Goal: Transaction & Acquisition: Purchase product/service

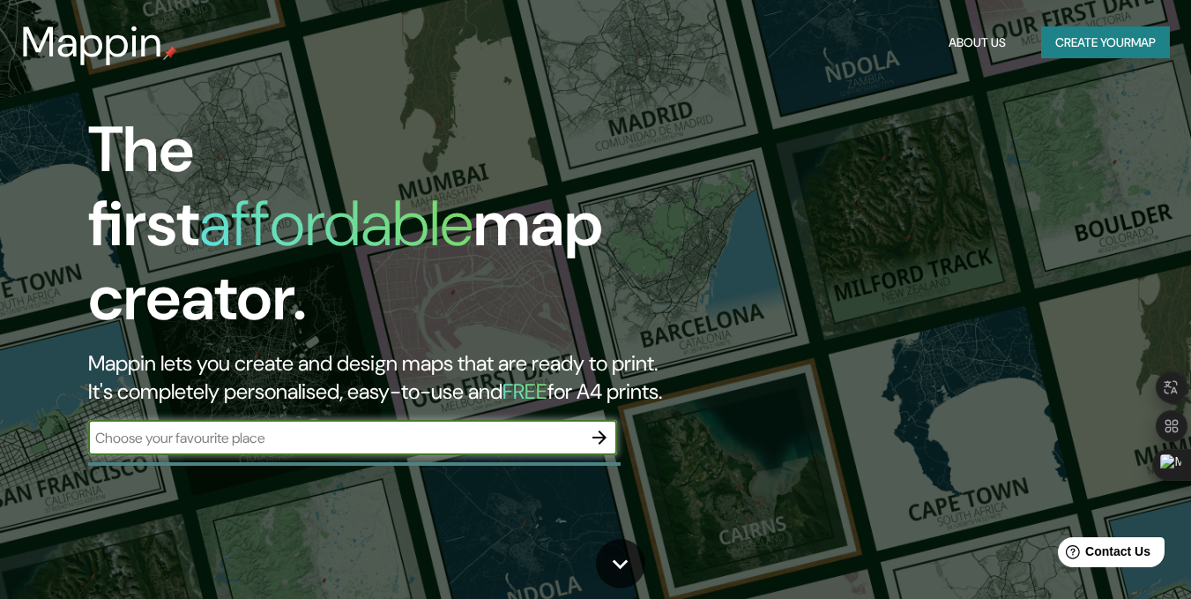
click at [215, 428] on input "text" at bounding box center [335, 438] width 494 height 20
drag, startPoint x: 216, startPoint y: 407, endPoint x: 205, endPoint y: 413, distance: 12.3
click at [206, 428] on input "text" at bounding box center [335, 438] width 494 height 20
click at [376, 428] on input "text" at bounding box center [335, 438] width 494 height 20
type input "geo plazas queretaro"
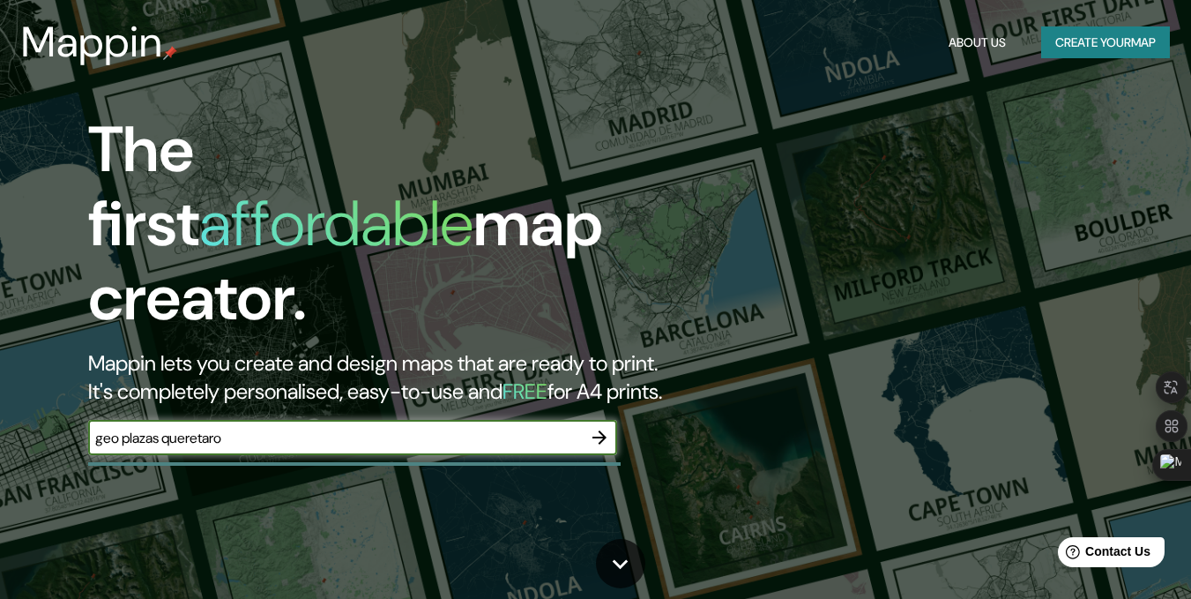
click at [590, 427] on icon "button" at bounding box center [599, 437] width 21 height 21
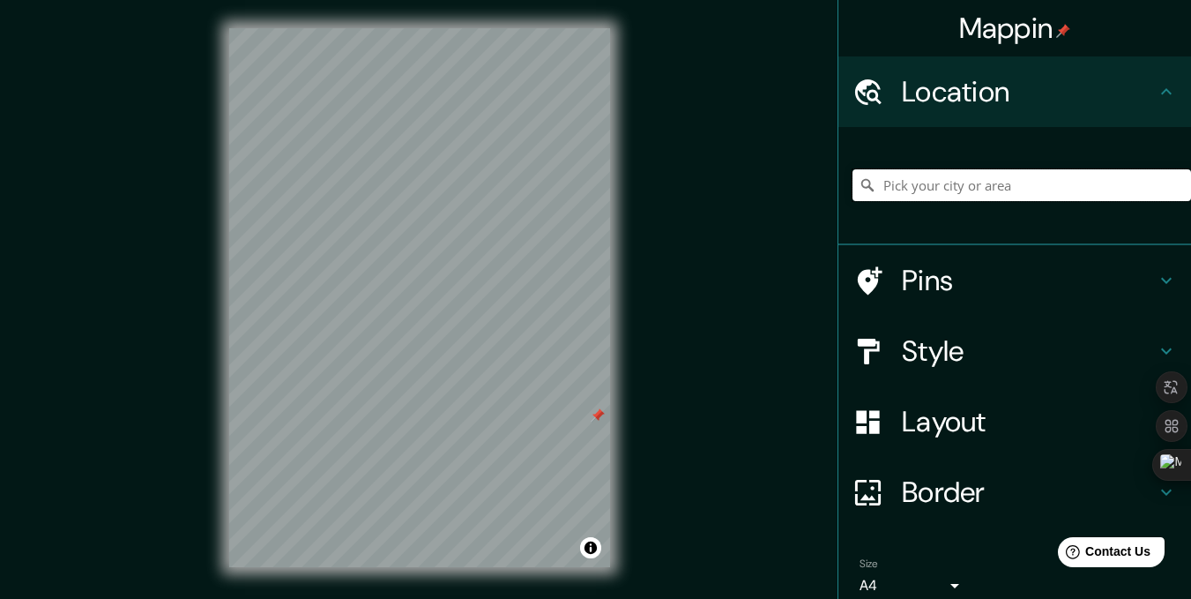
click at [966, 186] on input "Pick your city or area" at bounding box center [1022, 185] width 339 height 32
click at [1087, 194] on input "Querétaro, Querétaro, México" at bounding box center [1022, 185] width 339 height 32
click at [1098, 183] on input "Querétaro, Querétaro, México" at bounding box center [1022, 185] width 339 height 32
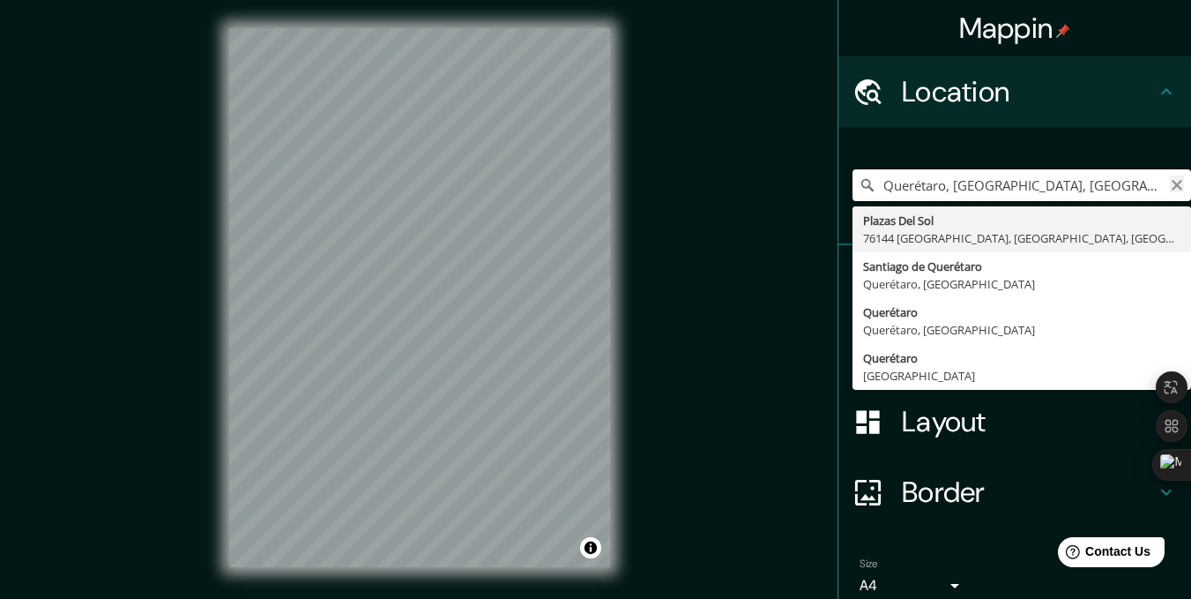
type input "Querétaro, Querétaro, México, geo plazas"
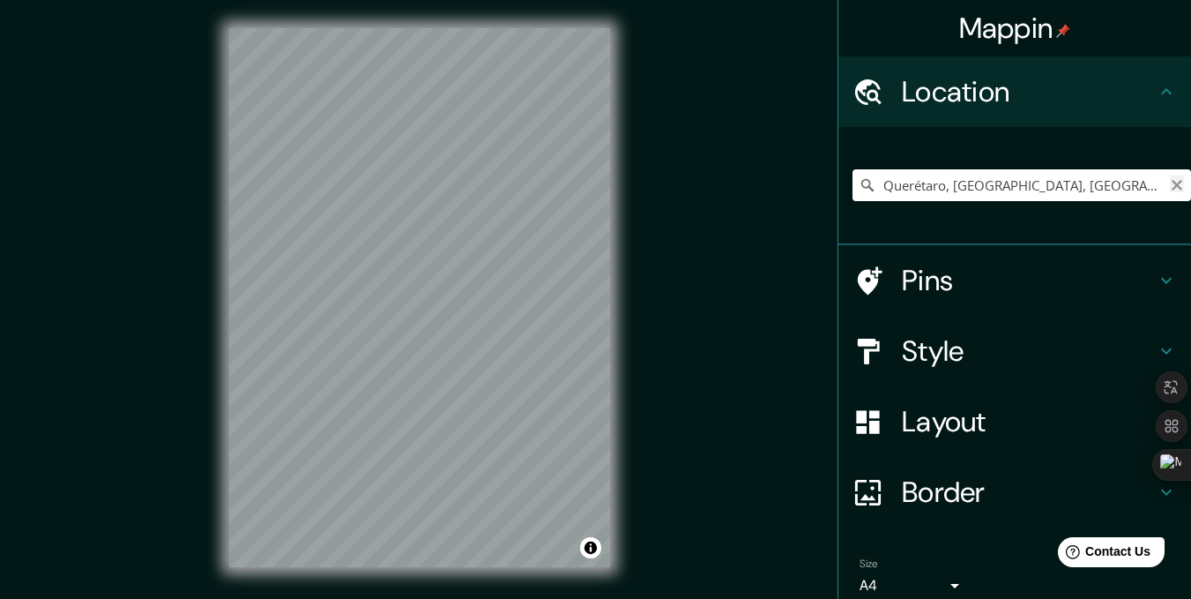
click at [1170, 176] on button "Clear" at bounding box center [1177, 183] width 14 height 17
click at [1007, 193] on input "Pick your city or area" at bounding box center [1022, 185] width 339 height 32
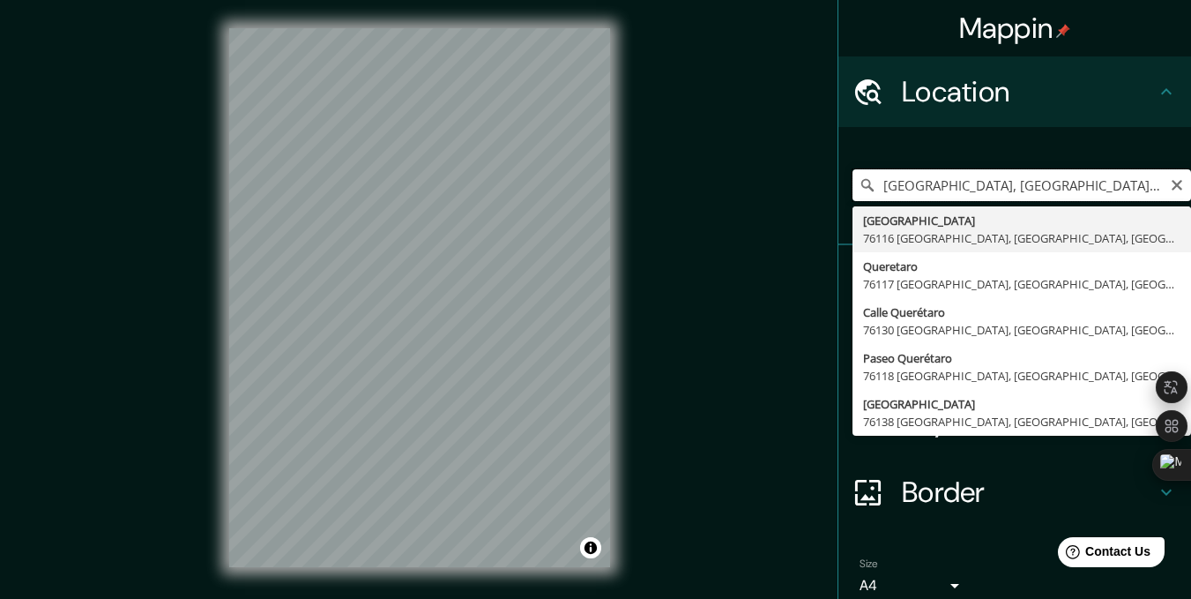
type input "[GEOGRAPHIC_DATA], [GEOGRAPHIC_DATA], [GEOGRAPHIC_DATA]"
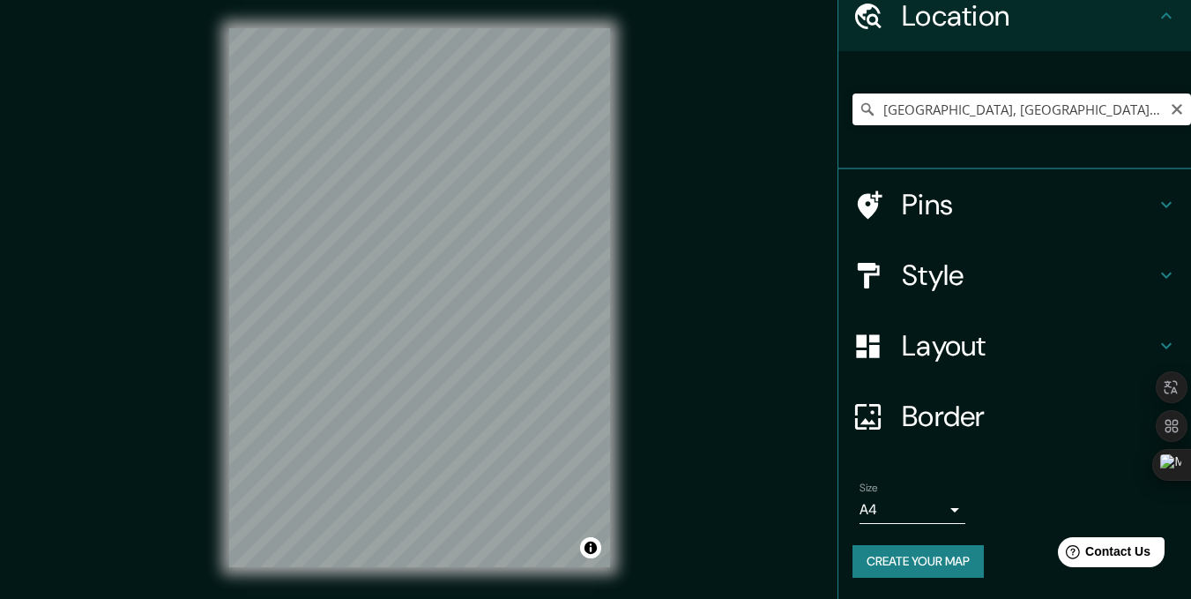
click at [949, 416] on h4 "Border" at bounding box center [1029, 416] width 254 height 35
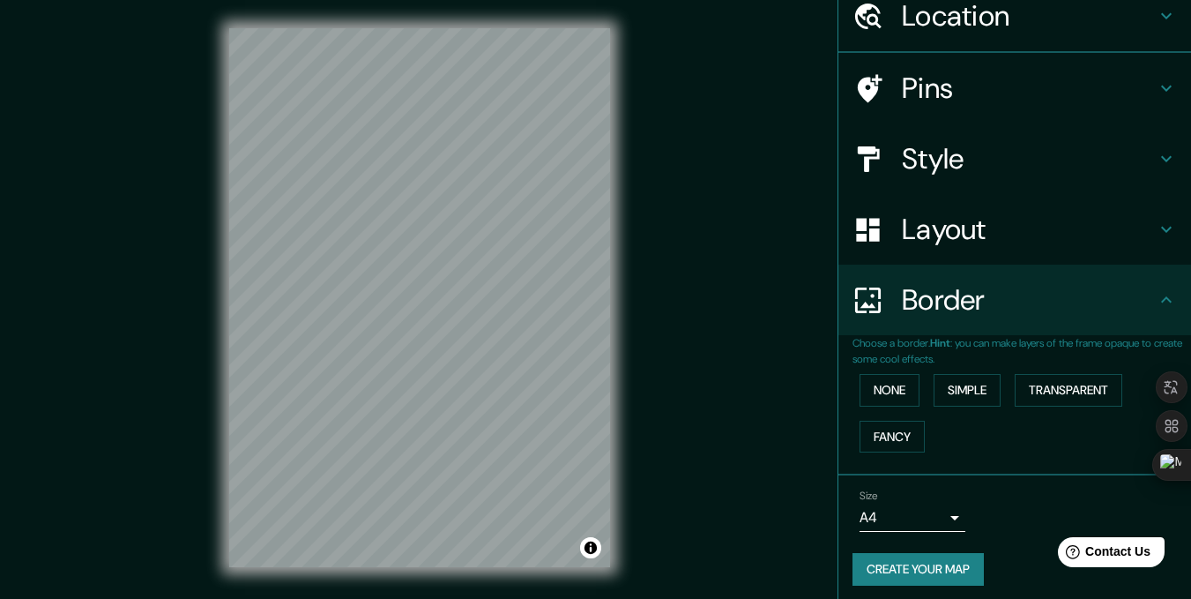
scroll to position [76, 0]
click at [933, 516] on body "Mappin Location Calle Plaza Querétaro, 76116 Santiago de Querétaro, Querétaro, …" at bounding box center [595, 299] width 1191 height 599
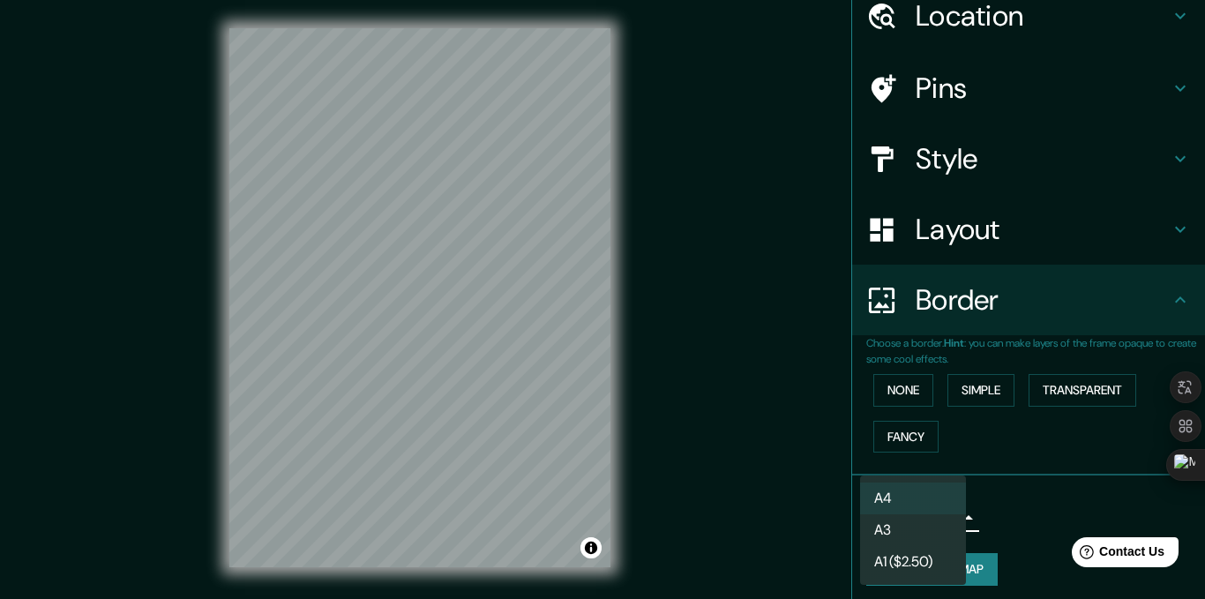
click at [946, 493] on li "A4" at bounding box center [913, 498] width 106 height 32
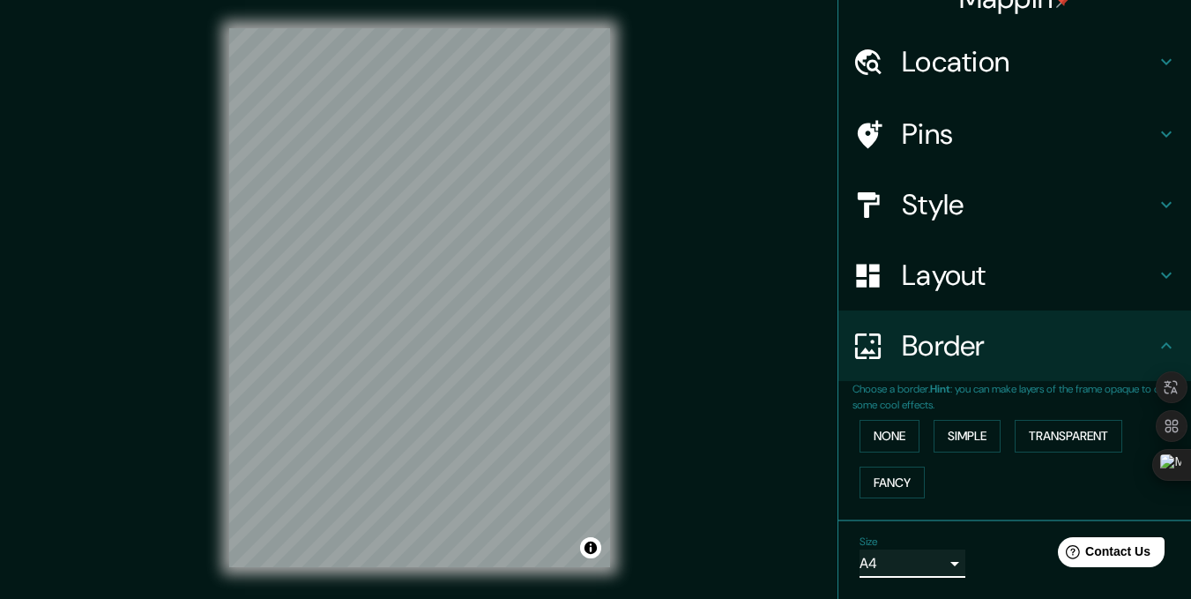
scroll to position [0, 0]
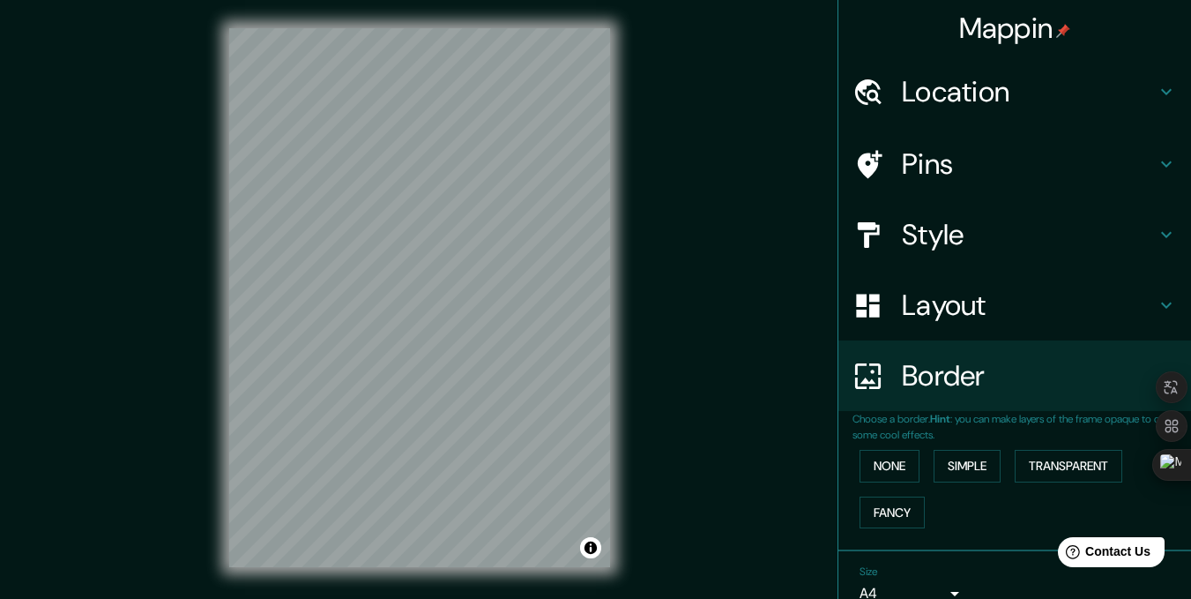
click at [997, 313] on h4 "Layout" at bounding box center [1029, 304] width 254 height 35
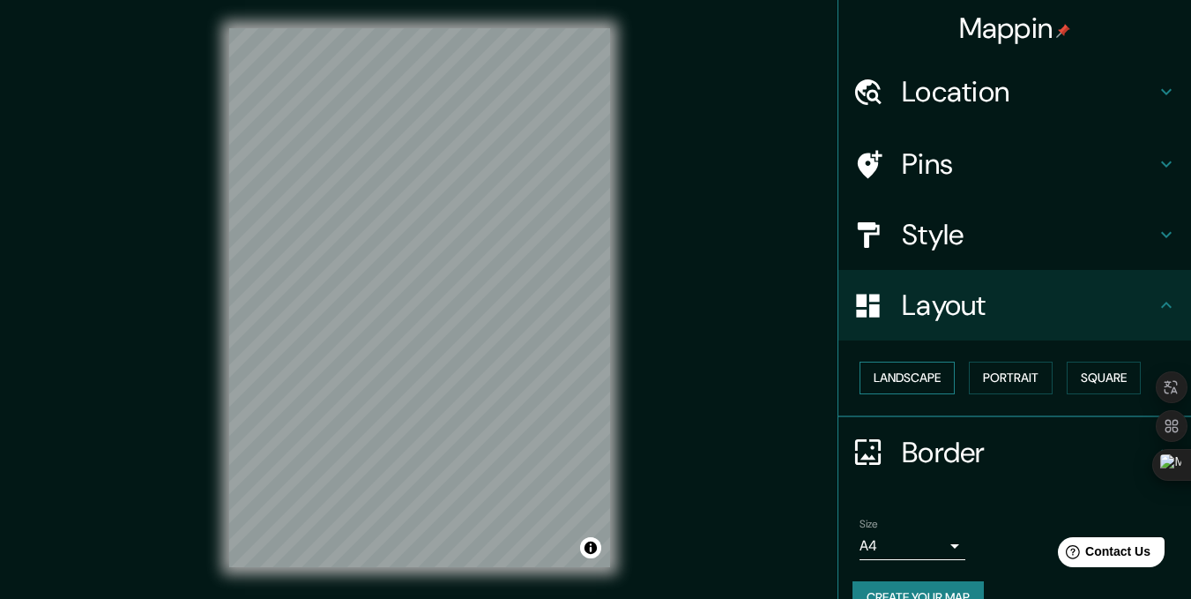
click at [910, 389] on button "Landscape" at bounding box center [907, 378] width 95 height 33
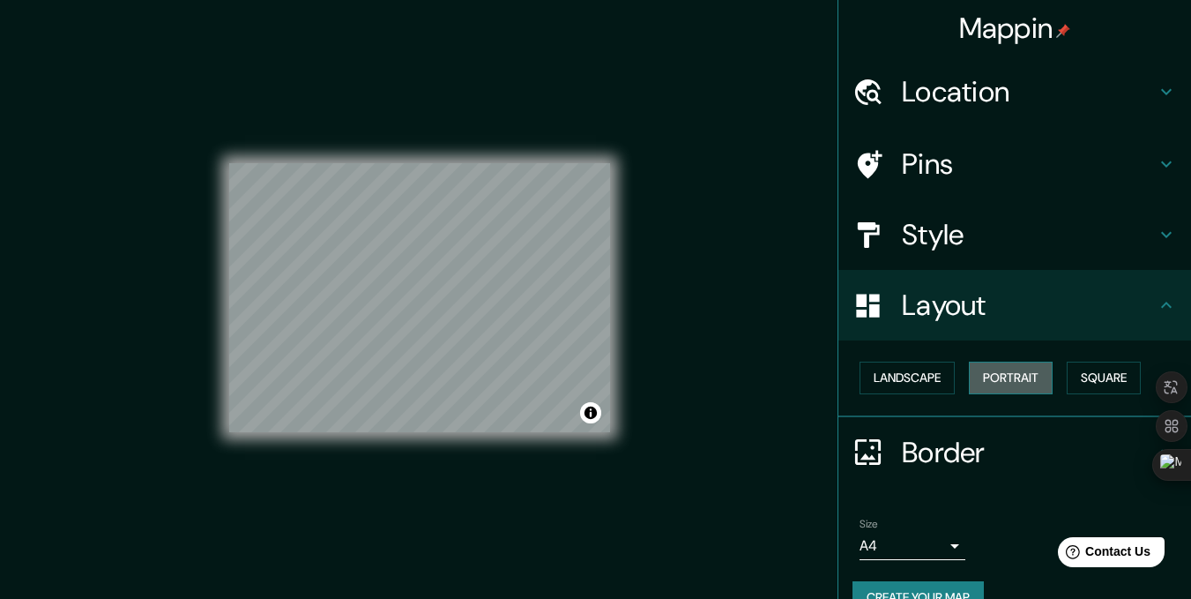
click at [997, 390] on button "Portrait" at bounding box center [1011, 378] width 84 height 33
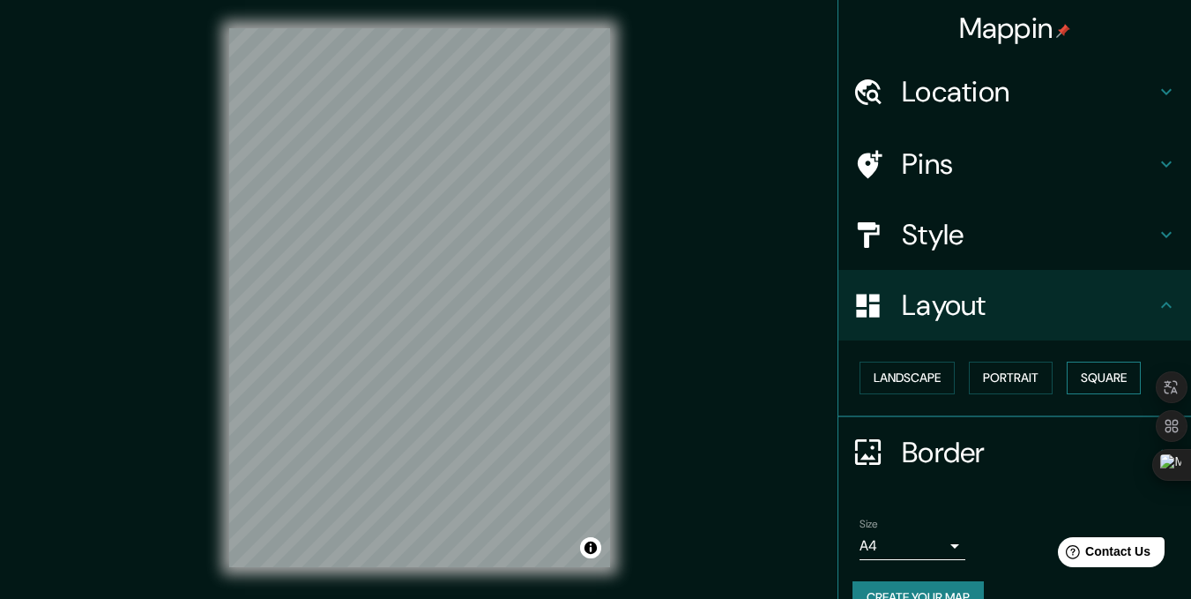
click at [1091, 383] on button "Square" at bounding box center [1104, 378] width 74 height 33
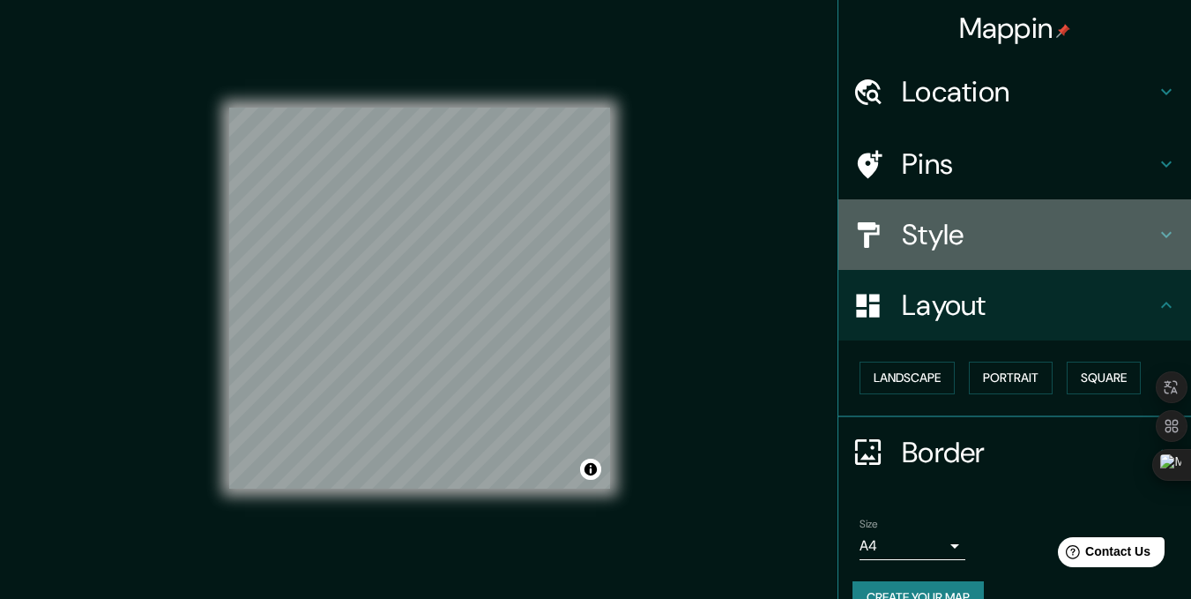
click at [902, 220] on h4 "Style" at bounding box center [1029, 234] width 254 height 35
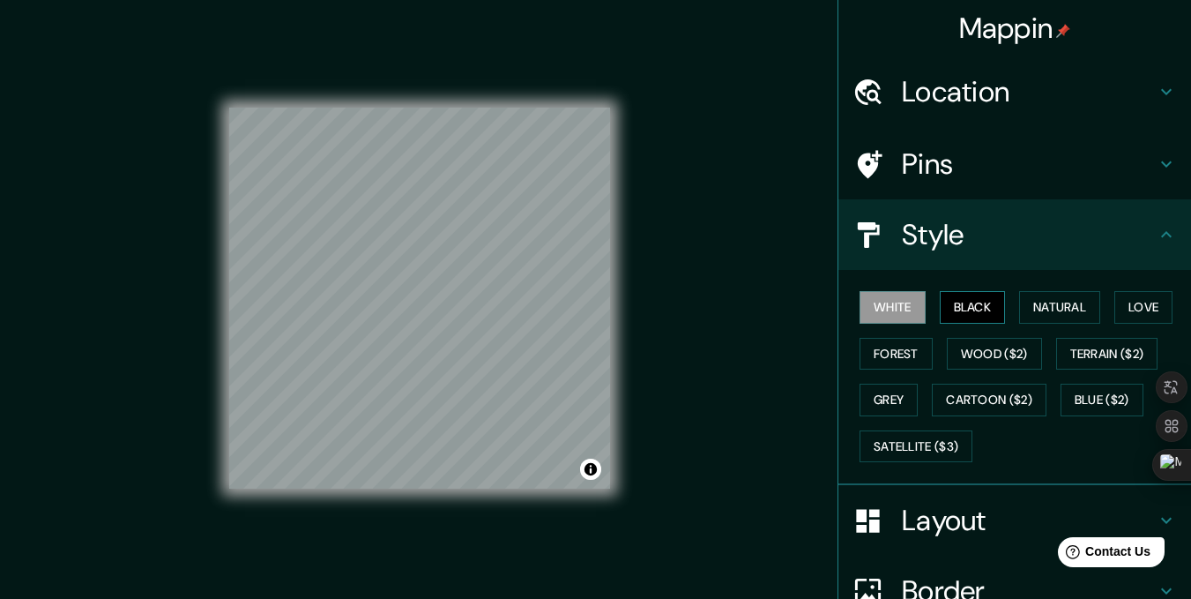
click at [949, 309] on button "Black" at bounding box center [973, 307] width 66 height 33
click at [896, 353] on button "Forest" at bounding box center [896, 354] width 73 height 33
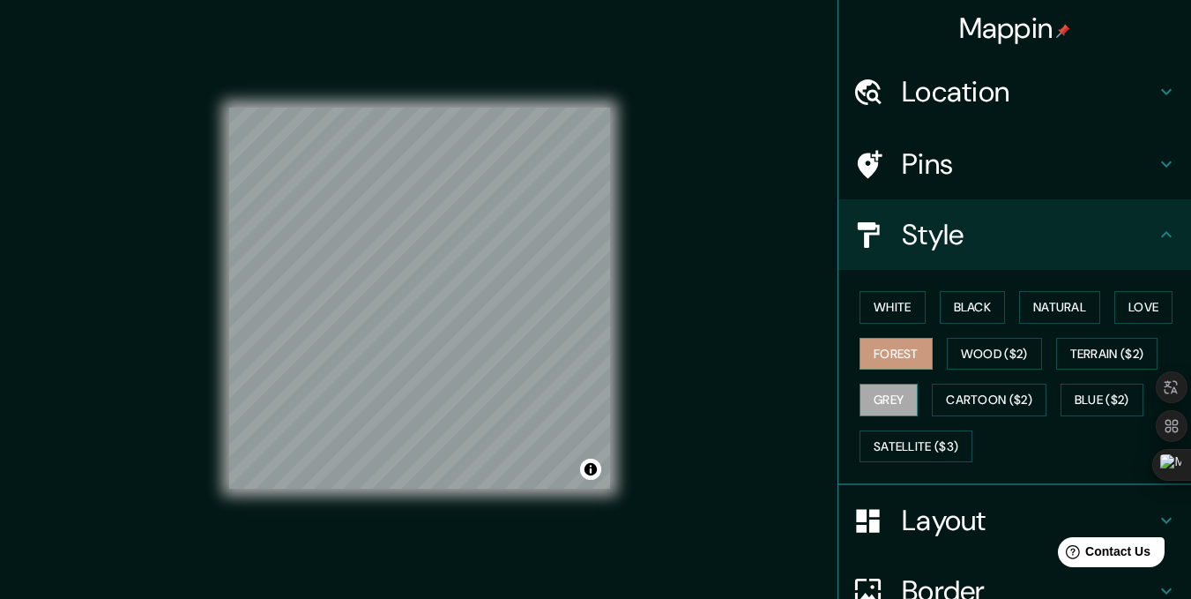
click at [883, 404] on button "Grey" at bounding box center [889, 400] width 58 height 33
click at [1066, 290] on div "White Black Natural Love Forest Wood ($2) Terrain ($2) Grey Cartoon ($2) Blue (…" at bounding box center [1022, 376] width 339 height 185
click at [1056, 311] on button "Natural" at bounding box center [1059, 307] width 81 height 33
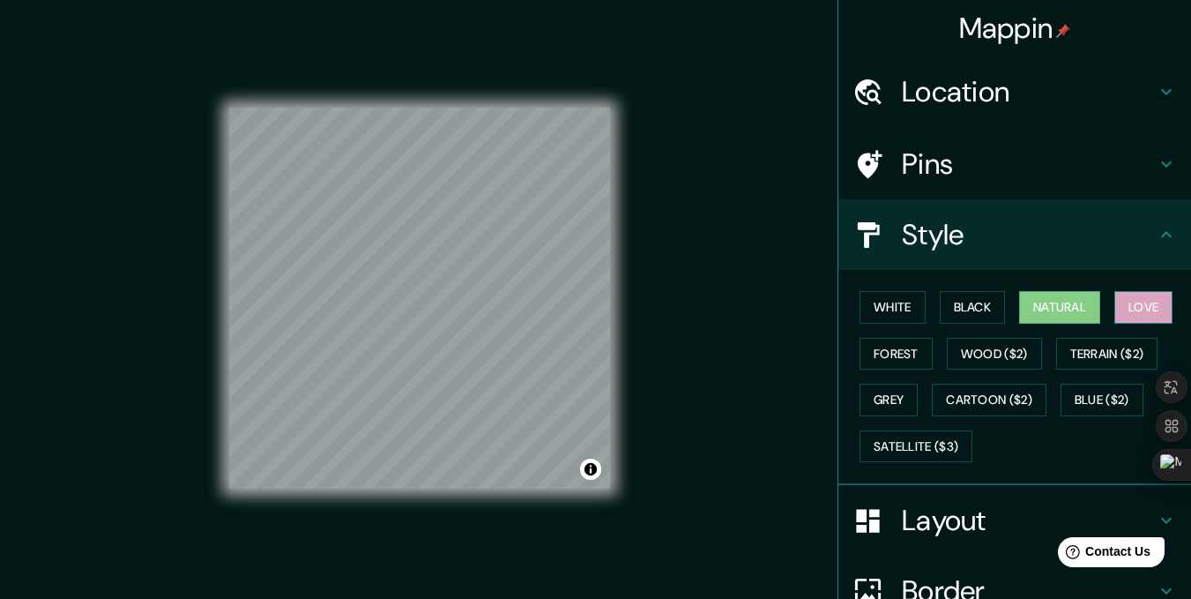
click at [1141, 308] on button "Love" at bounding box center [1144, 307] width 58 height 33
click at [1122, 363] on button "Terrain ($2)" at bounding box center [1107, 354] width 102 height 33
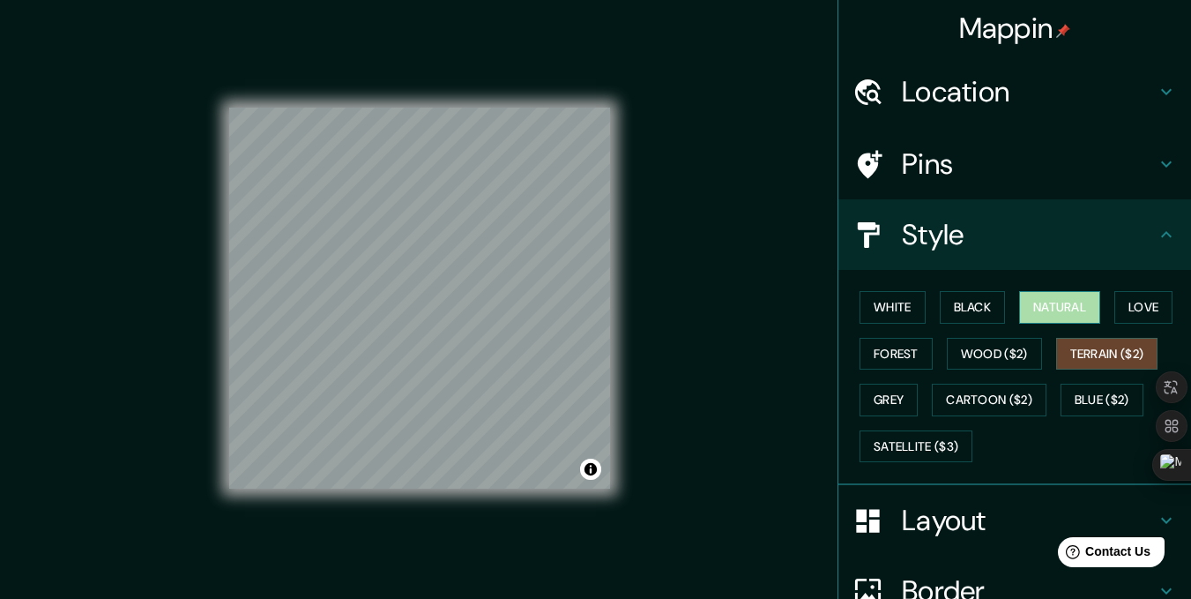
click at [1058, 311] on button "Natural" at bounding box center [1059, 307] width 81 height 33
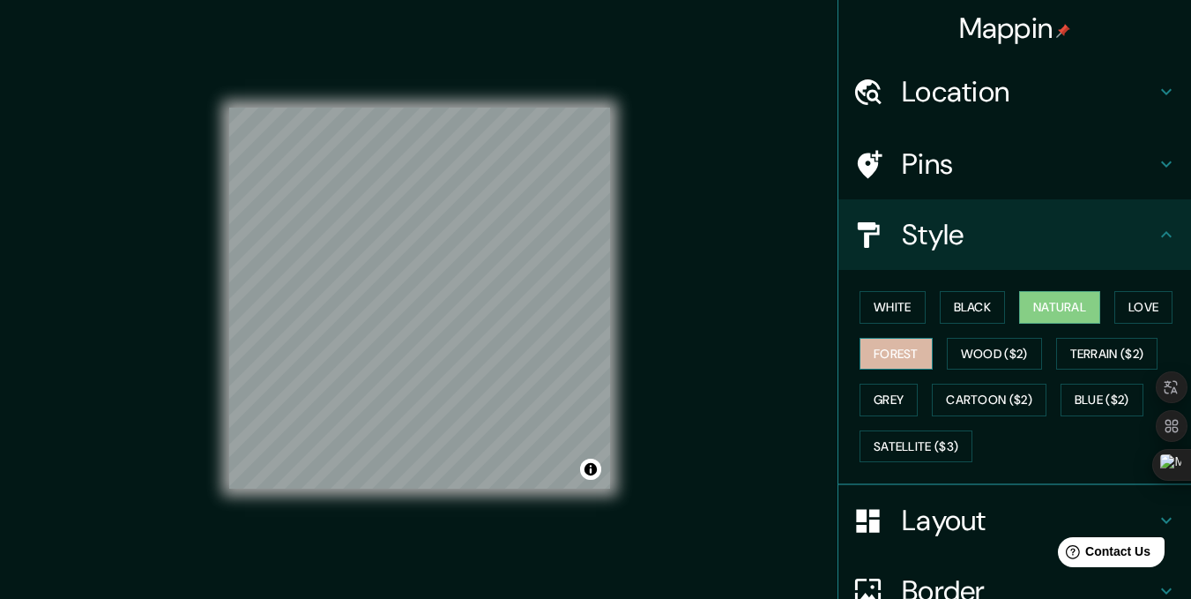
click at [901, 350] on button "Forest" at bounding box center [896, 354] width 73 height 33
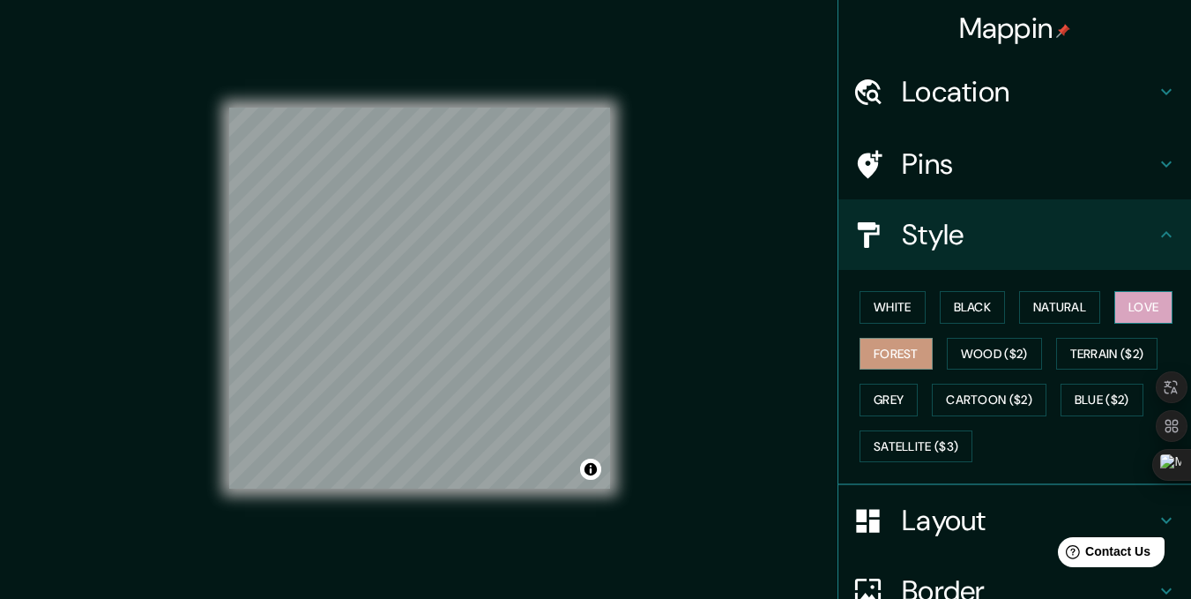
click at [1136, 312] on button "Love" at bounding box center [1144, 307] width 58 height 33
click at [1031, 304] on button "Natural" at bounding box center [1059, 307] width 81 height 33
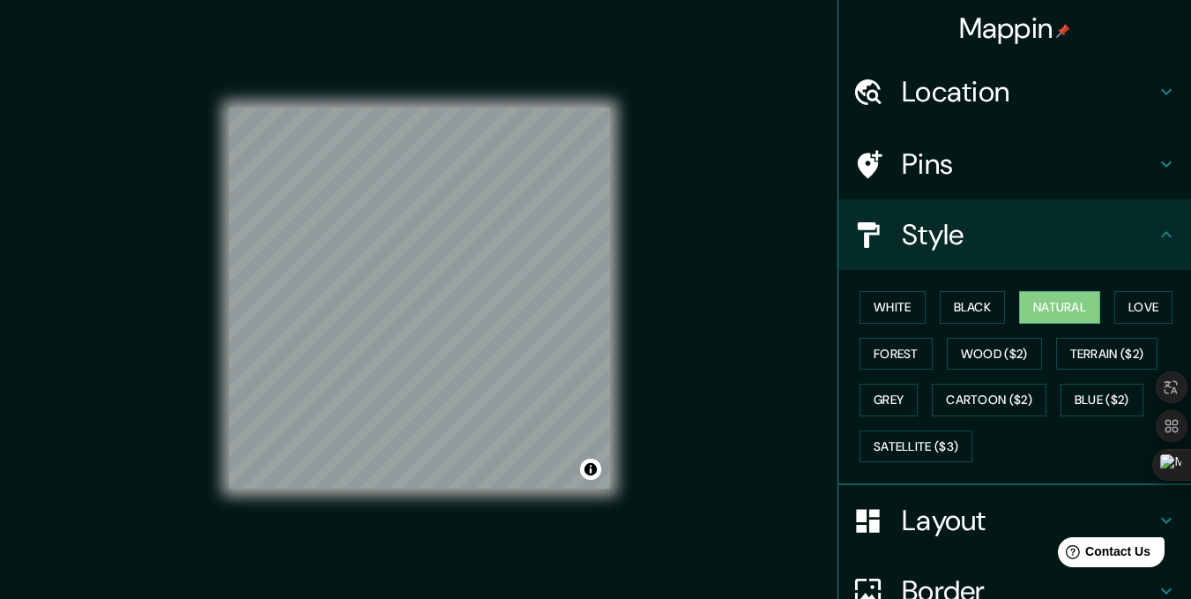
click at [986, 171] on h4 "Pins" at bounding box center [1029, 163] width 254 height 35
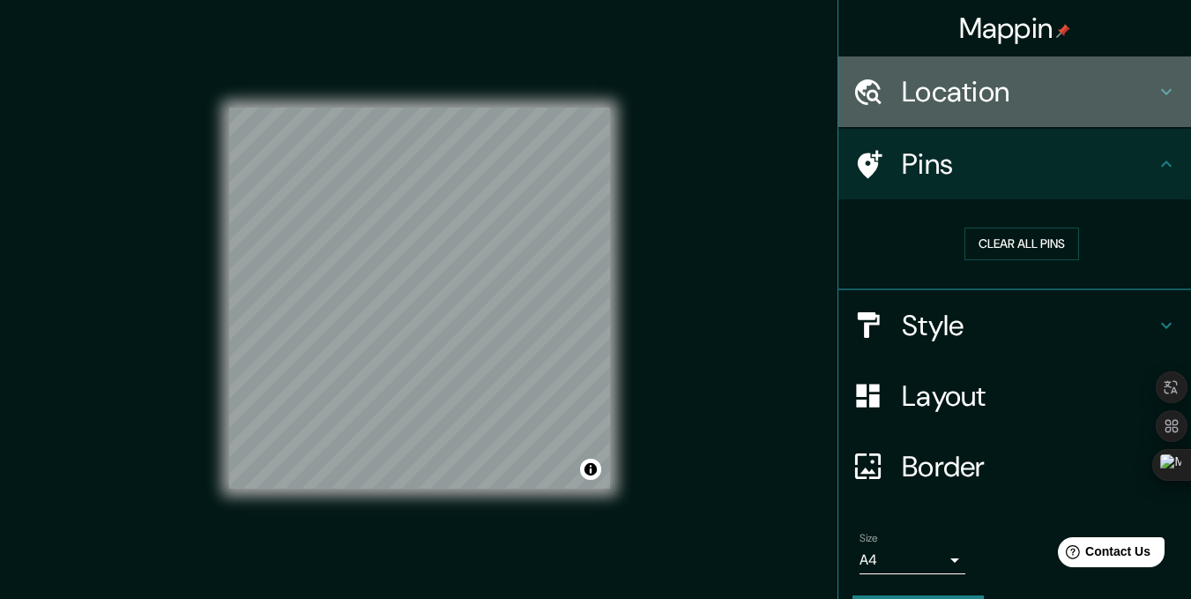
click at [976, 88] on h4 "Location" at bounding box center [1029, 91] width 254 height 35
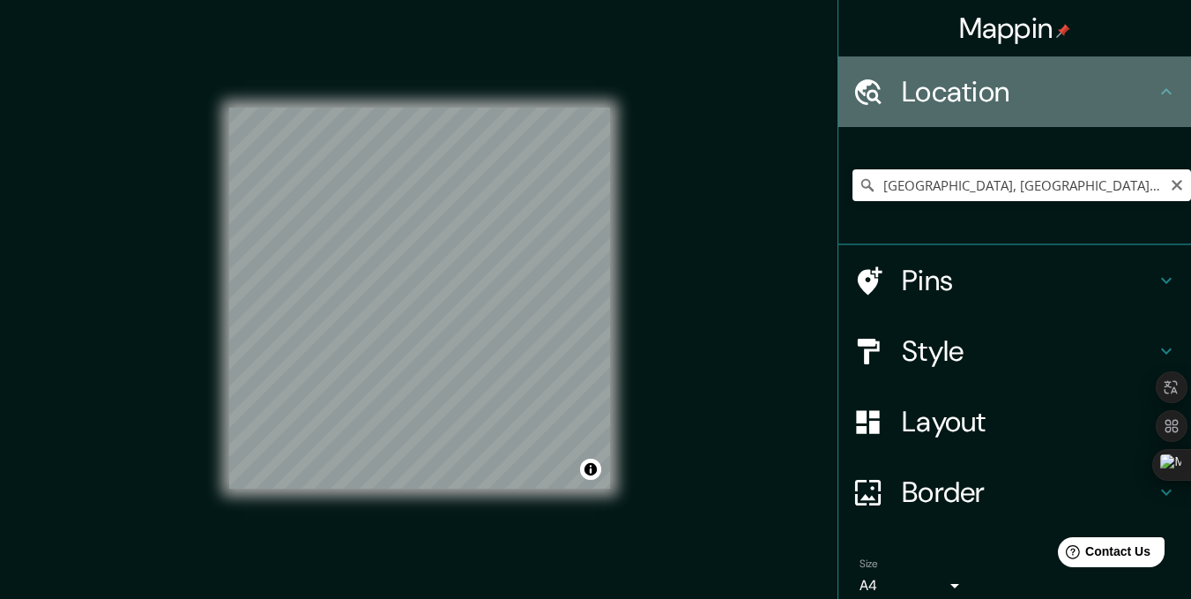
click at [999, 88] on h4 "Location" at bounding box center [1029, 91] width 254 height 35
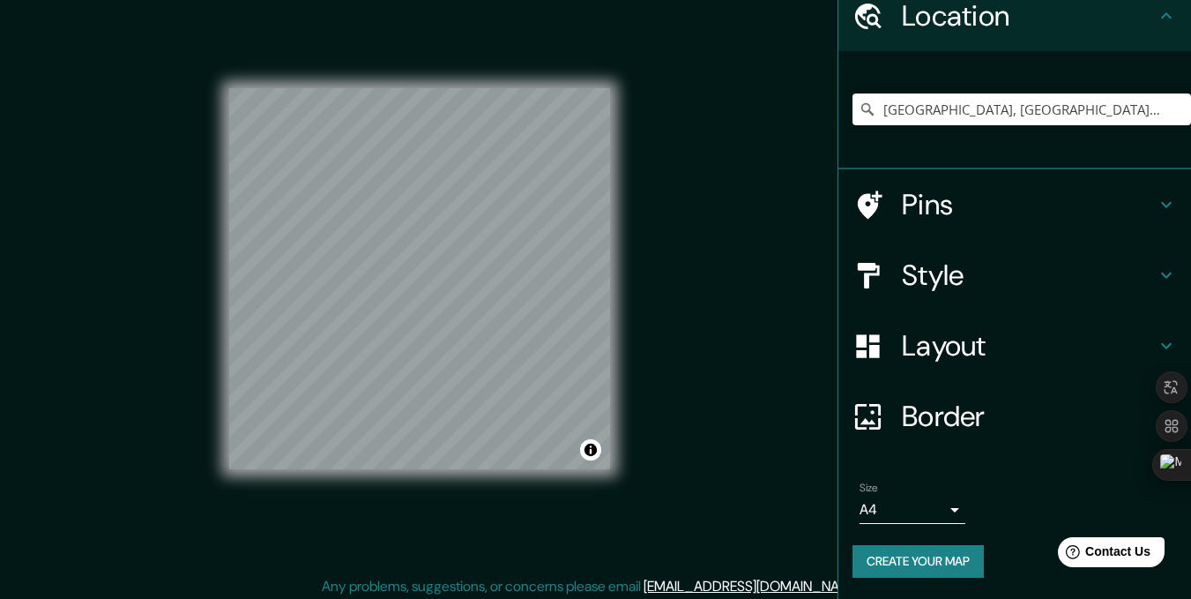
scroll to position [25, 0]
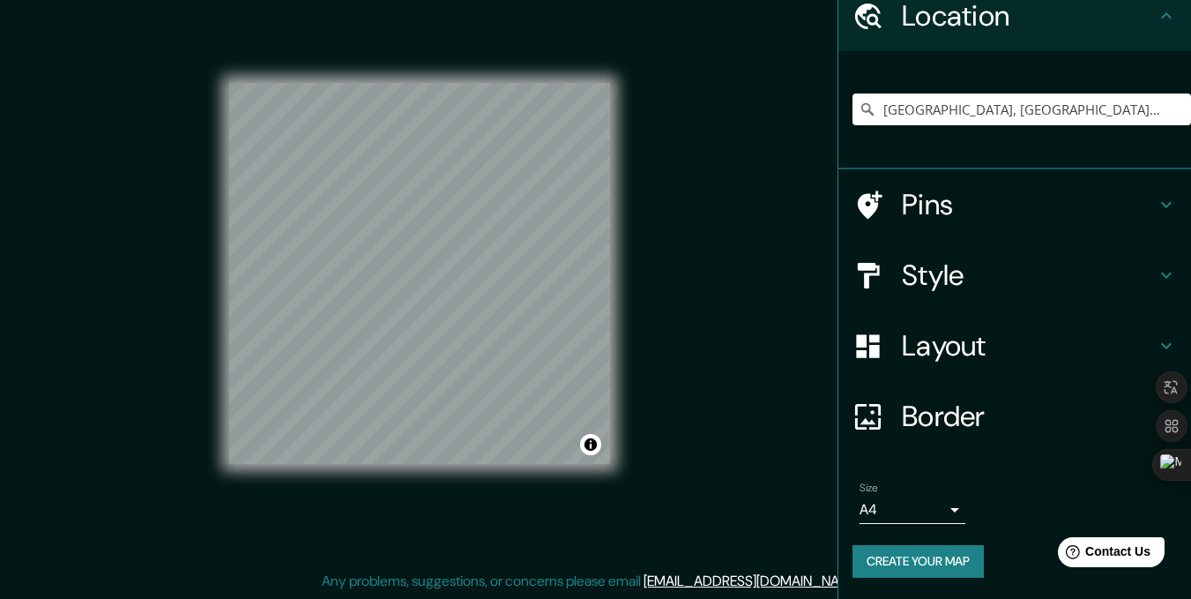
click at [926, 399] on h4 "Border" at bounding box center [1029, 416] width 254 height 35
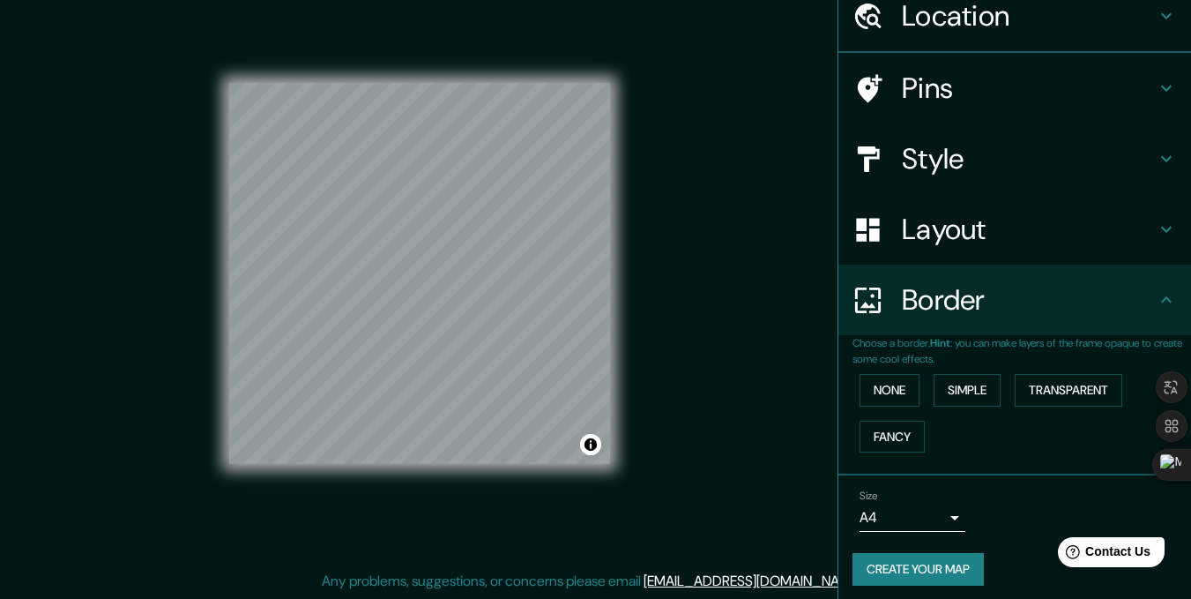
scroll to position [76, 0]
click at [942, 250] on div "Layout" at bounding box center [1015, 229] width 353 height 71
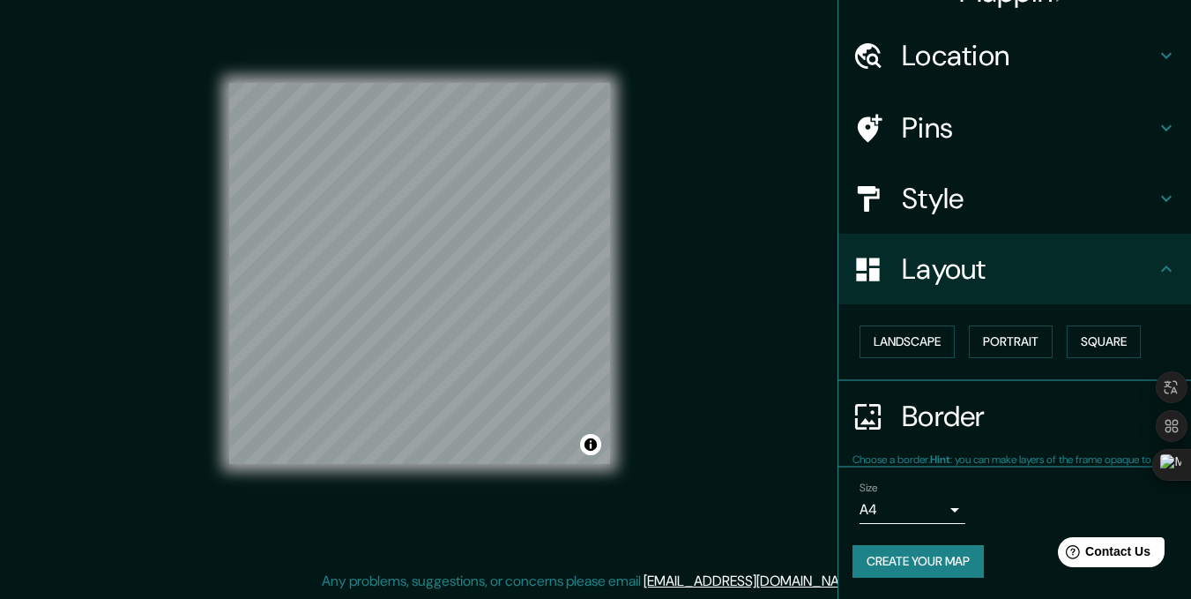
scroll to position [35, 0]
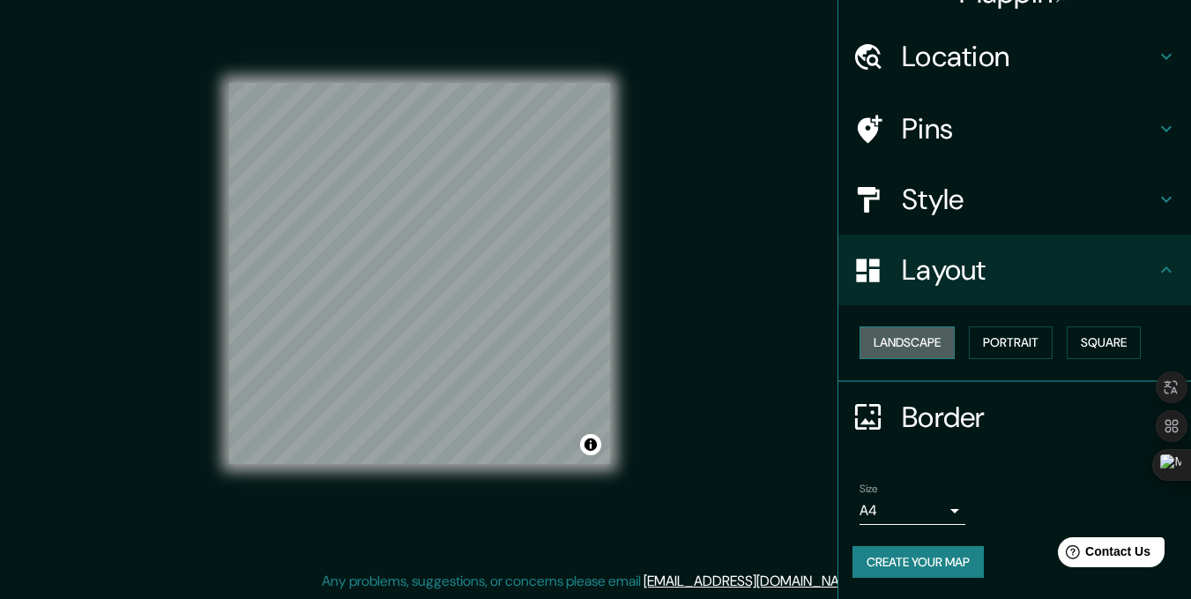
click at [907, 342] on button "Landscape" at bounding box center [907, 342] width 95 height 33
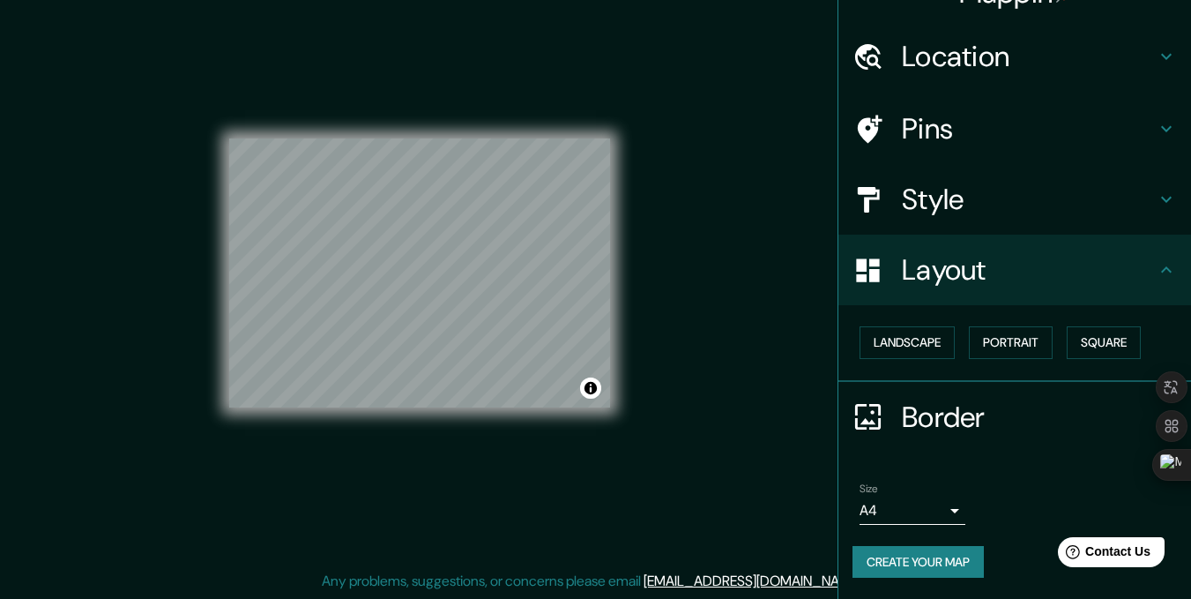
click at [972, 213] on h4 "Style" at bounding box center [1029, 199] width 254 height 35
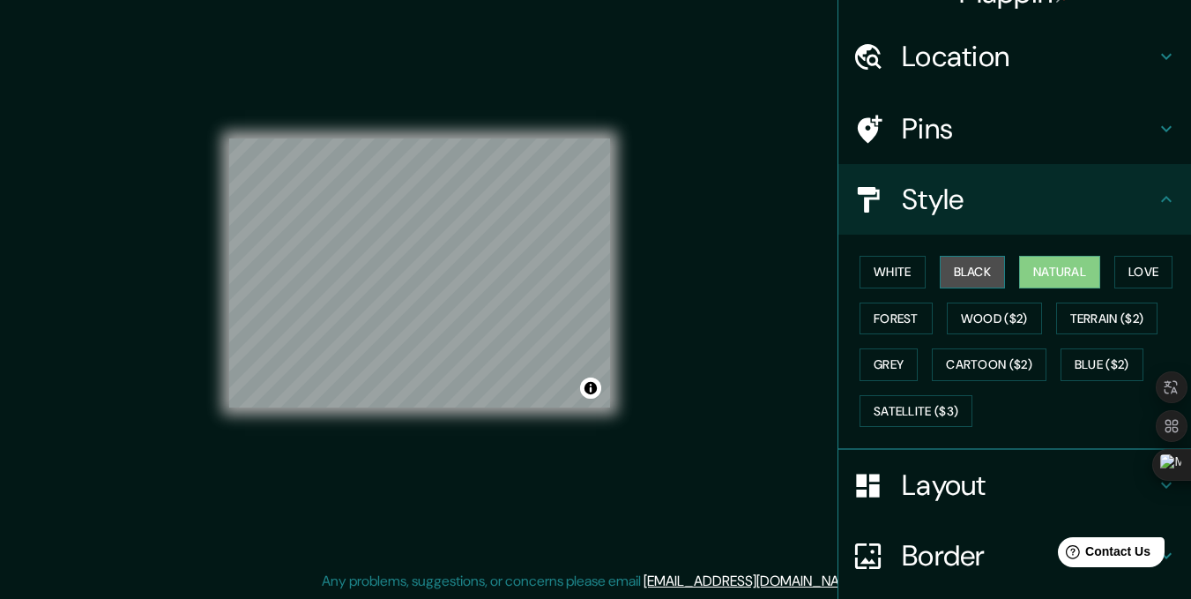
click at [959, 265] on button "Black" at bounding box center [973, 272] width 66 height 33
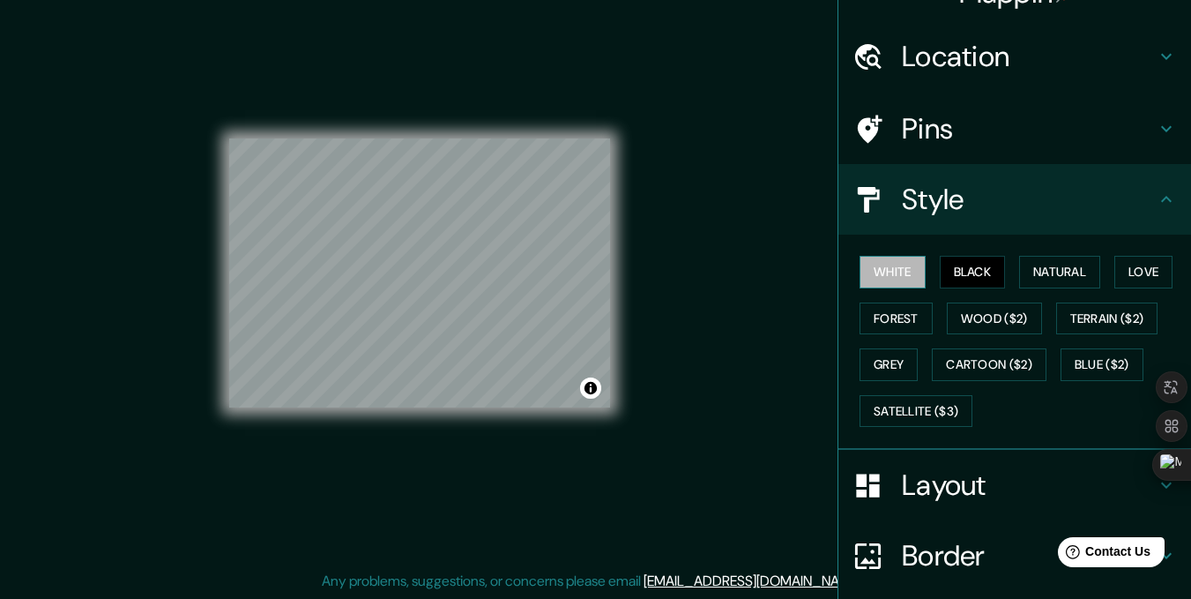
click at [897, 272] on button "White" at bounding box center [893, 272] width 66 height 33
click at [1093, 274] on button "Natural" at bounding box center [1059, 272] width 81 height 33
click at [884, 273] on button "White" at bounding box center [893, 272] width 66 height 33
click at [1020, 261] on button "Natural" at bounding box center [1059, 272] width 81 height 33
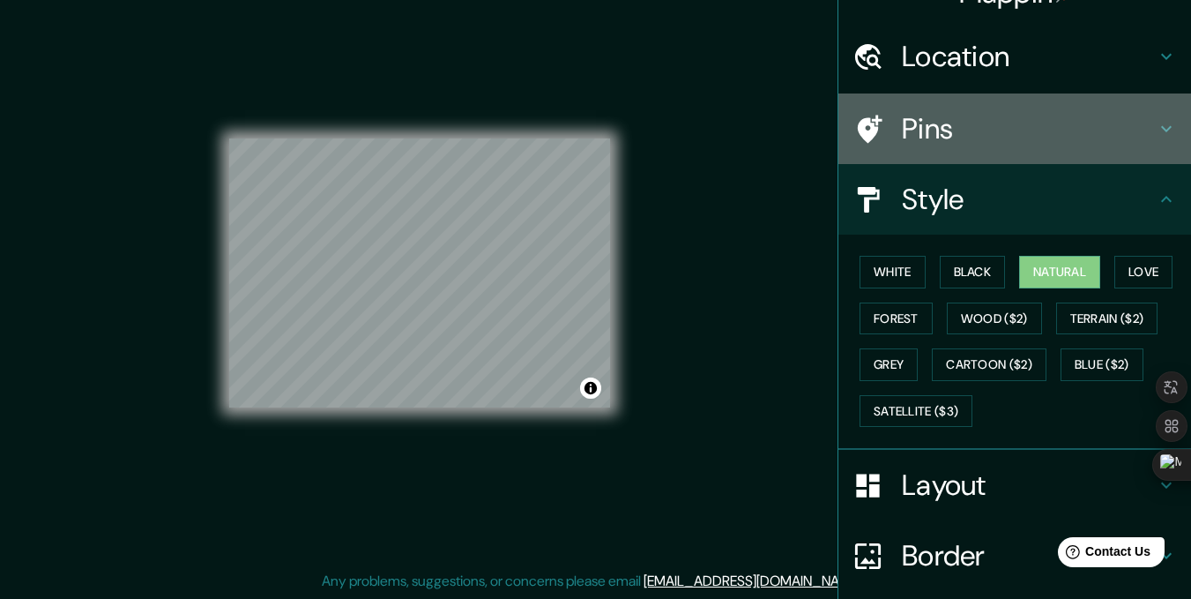
click at [1001, 120] on h4 "Pins" at bounding box center [1029, 128] width 254 height 35
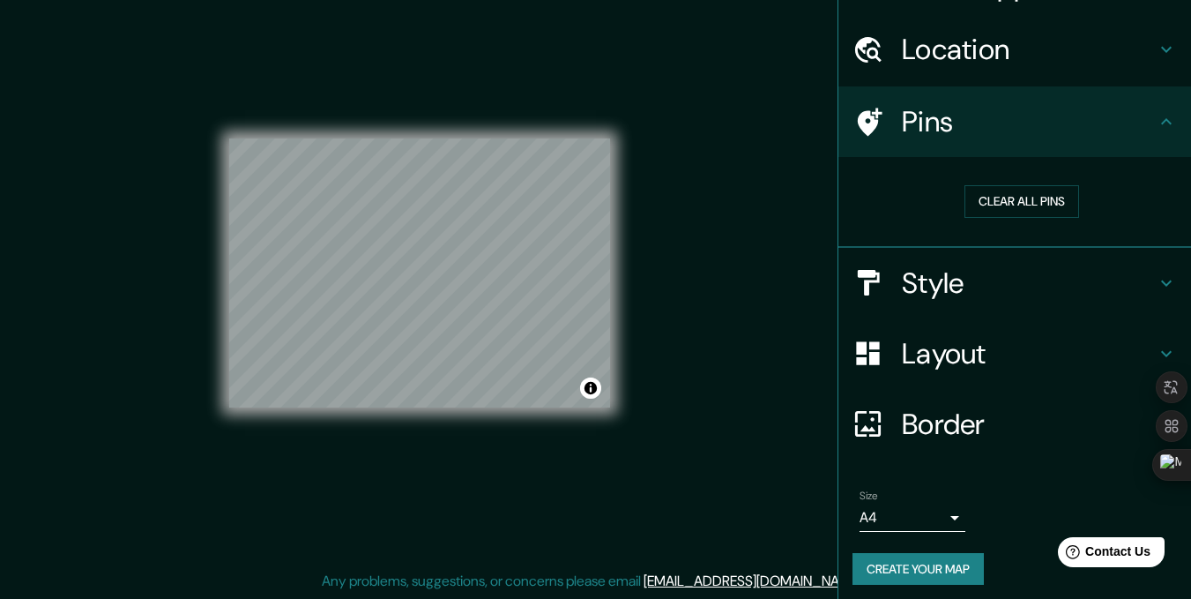
scroll to position [49, 0]
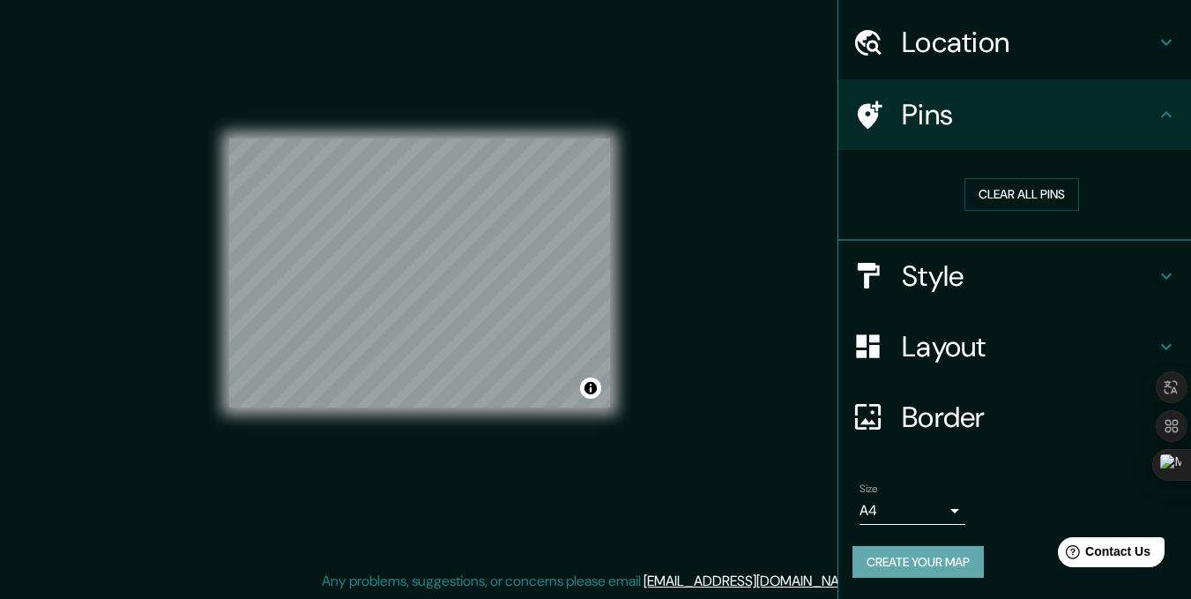
click at [913, 561] on button "Create your map" at bounding box center [918, 562] width 131 height 33
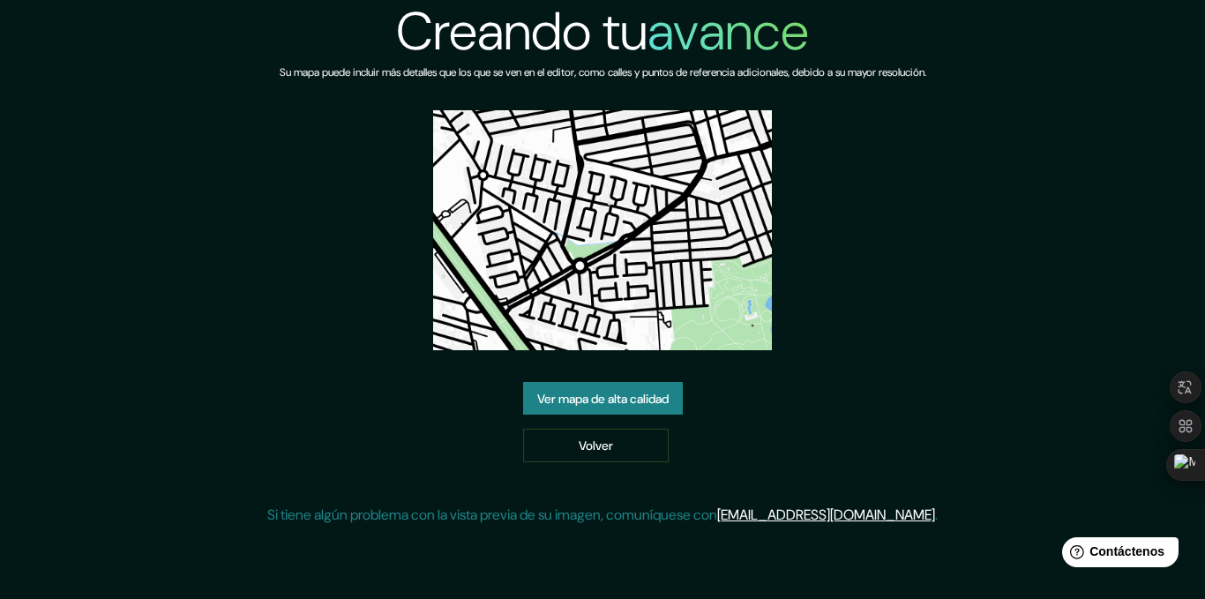
click at [652, 398] on font "Ver mapa de alta calidad" at bounding box center [602, 399] width 131 height 16
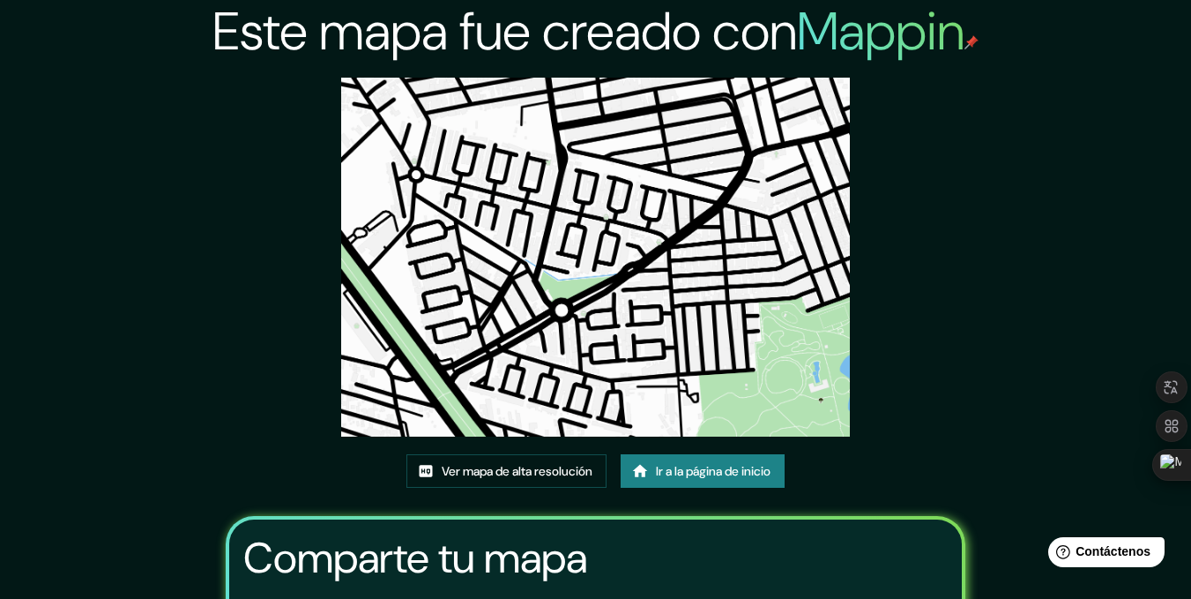
click at [959, 337] on div "Este mapa fue creado con Mappin Ver mapa de alta resolución Ir a la página de i…" at bounding box center [596, 401] width 783 height 802
click at [511, 464] on font "Ver mapa de alta resolución" at bounding box center [517, 472] width 151 height 16
click at [784, 358] on img at bounding box center [595, 257] width 508 height 359
click at [784, 357] on img at bounding box center [595, 257] width 508 height 359
drag, startPoint x: 784, startPoint y: 357, endPoint x: 961, endPoint y: 412, distance: 185.5
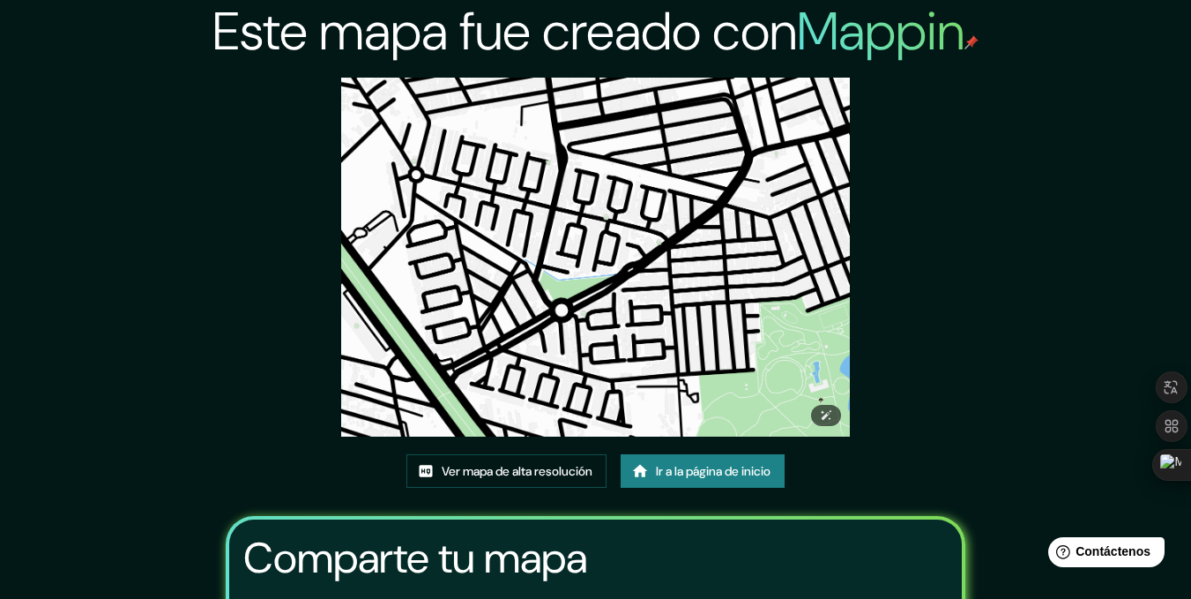
click at [961, 412] on div "Este mapa fue creado con Mappin Ver mapa de alta resolución Ir a la página de i…" at bounding box center [596, 401] width 783 height 802
click at [692, 481] on font "Ir a la página de inicio" at bounding box center [713, 470] width 115 height 23
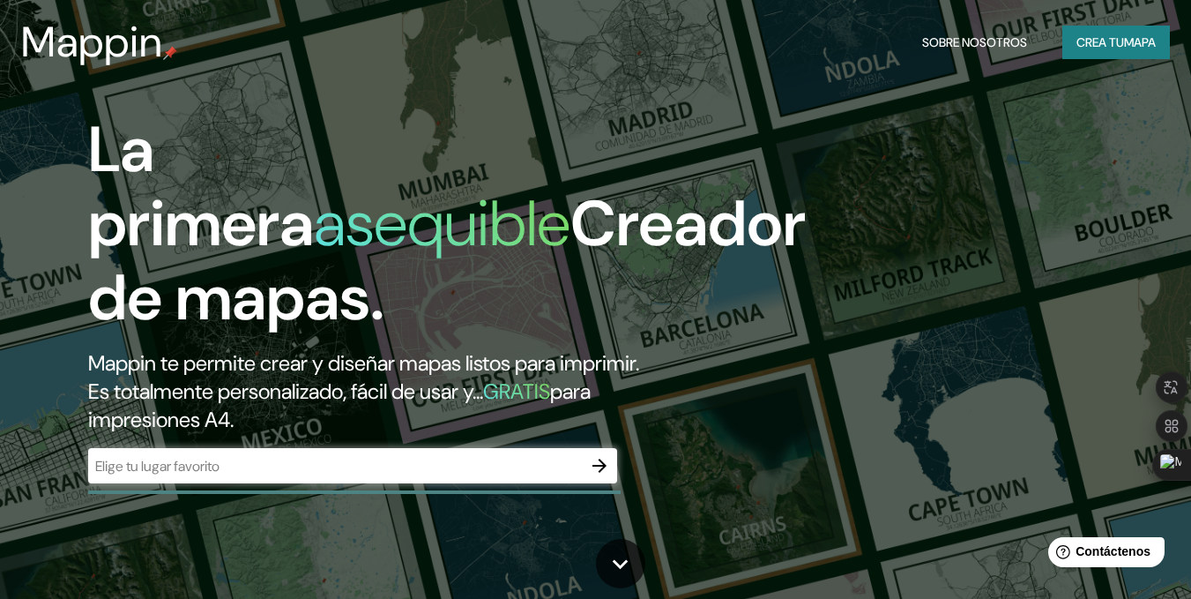
click at [1124, 47] on font "mapa" at bounding box center [1140, 42] width 32 height 16
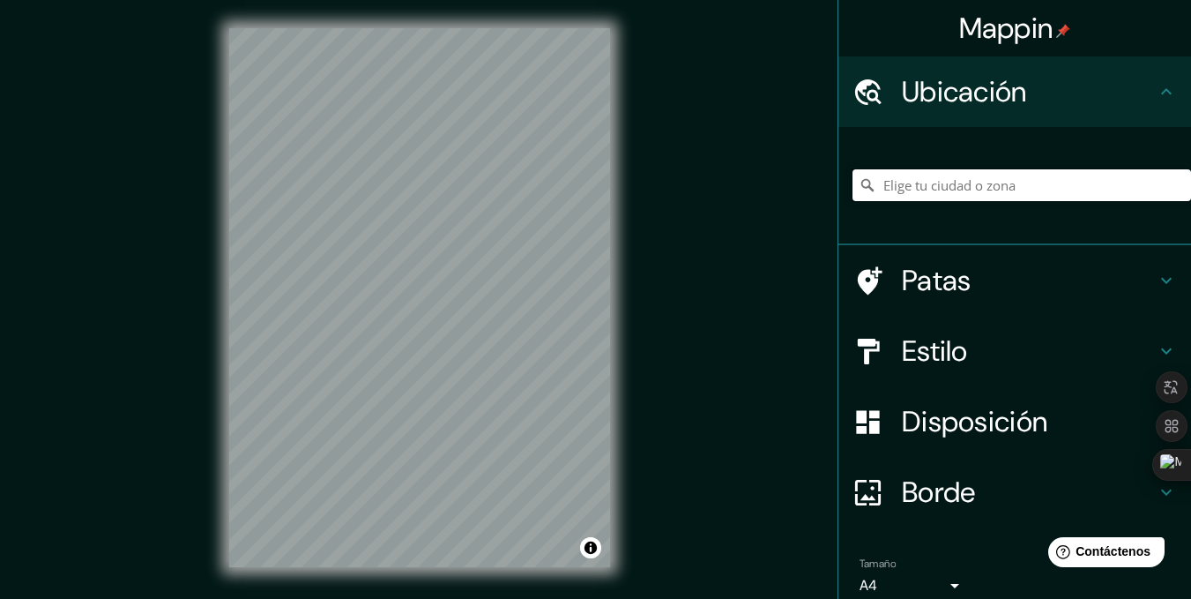
click at [1124, 191] on input "Elige tu ciudad o zona" at bounding box center [1022, 185] width 339 height 32
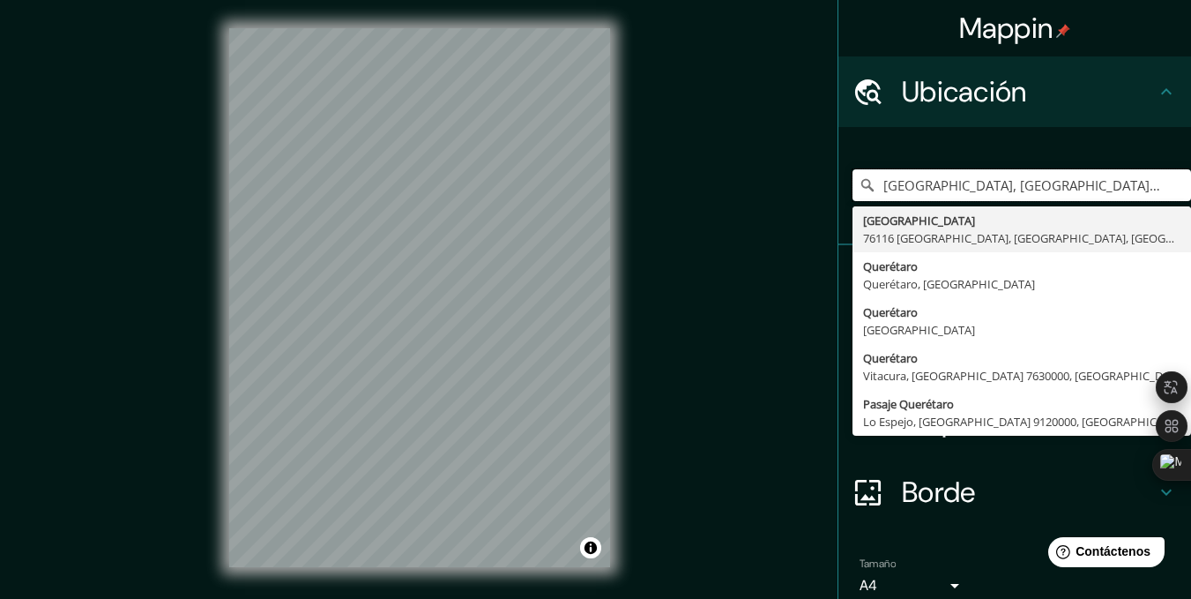
type input "[GEOGRAPHIC_DATA], [GEOGRAPHIC_DATA], [GEOGRAPHIC_DATA]"
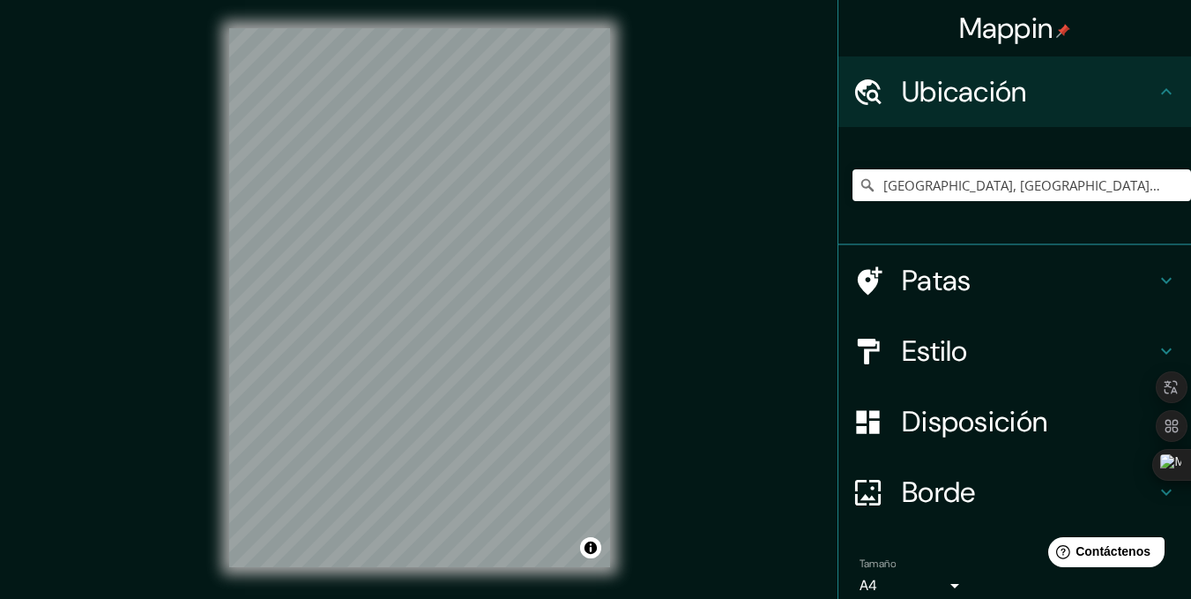
click at [819, 353] on div "Mappin Ubicación [GEOGRAPHIC_DATA] [GEOGRAPHIC_DATA] [GEOGRAPHIC_DATA], [GEOGRA…" at bounding box center [595, 311] width 1191 height 623
click at [920, 272] on font "Patas" at bounding box center [937, 280] width 70 height 37
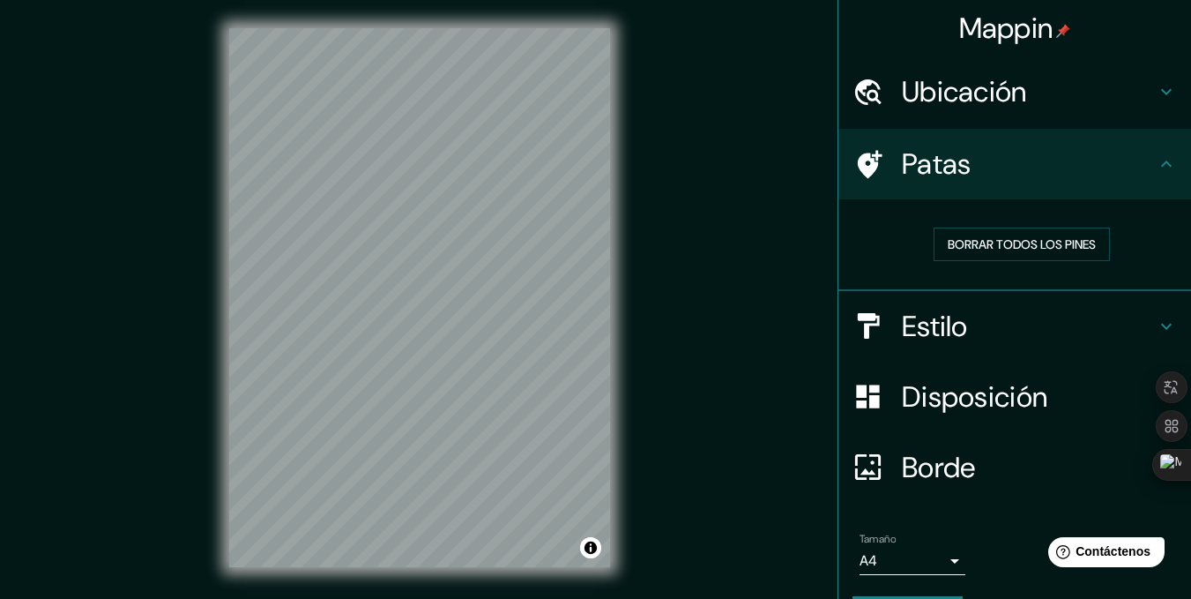
click at [1019, 166] on h4 "Patas" at bounding box center [1029, 163] width 254 height 35
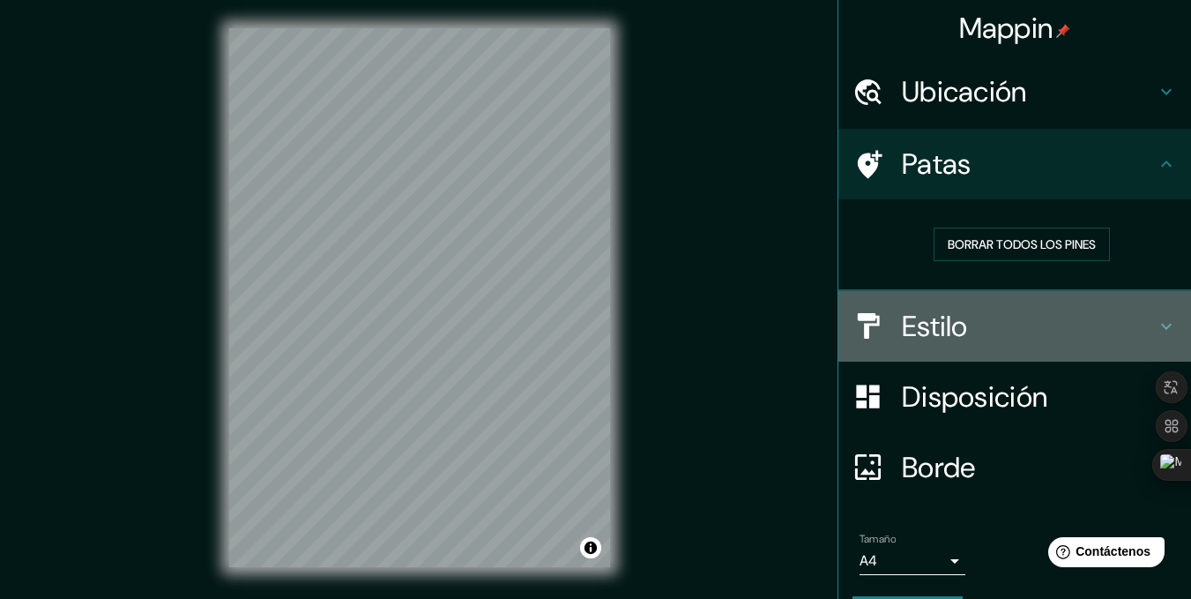
click at [959, 317] on h4 "Estilo" at bounding box center [1029, 326] width 254 height 35
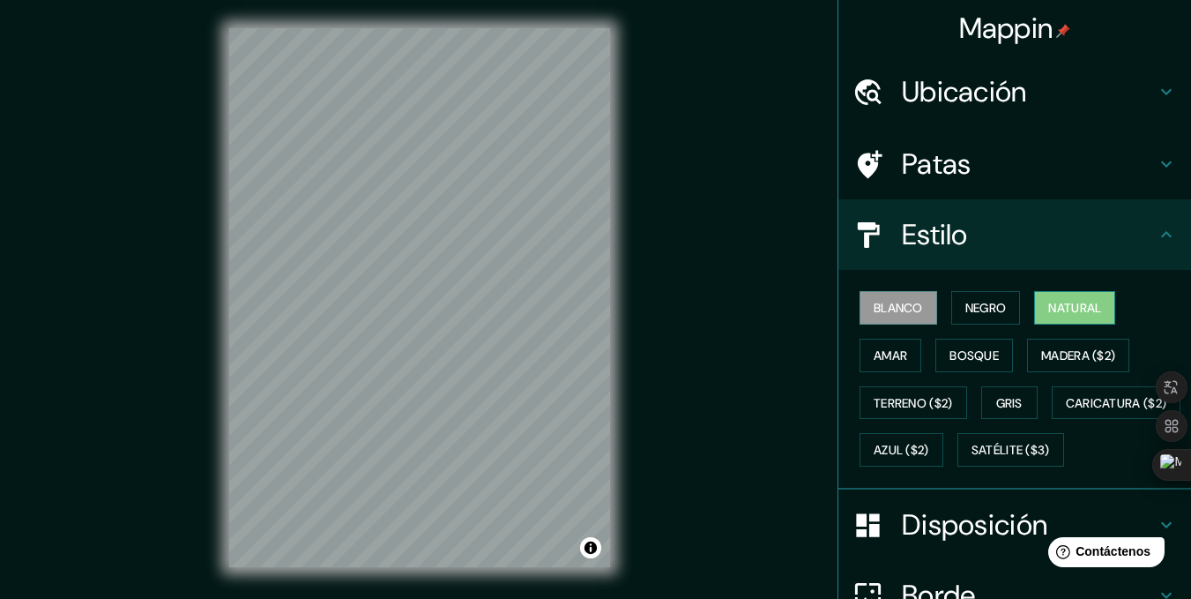
click at [1049, 296] on font "Natural" at bounding box center [1075, 307] width 53 height 23
click at [969, 355] on font "Bosque" at bounding box center [974, 355] width 49 height 16
click at [1093, 295] on button "Natural" at bounding box center [1074, 308] width 81 height 34
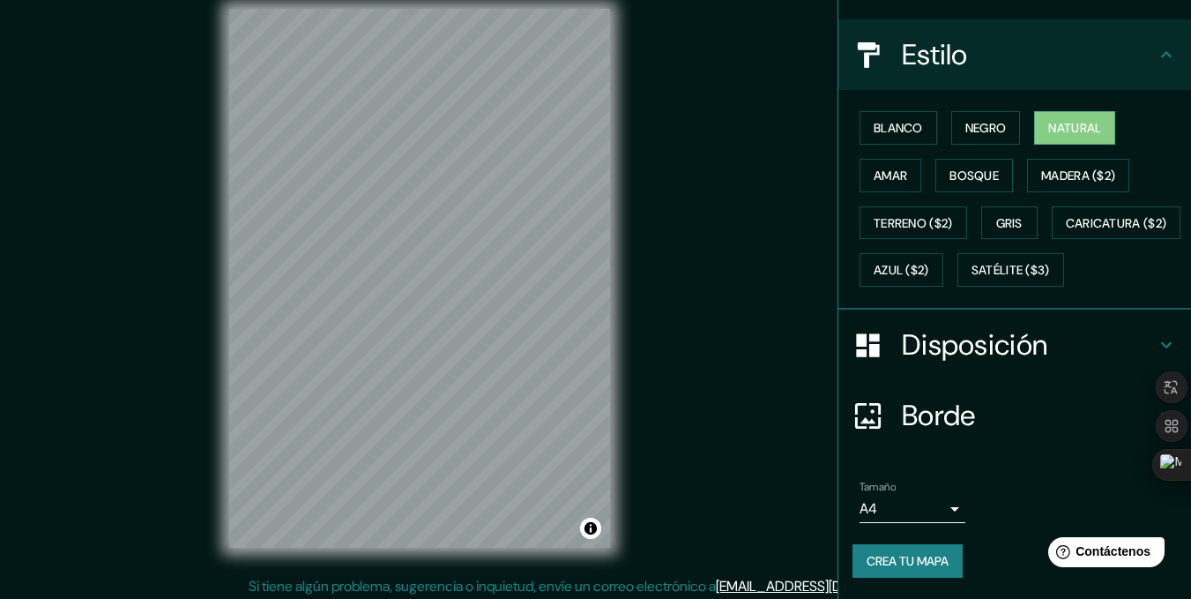
scroll to position [25, 0]
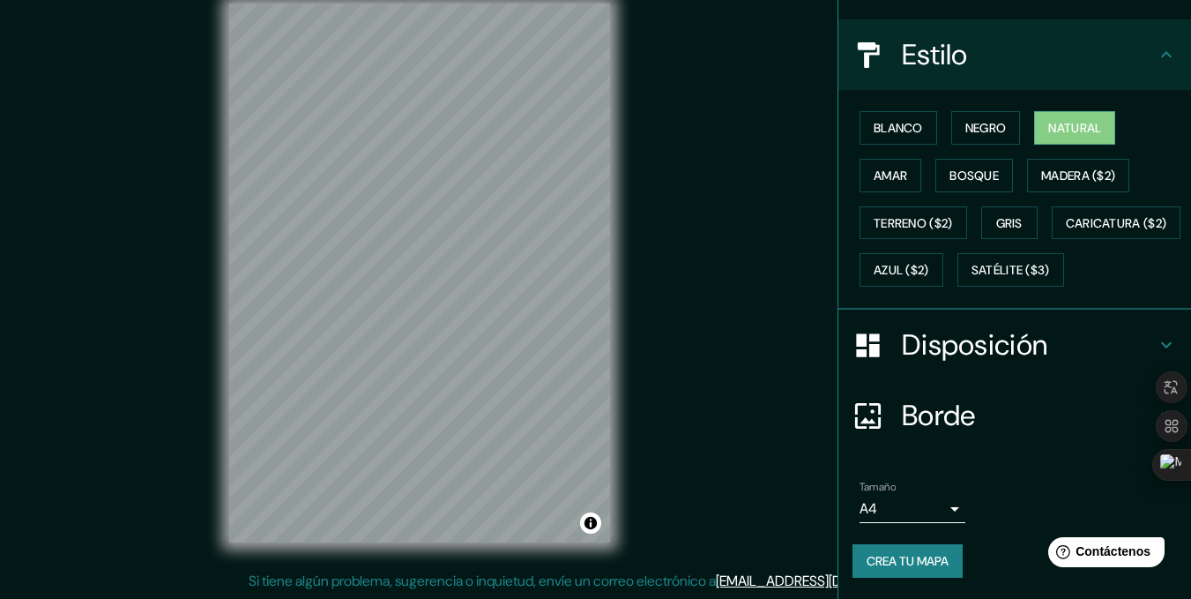
click at [994, 354] on font "Disposición" at bounding box center [975, 344] width 146 height 37
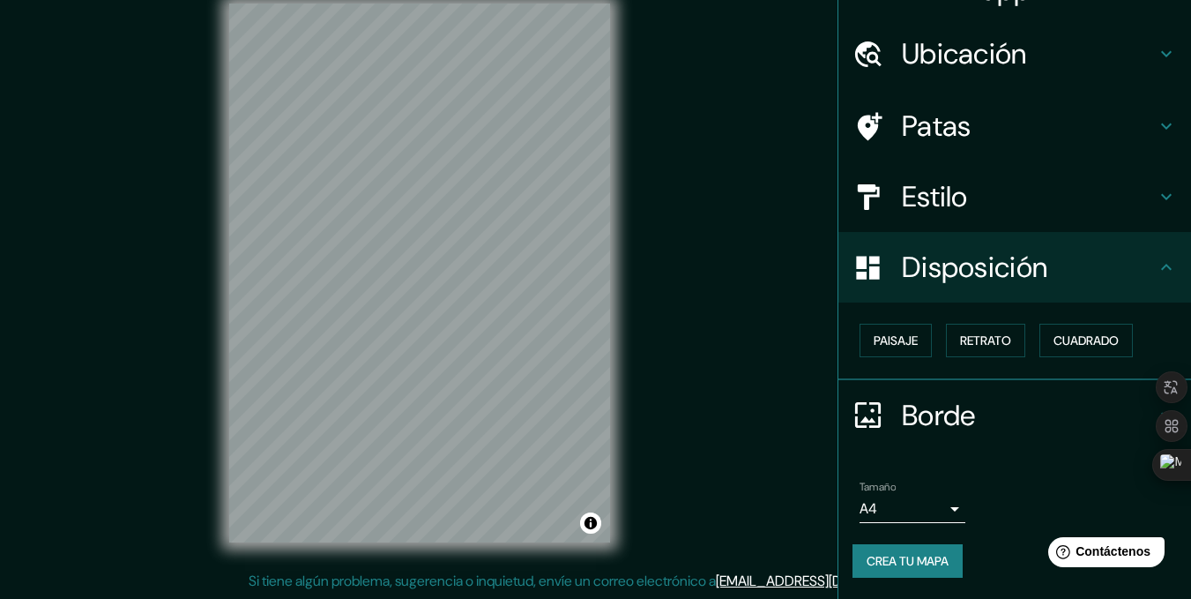
scroll to position [37, 0]
click at [987, 350] on font "Retrato" at bounding box center [985, 341] width 51 height 23
click at [1051, 329] on button "Cuadrado" at bounding box center [1086, 342] width 93 height 34
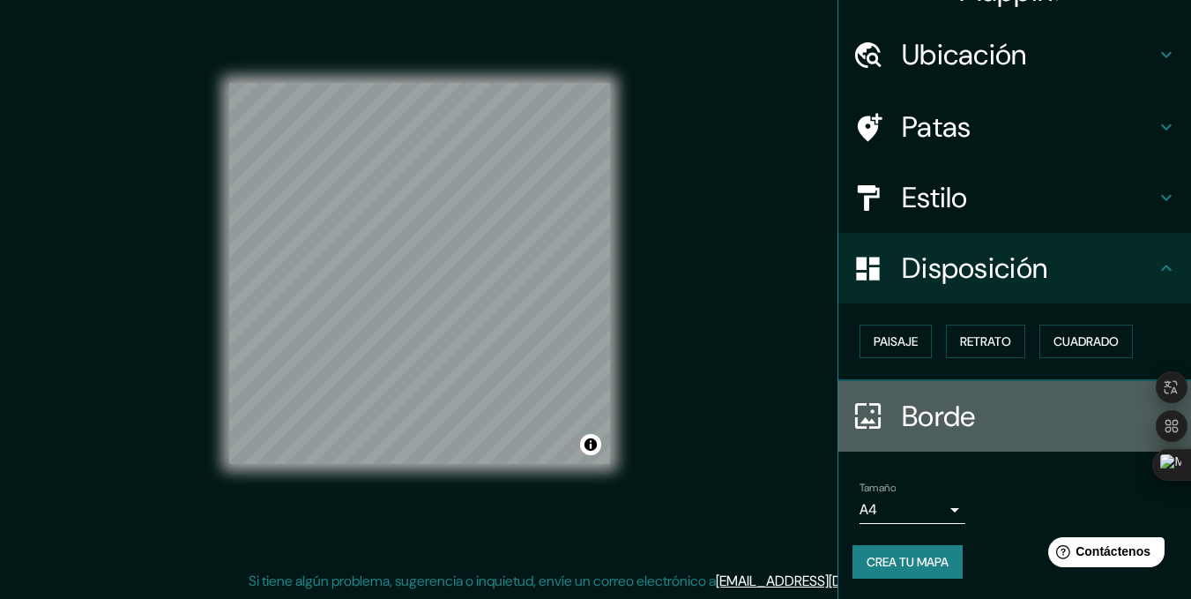
click at [914, 416] on font "Borde" at bounding box center [939, 416] width 74 height 37
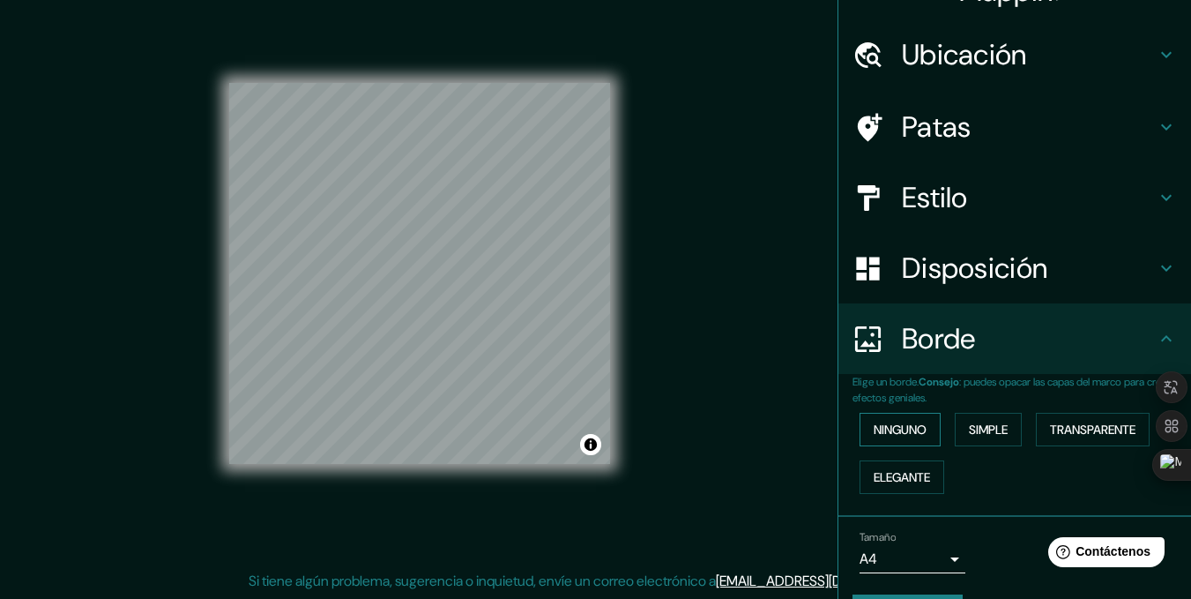
click at [911, 437] on font "Ninguno" at bounding box center [900, 430] width 53 height 16
click at [1006, 429] on button "Simple" at bounding box center [988, 430] width 67 height 34
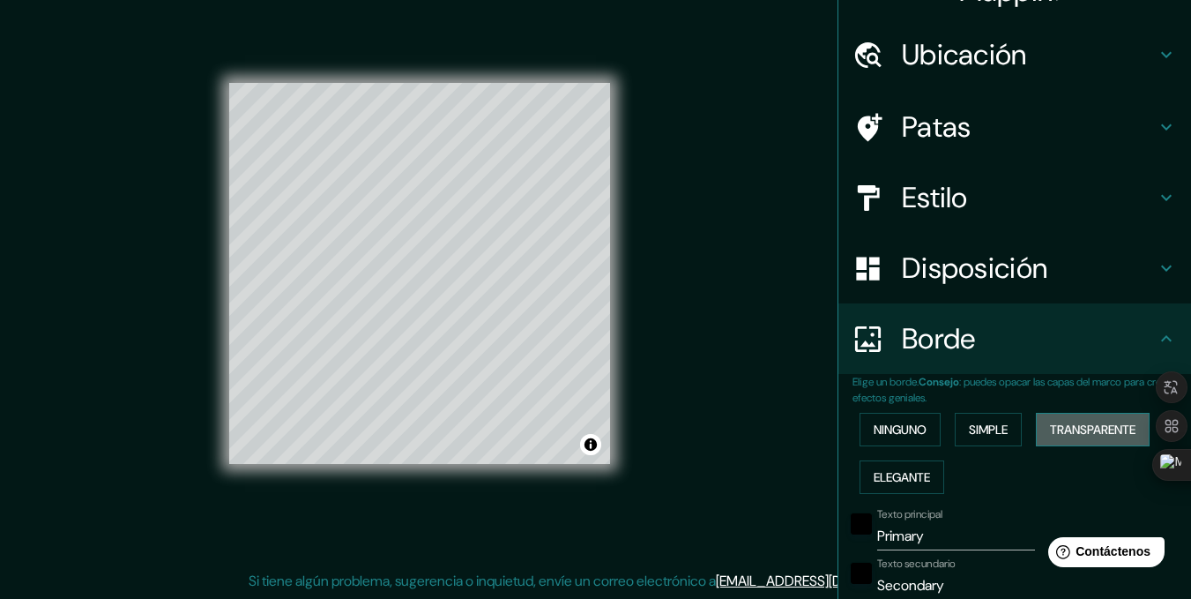
click at [1063, 428] on font "Transparente" at bounding box center [1093, 430] width 86 height 16
click at [907, 474] on font "Elegante" at bounding box center [902, 477] width 56 height 16
click at [893, 433] on font "Ninguno" at bounding box center [900, 430] width 53 height 16
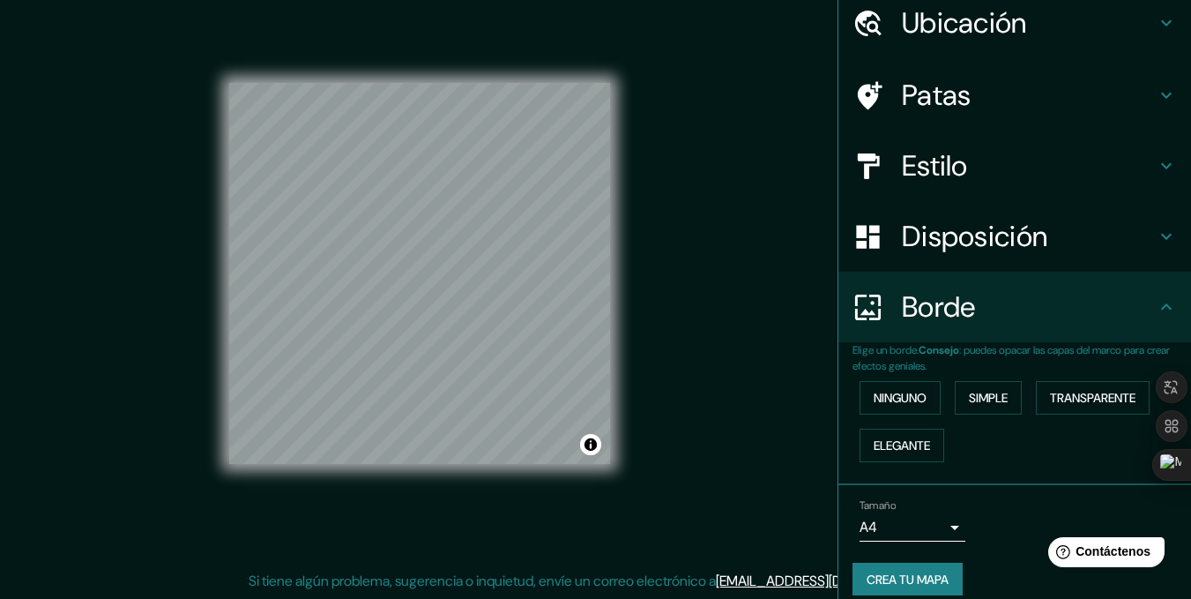
scroll to position [86, 0]
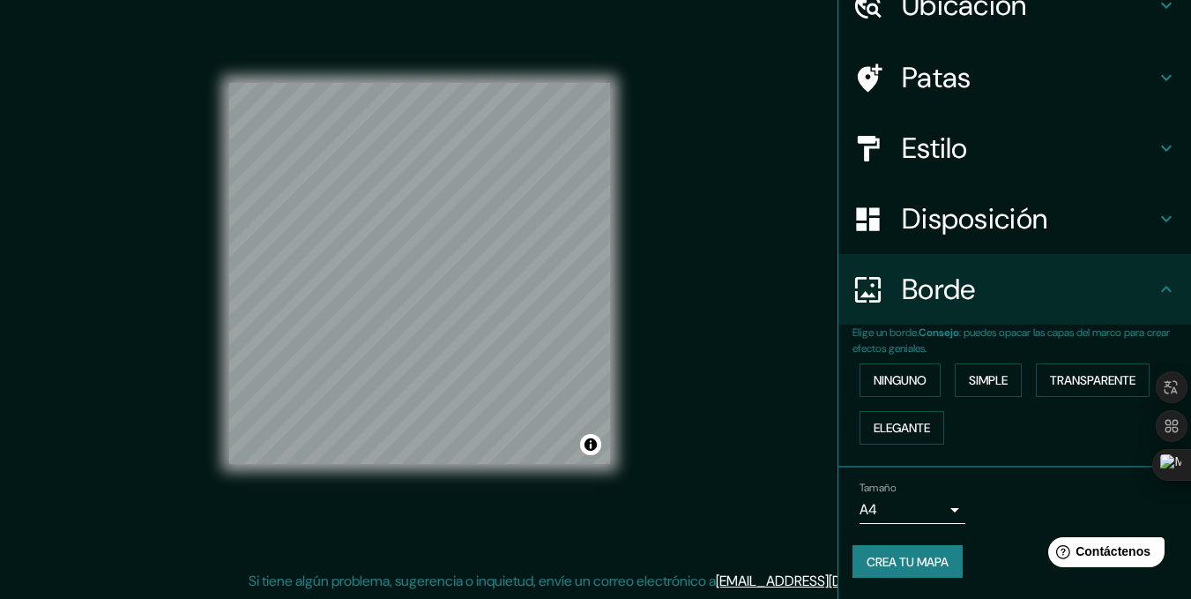
click at [920, 561] on font "Crea tu mapa" at bounding box center [908, 562] width 82 height 16
click at [909, 556] on font "Crea tu mapa" at bounding box center [908, 562] width 82 height 16
click at [897, 547] on div "Crea tu mapa" at bounding box center [1015, 562] width 325 height 34
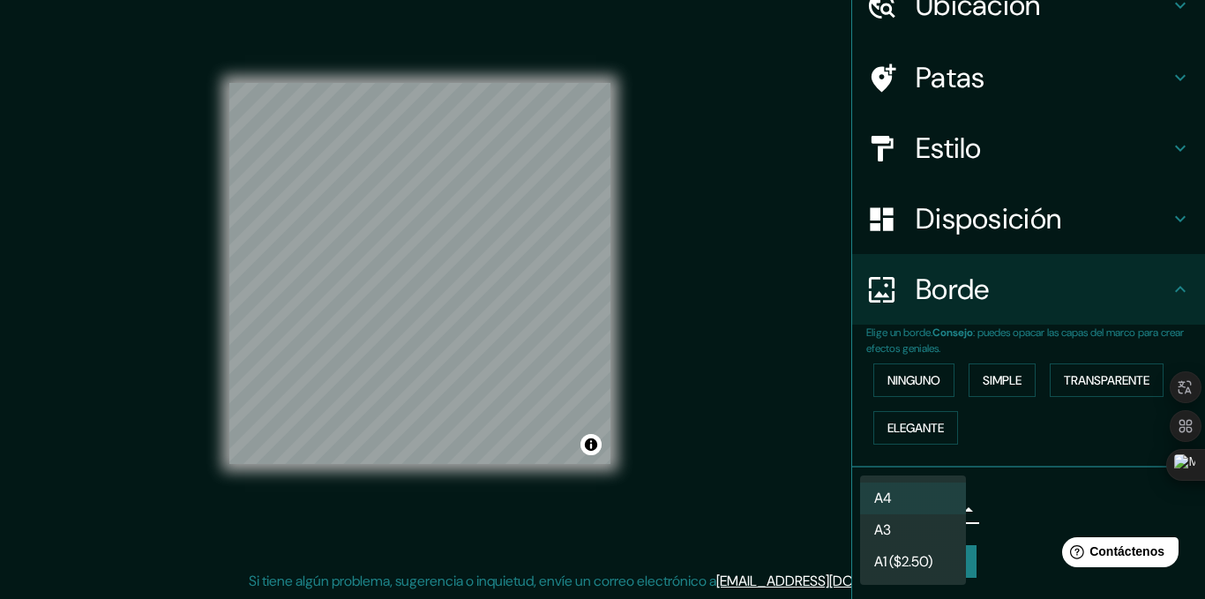
click at [934, 502] on body "Mappin Ubicación [GEOGRAPHIC_DATA] [GEOGRAPHIC_DATA] [GEOGRAPHIC_DATA], [GEOGRA…" at bounding box center [602, 274] width 1205 height 599
click at [936, 526] on li "A3" at bounding box center [913, 531] width 106 height 33
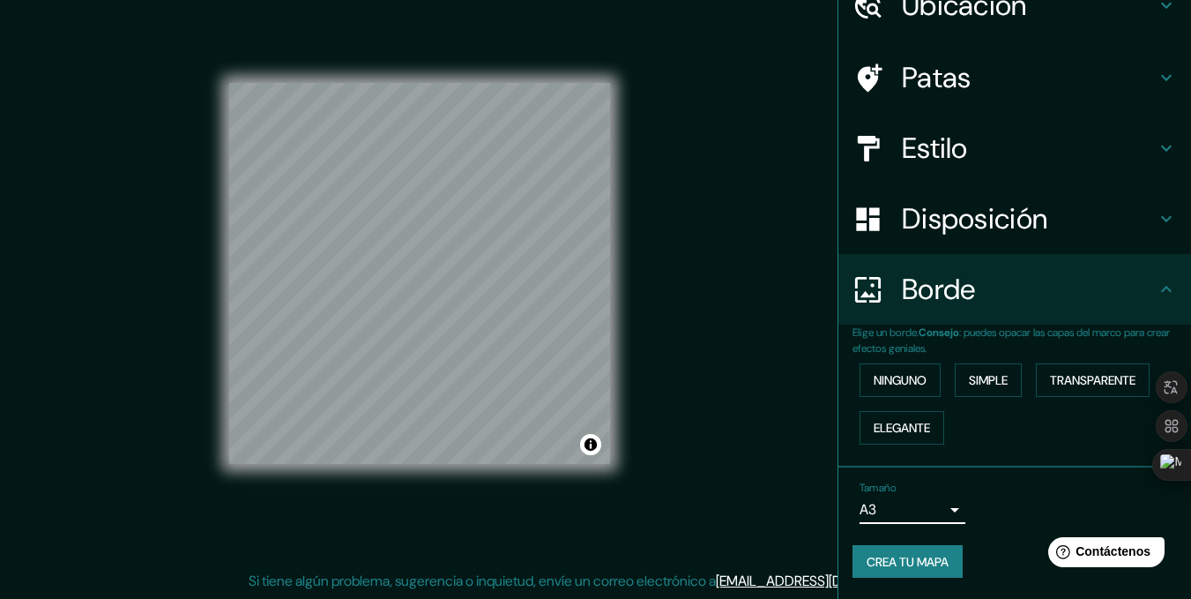
click at [907, 506] on body "Mappin Ubicación [GEOGRAPHIC_DATA] [GEOGRAPHIC_DATA] [GEOGRAPHIC_DATA], [GEOGRA…" at bounding box center [595, 274] width 1191 height 599
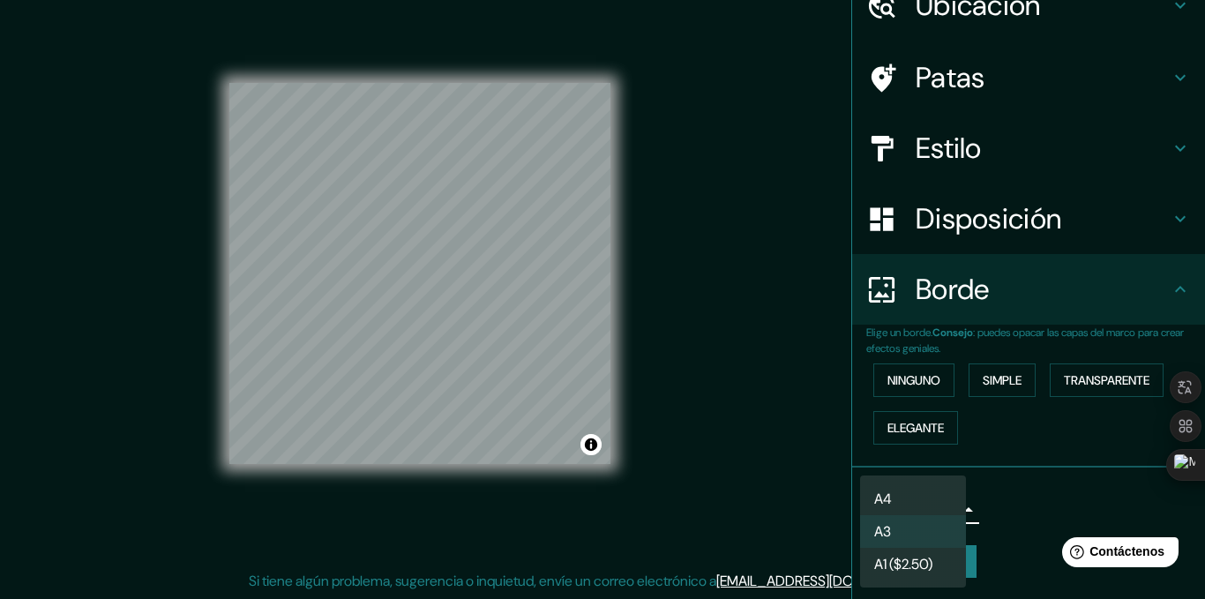
click at [948, 494] on li "A4" at bounding box center [913, 498] width 106 height 33
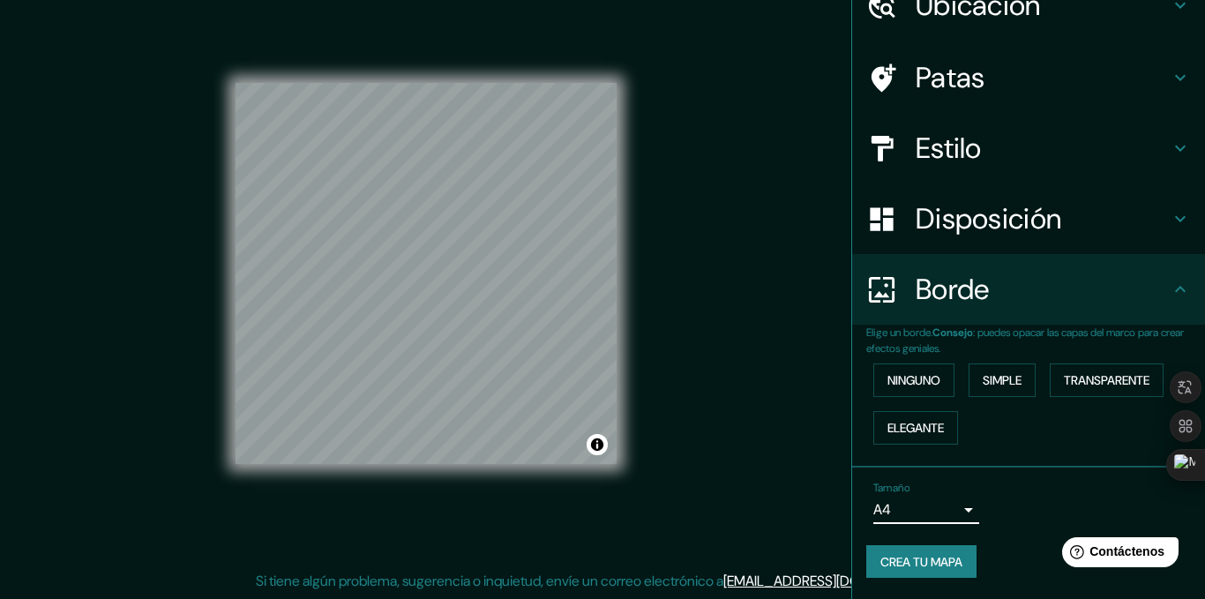
click at [914, 520] on body "Mappin Ubicación [GEOGRAPHIC_DATA] [GEOGRAPHIC_DATA] [GEOGRAPHIC_DATA], [GEOGRA…" at bounding box center [602, 274] width 1205 height 599
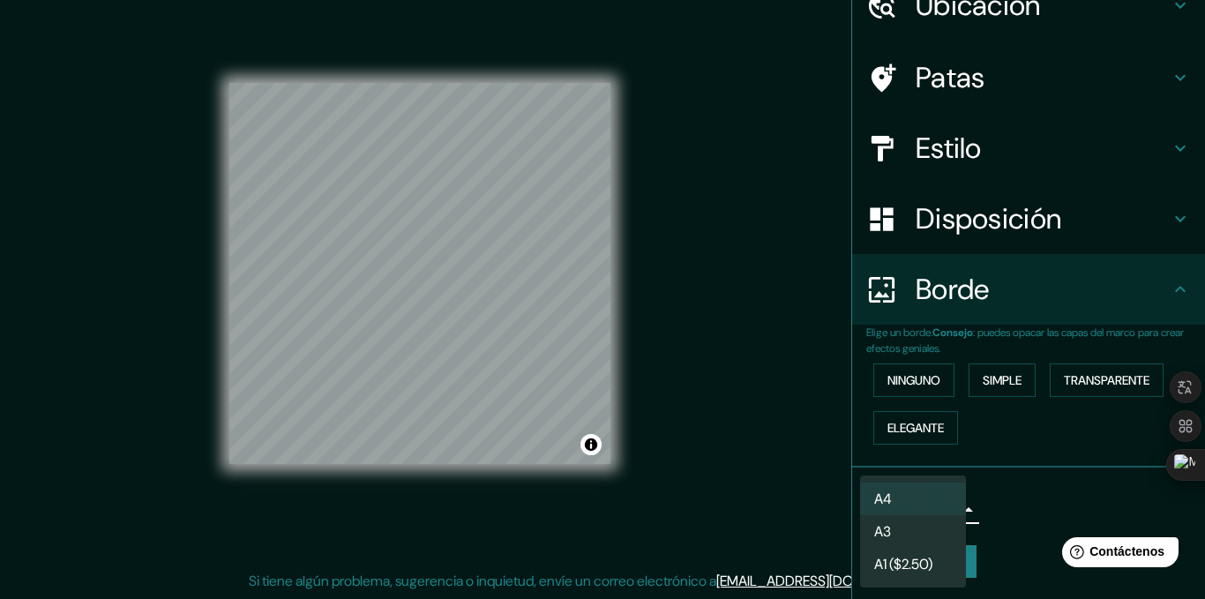
click at [903, 513] on li "A4" at bounding box center [913, 498] width 106 height 33
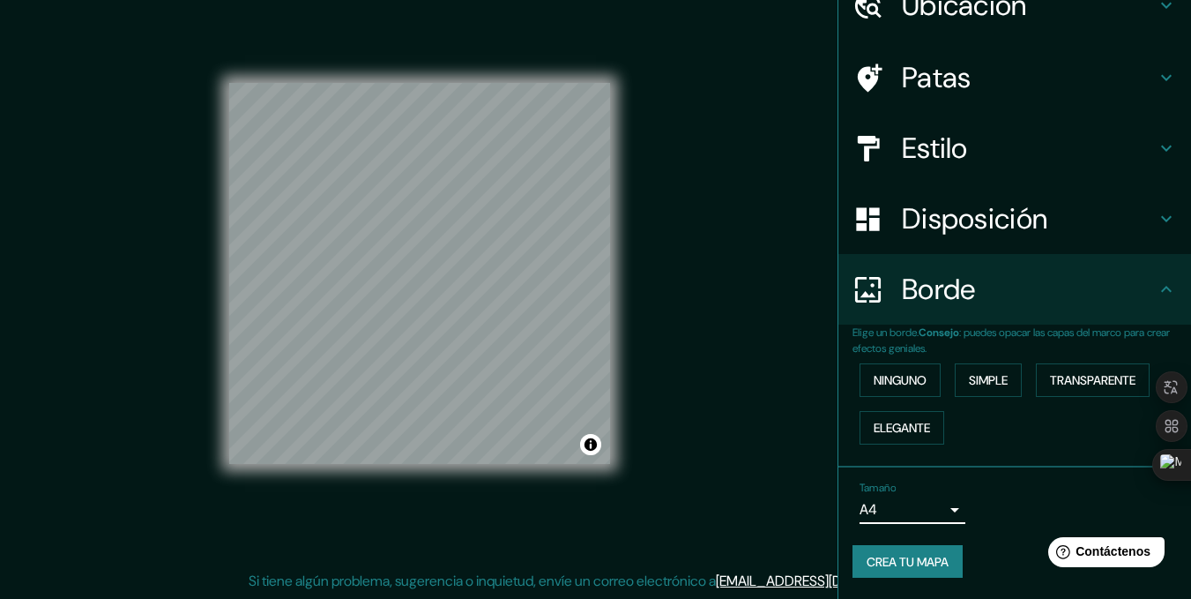
click at [901, 499] on body "Mappin Ubicación [GEOGRAPHIC_DATA] [GEOGRAPHIC_DATA] [GEOGRAPHIC_DATA], [GEOGRA…" at bounding box center [595, 274] width 1191 height 599
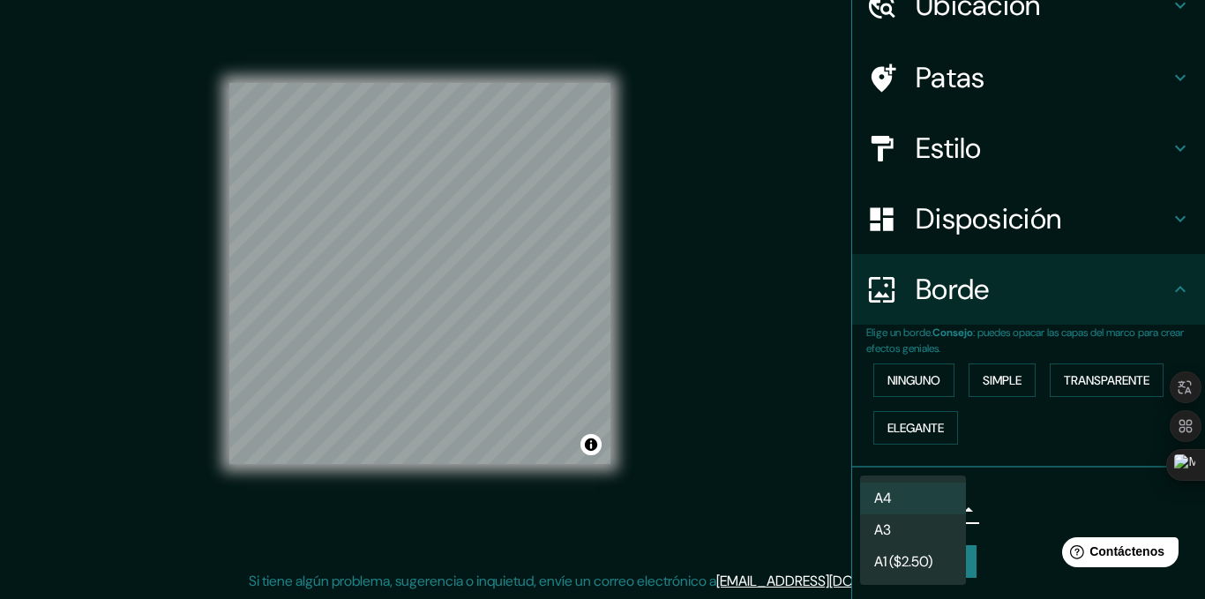
click at [896, 528] on li "A3" at bounding box center [913, 530] width 106 height 32
type input "a4"
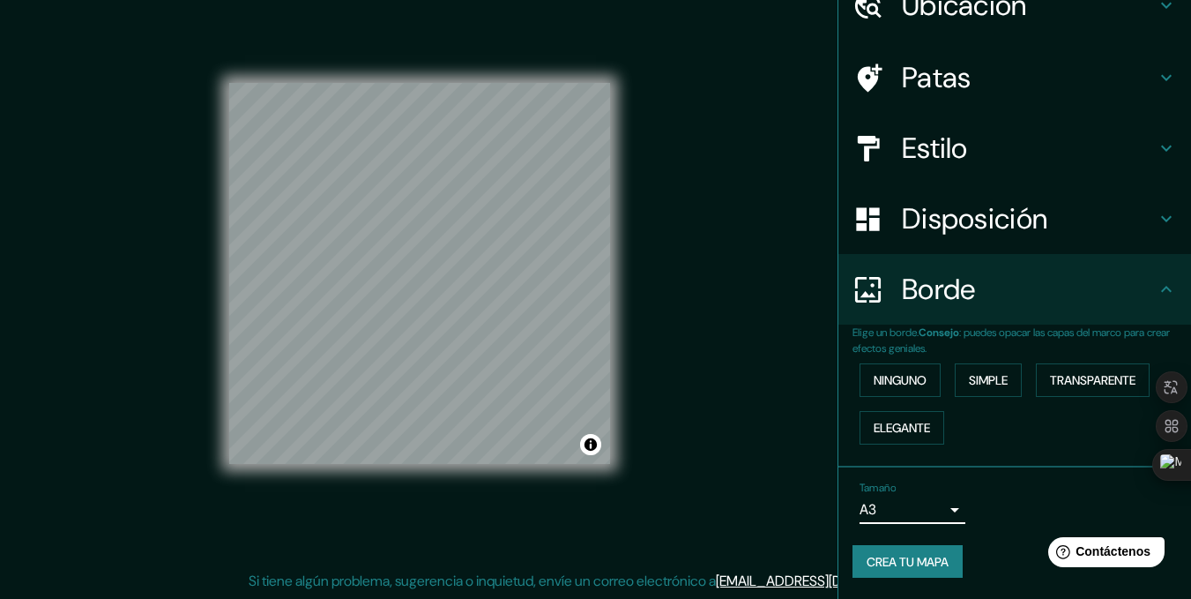
click at [924, 557] on font "Crea tu mapa" at bounding box center [908, 562] width 82 height 16
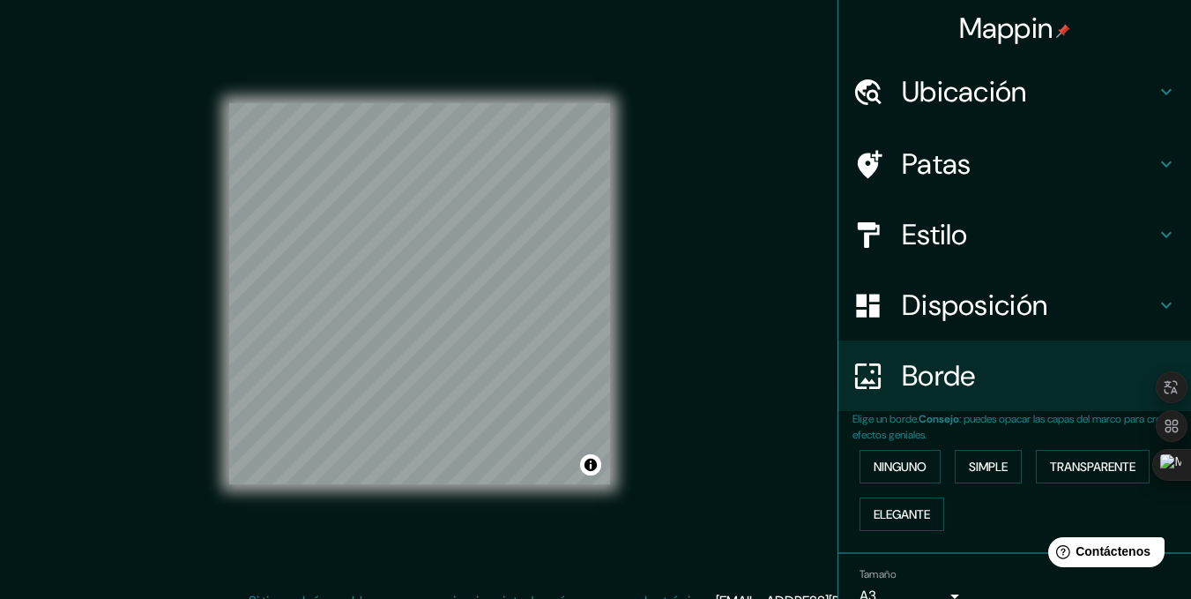
scroll to position [0, 0]
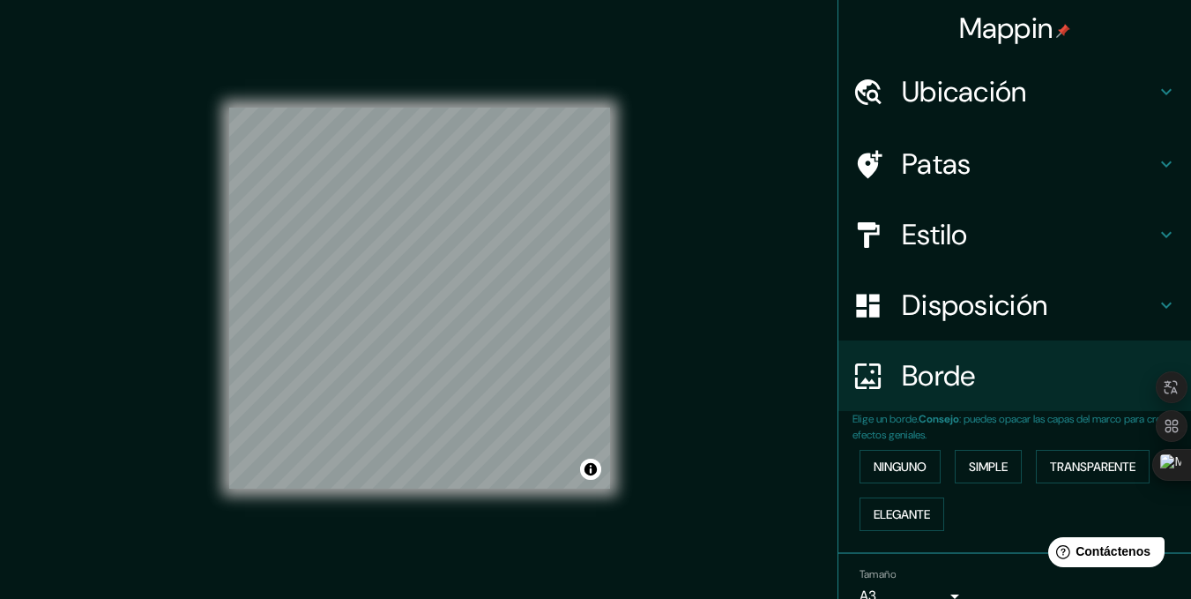
drag, startPoint x: 902, startPoint y: 105, endPoint x: 903, endPoint y: 94, distance: 10.6
click at [903, 105] on font "Ubicación" at bounding box center [964, 91] width 125 height 37
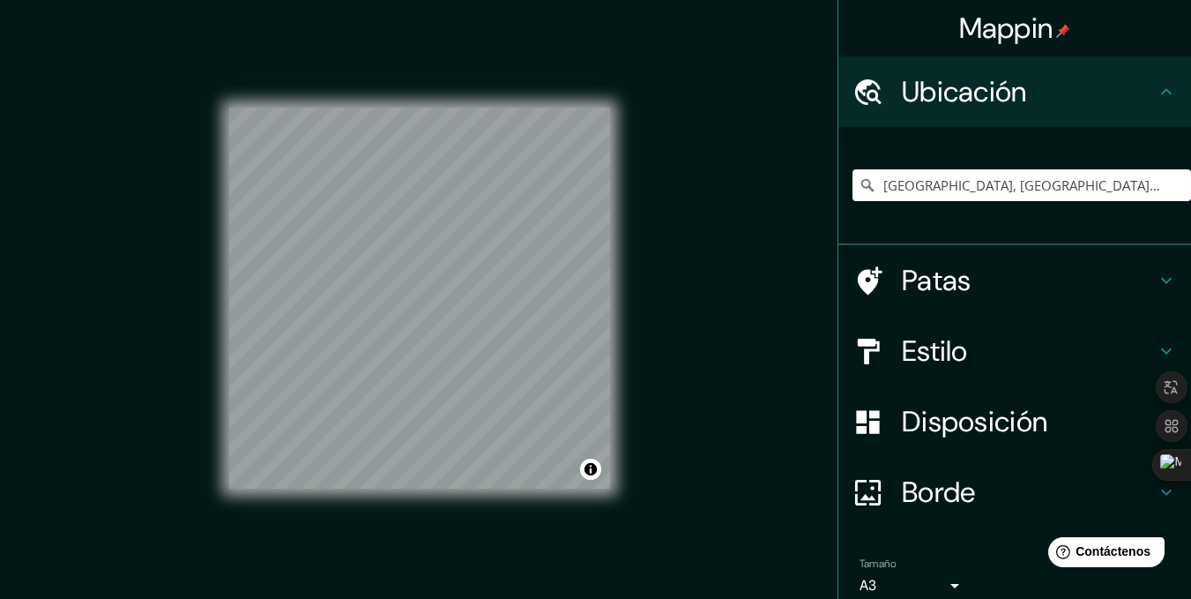
click at [690, 276] on div "Mappin Ubicación [GEOGRAPHIC_DATA] [GEOGRAPHIC_DATA] [GEOGRAPHIC_DATA], [GEOGRA…" at bounding box center [595, 311] width 1191 height 623
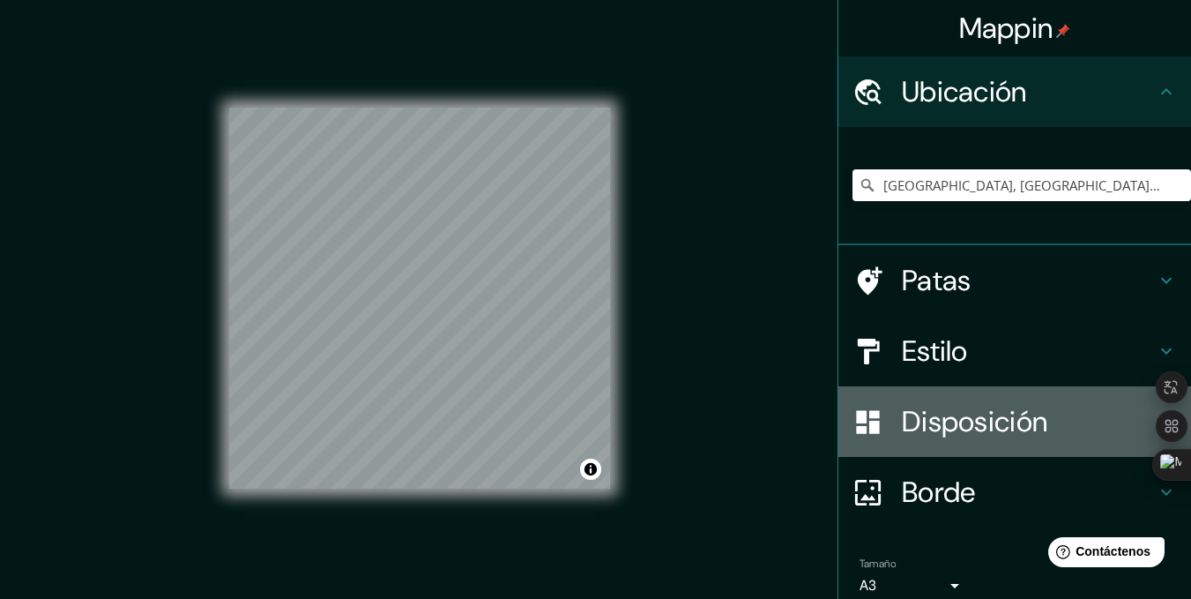
click at [982, 429] on font "Disposición" at bounding box center [975, 421] width 146 height 37
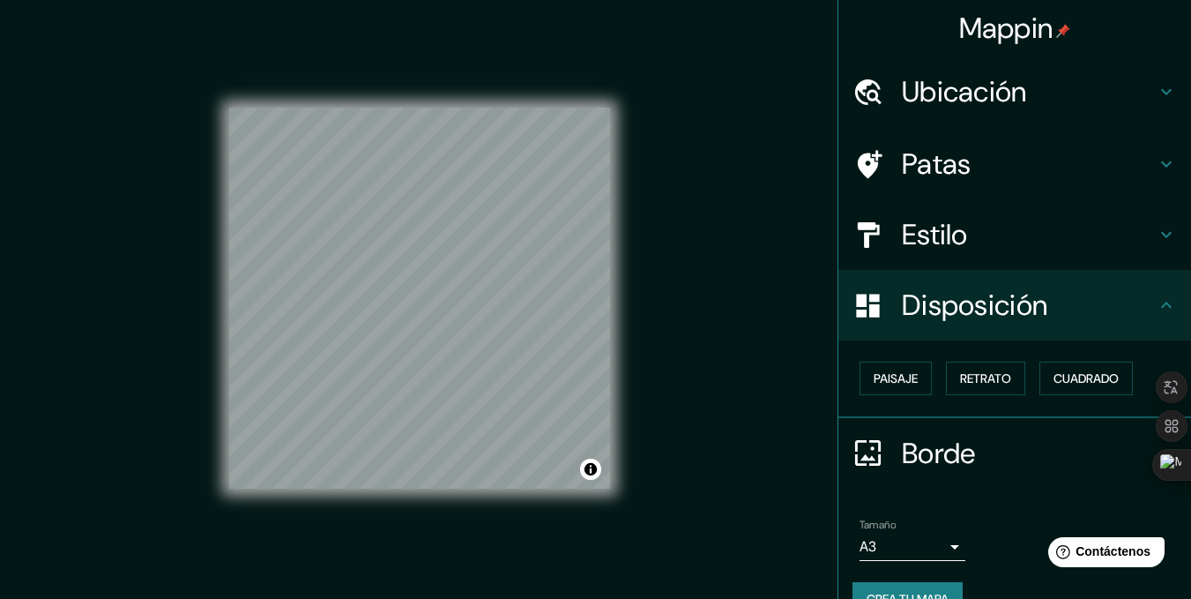
scroll to position [36, 0]
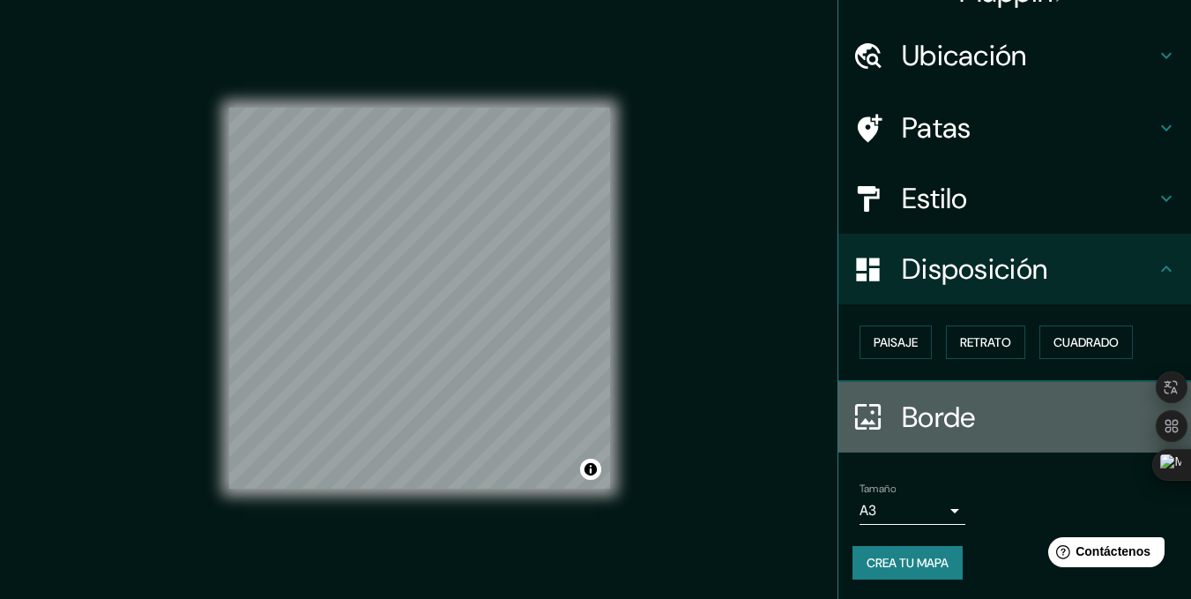
click at [973, 417] on h4 "Borde" at bounding box center [1029, 416] width 254 height 35
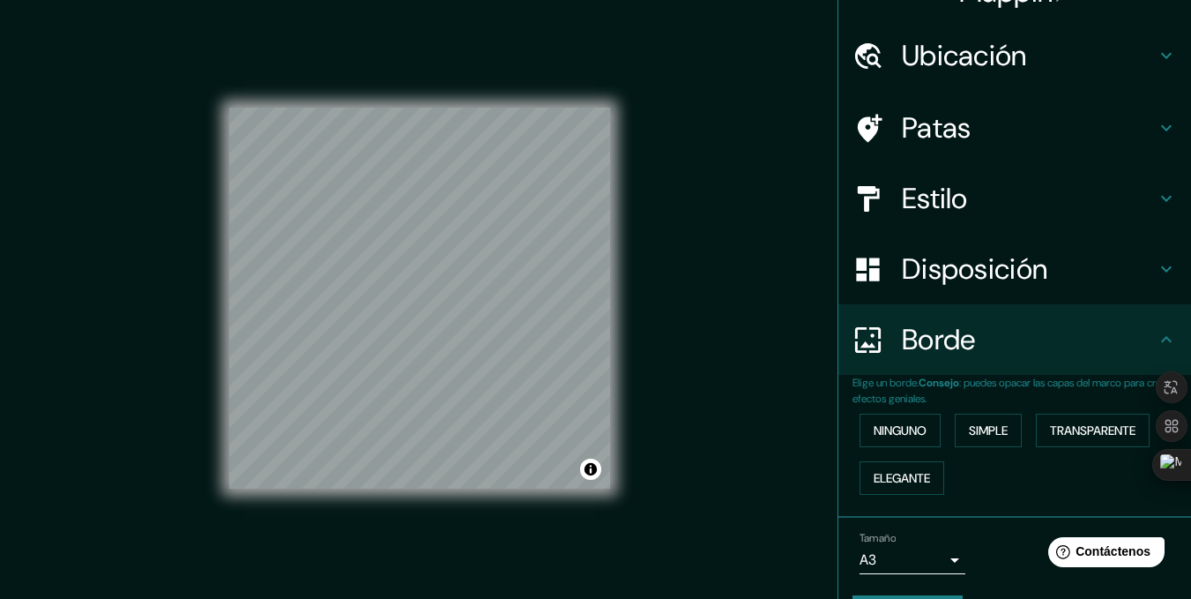
click at [971, 198] on h4 "Estilo" at bounding box center [1029, 198] width 254 height 35
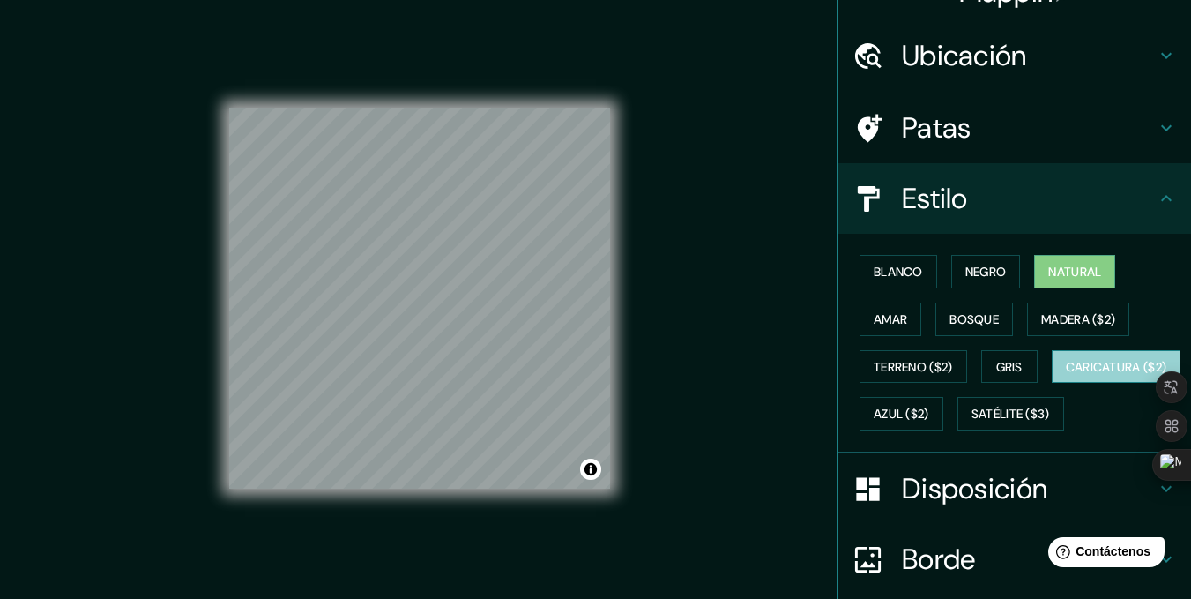
click at [1066, 378] on font "Caricatura ($2)" at bounding box center [1116, 366] width 101 height 23
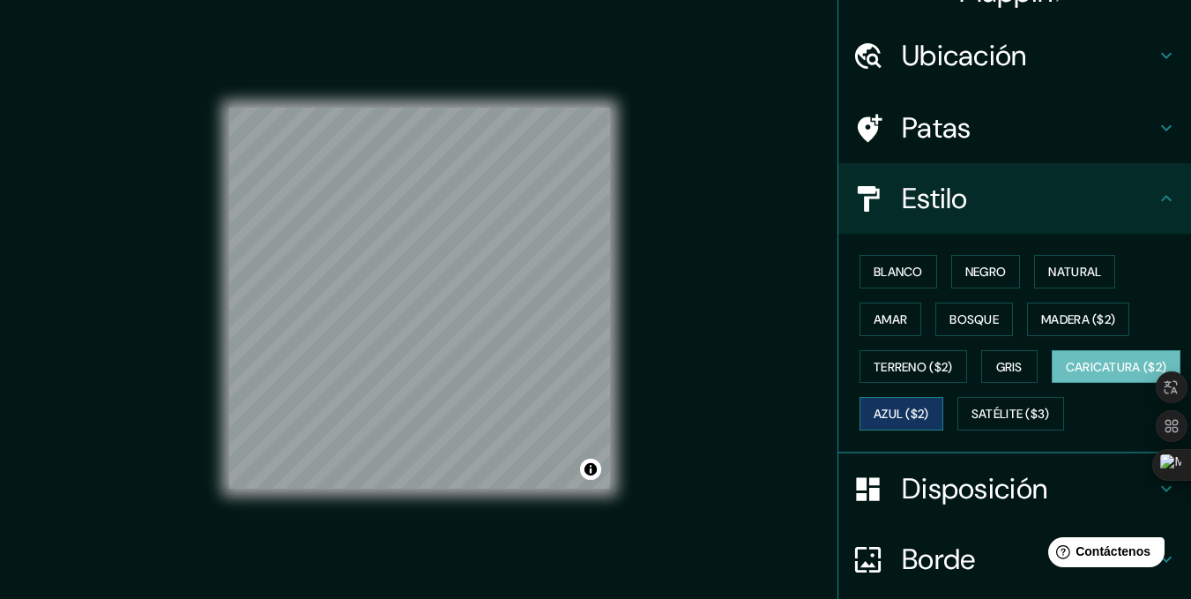
click at [929, 403] on font "Azul ($2)" at bounding box center [902, 413] width 56 height 23
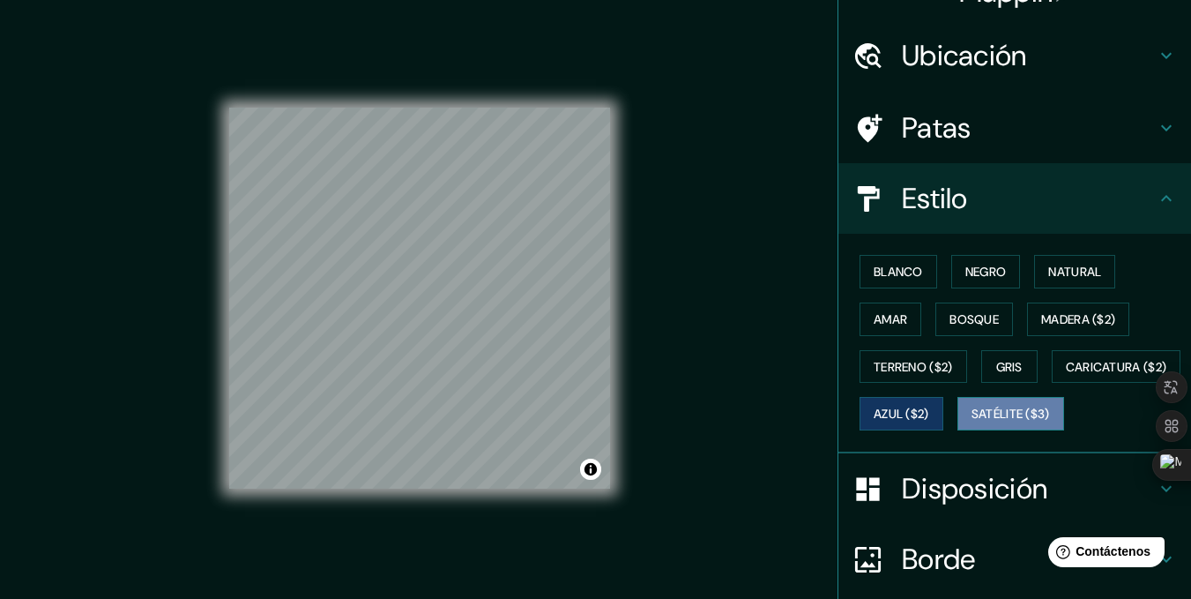
click at [972, 422] on font "Satélite ($3)" at bounding box center [1011, 415] width 78 height 16
click at [878, 431] on div "Blanco Negro Natural Amar Bosque Madera ($2) Terreno ($2) Gris Caricatura ($2) …" at bounding box center [1022, 343] width 339 height 190
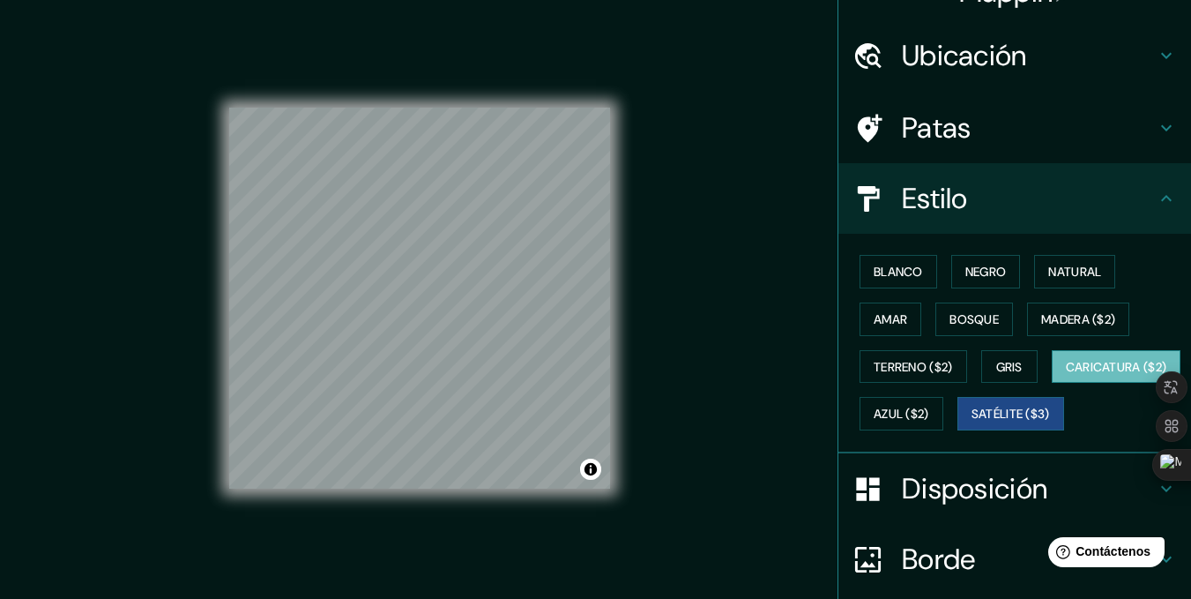
click at [1066, 375] on font "Caricatura ($2)" at bounding box center [1116, 367] width 101 height 16
click at [929, 377] on font "Terreno ($2)" at bounding box center [913, 366] width 79 height 23
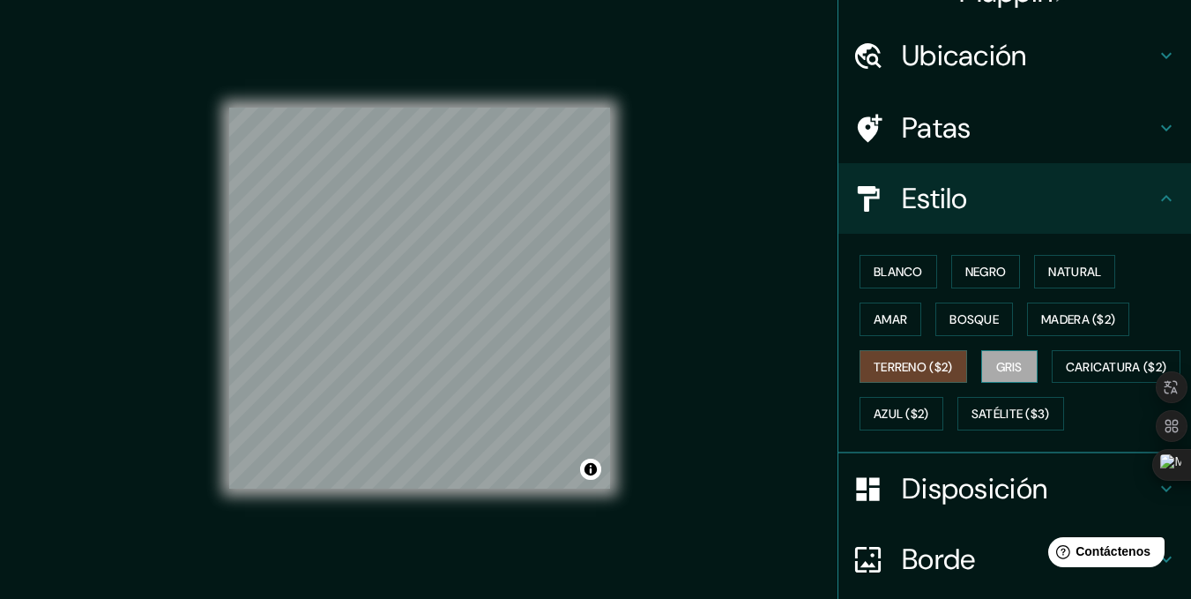
click at [981, 353] on button "Gris" at bounding box center [1009, 367] width 56 height 34
click at [984, 324] on font "Bosque" at bounding box center [974, 319] width 49 height 16
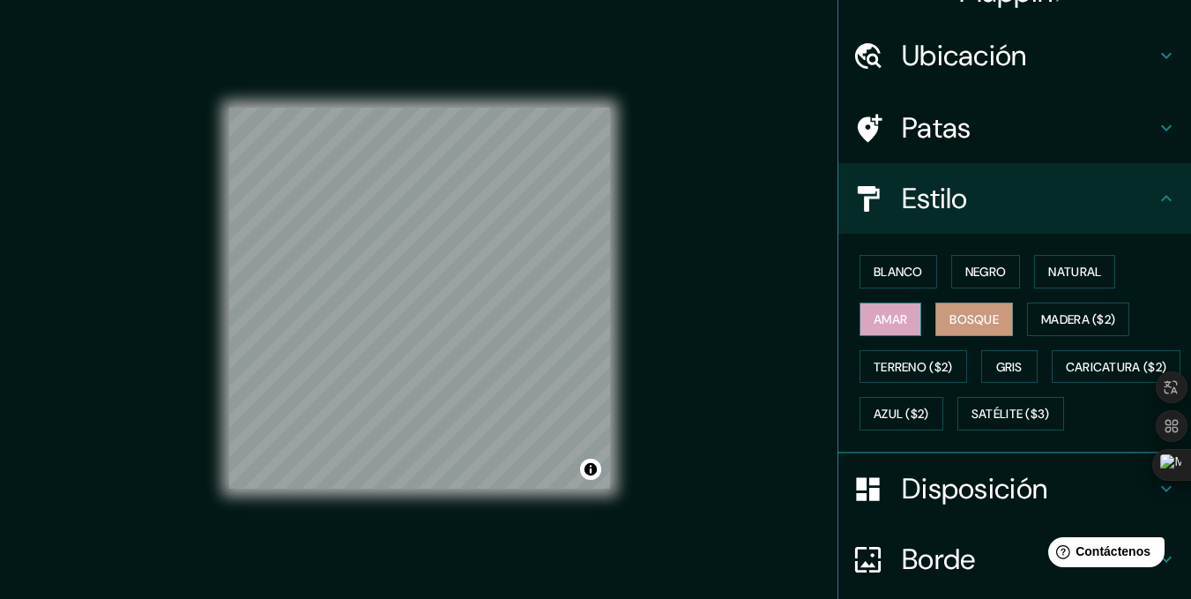
click at [892, 326] on font "Amar" at bounding box center [891, 319] width 34 height 16
click at [1049, 253] on div "Blanco Negro Natural Amar Bosque Madera ($2) Terreno ($2) Gris Caricatura ($2) …" at bounding box center [1022, 343] width 339 height 190
click at [1058, 277] on font "Natural" at bounding box center [1075, 272] width 53 height 16
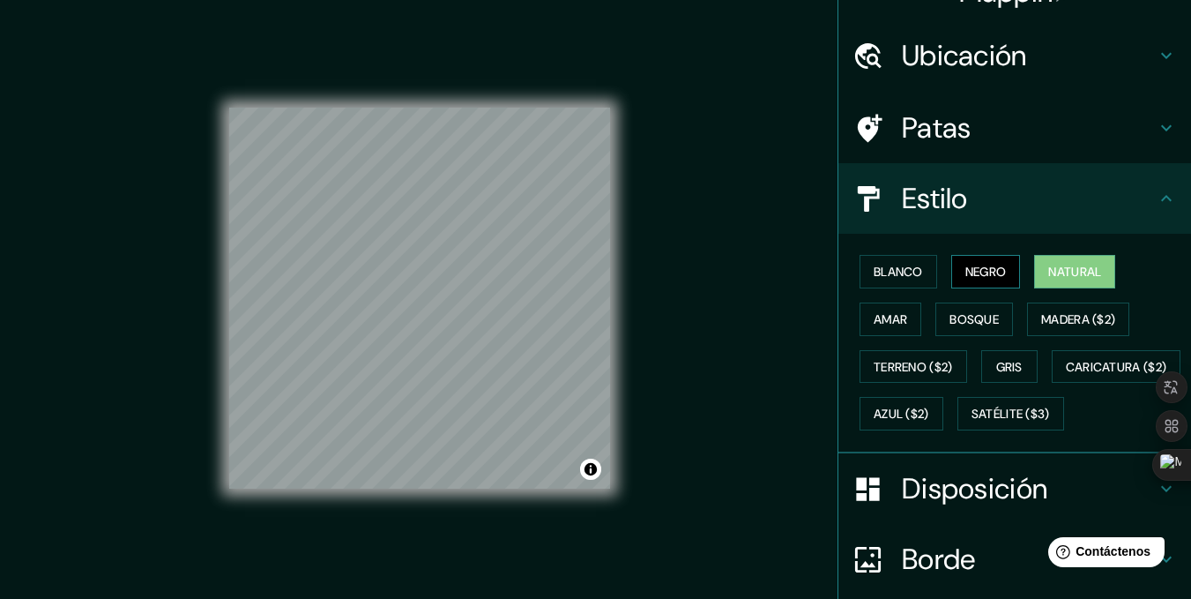
click at [1008, 277] on button "Negro" at bounding box center [987, 272] width 70 height 34
click at [965, 324] on font "Bosque" at bounding box center [974, 319] width 49 height 16
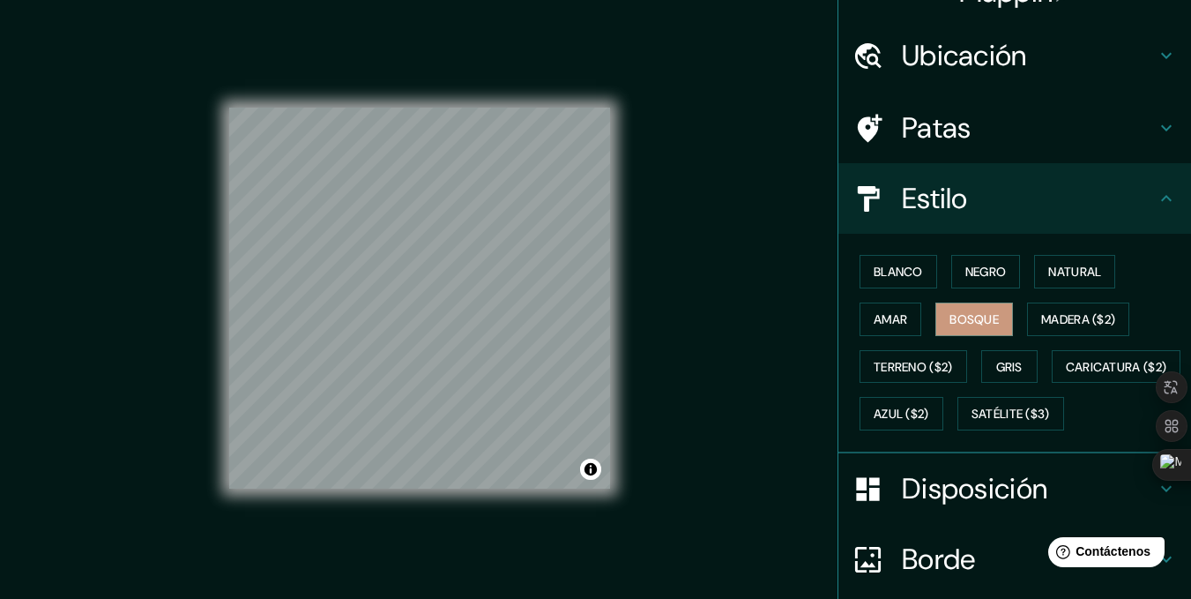
click at [715, 345] on div "Mappin Ubicación [GEOGRAPHIC_DATA] [GEOGRAPHIC_DATA] [GEOGRAPHIC_DATA], [GEOGRA…" at bounding box center [595, 311] width 1191 height 623
click at [1013, 362] on font "Gris" at bounding box center [1009, 367] width 26 height 16
drag, startPoint x: 616, startPoint y: 317, endPoint x: 760, endPoint y: 184, distance: 195.9
click at [760, 184] on div "Mappin Ubicación [GEOGRAPHIC_DATA] [GEOGRAPHIC_DATA] [GEOGRAPHIC_DATA], [GEOGRA…" at bounding box center [595, 311] width 1191 height 623
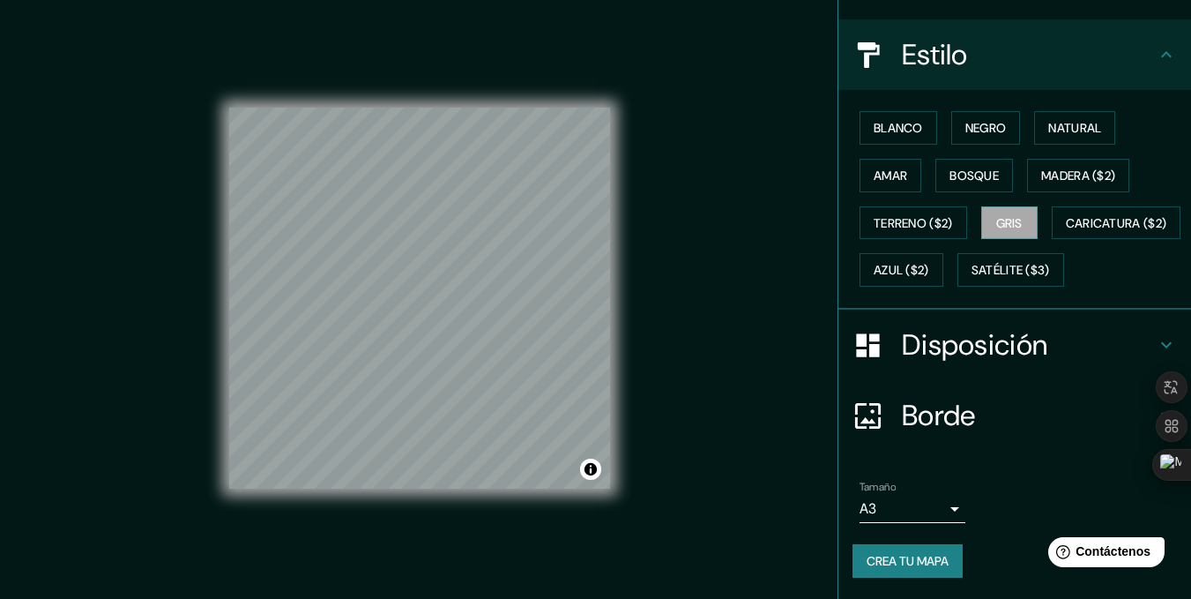
click at [974, 351] on font "Disposición" at bounding box center [975, 344] width 146 height 37
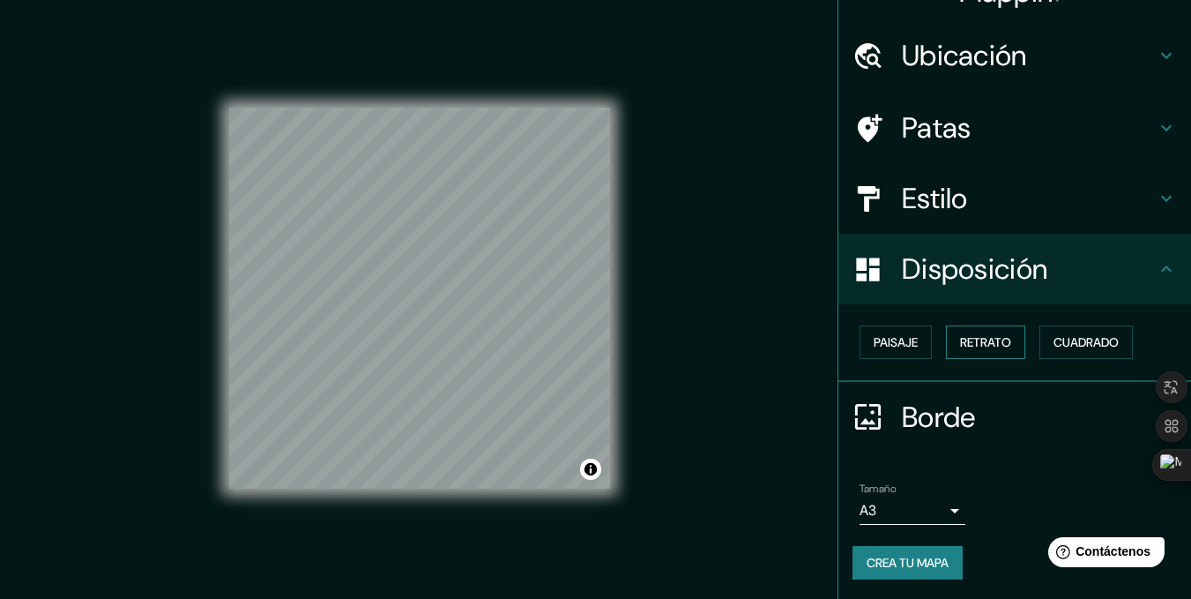
scroll to position [37, 0]
click at [967, 349] on font "Retrato" at bounding box center [985, 341] width 51 height 16
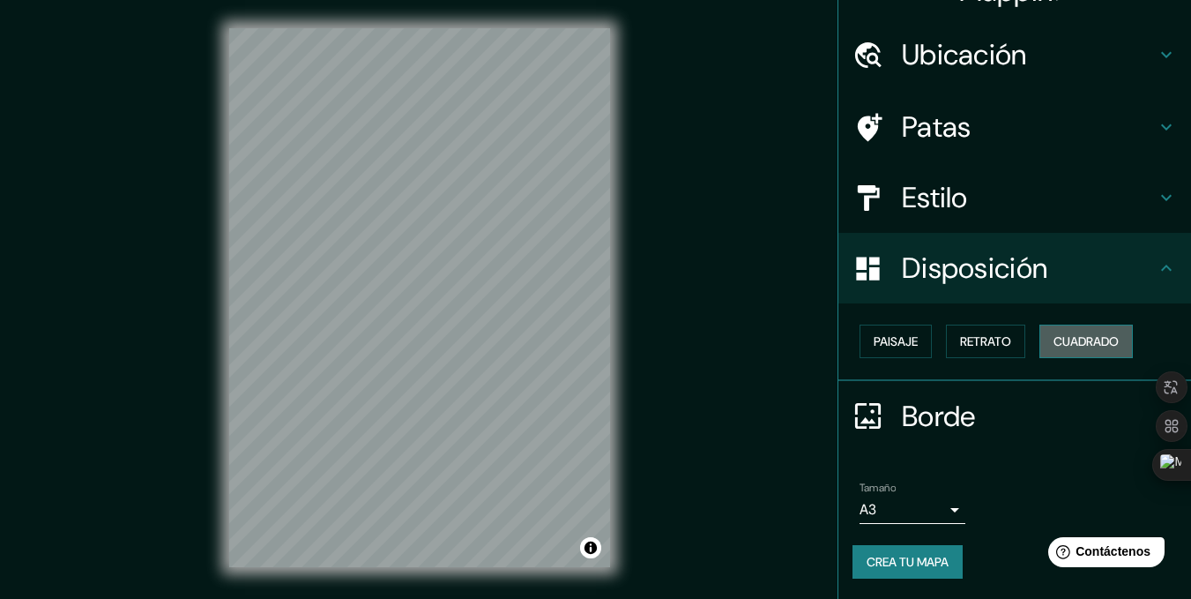
click at [1106, 332] on font "Cuadrado" at bounding box center [1086, 341] width 65 height 23
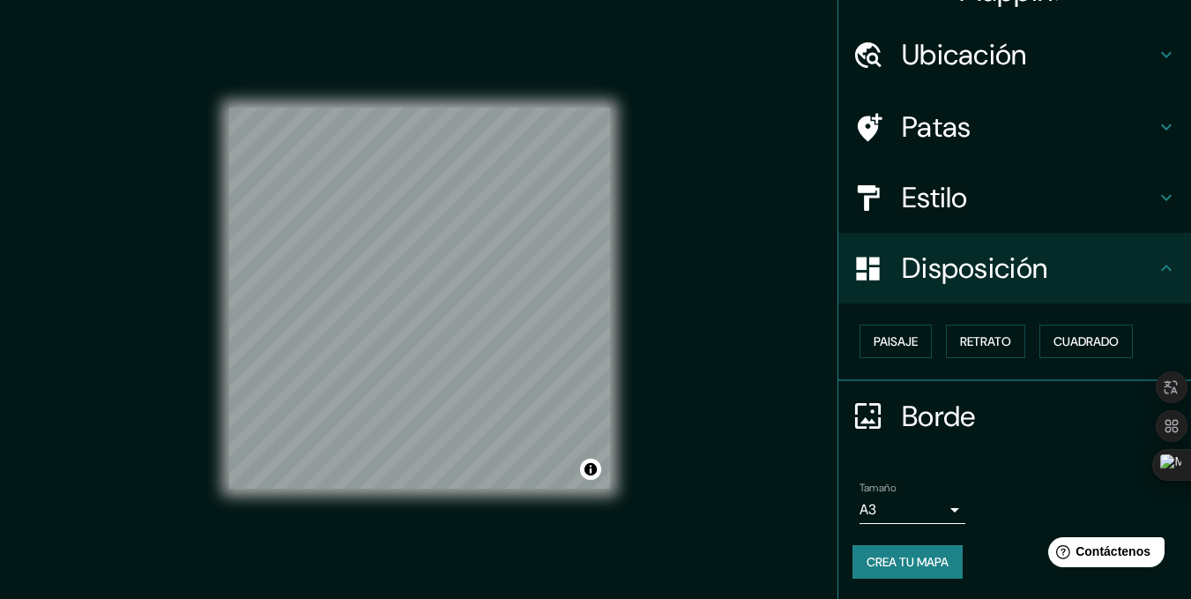
click at [907, 415] on font "Borde" at bounding box center [939, 416] width 74 height 37
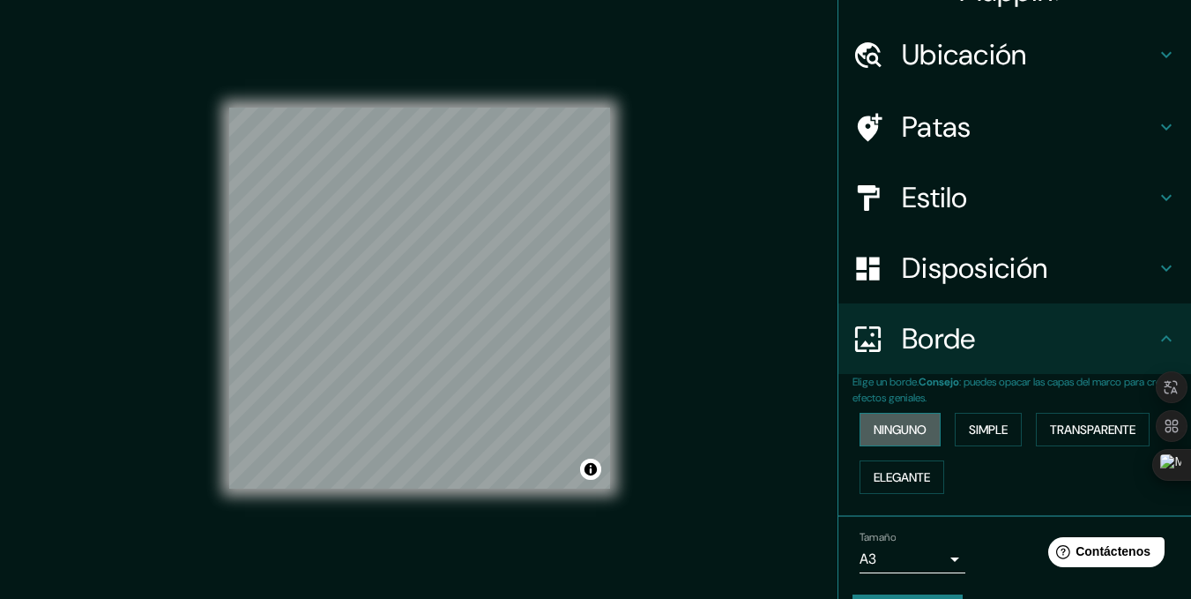
click at [902, 431] on font "Ninguno" at bounding box center [900, 430] width 53 height 16
click at [907, 481] on font "Elegante" at bounding box center [902, 477] width 56 height 16
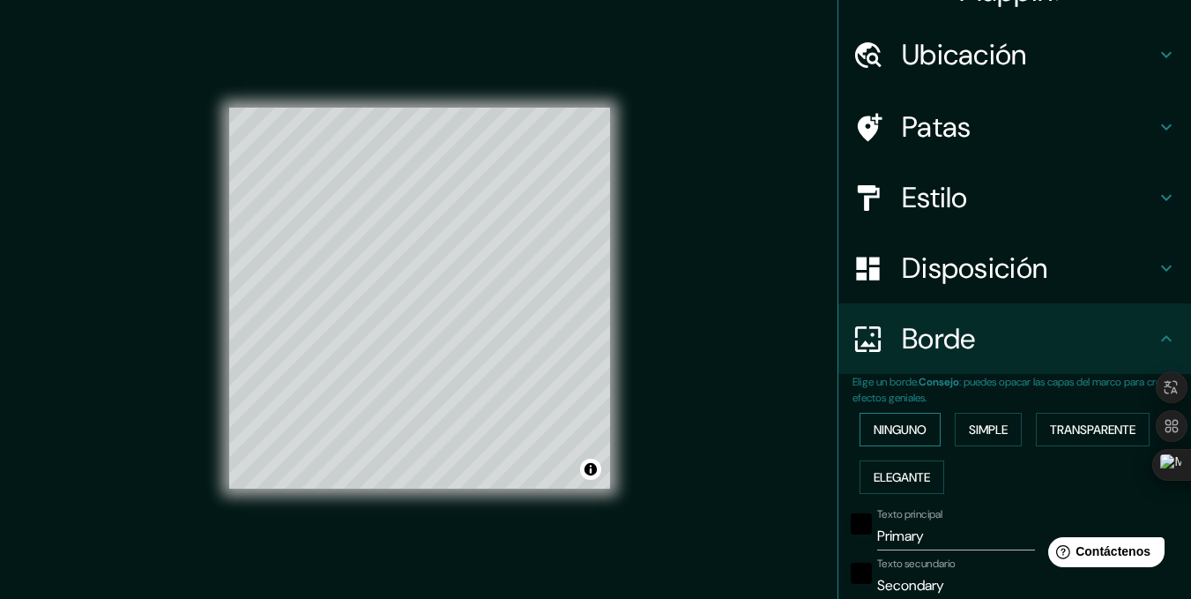
click at [892, 437] on font "Ninguno" at bounding box center [900, 430] width 53 height 16
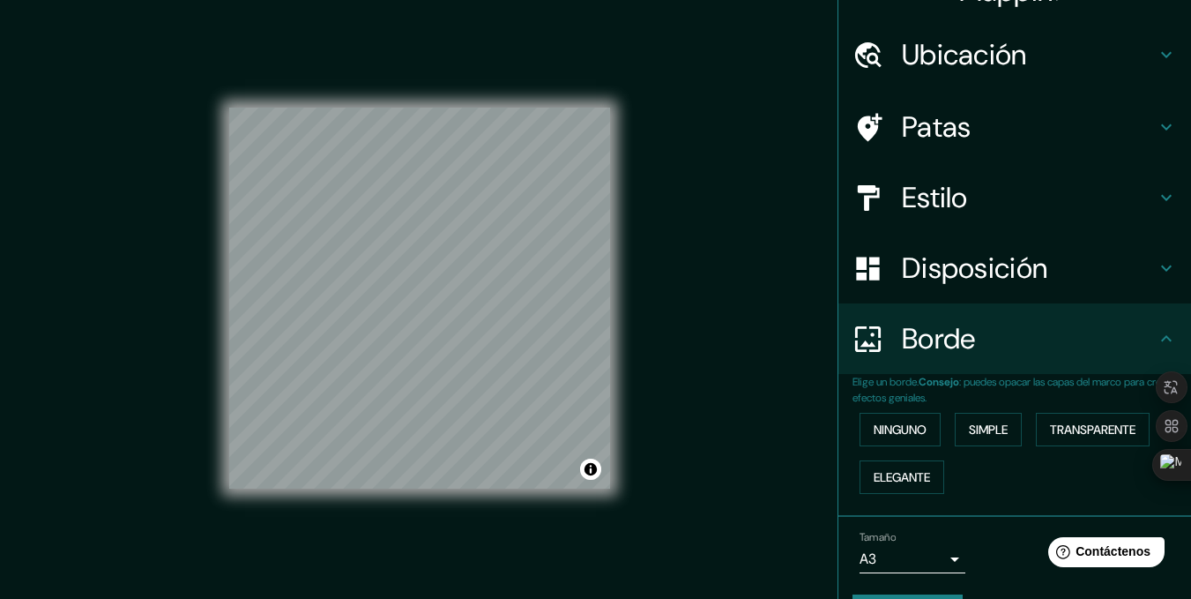
click at [954, 140] on font "Patas" at bounding box center [937, 126] width 70 height 37
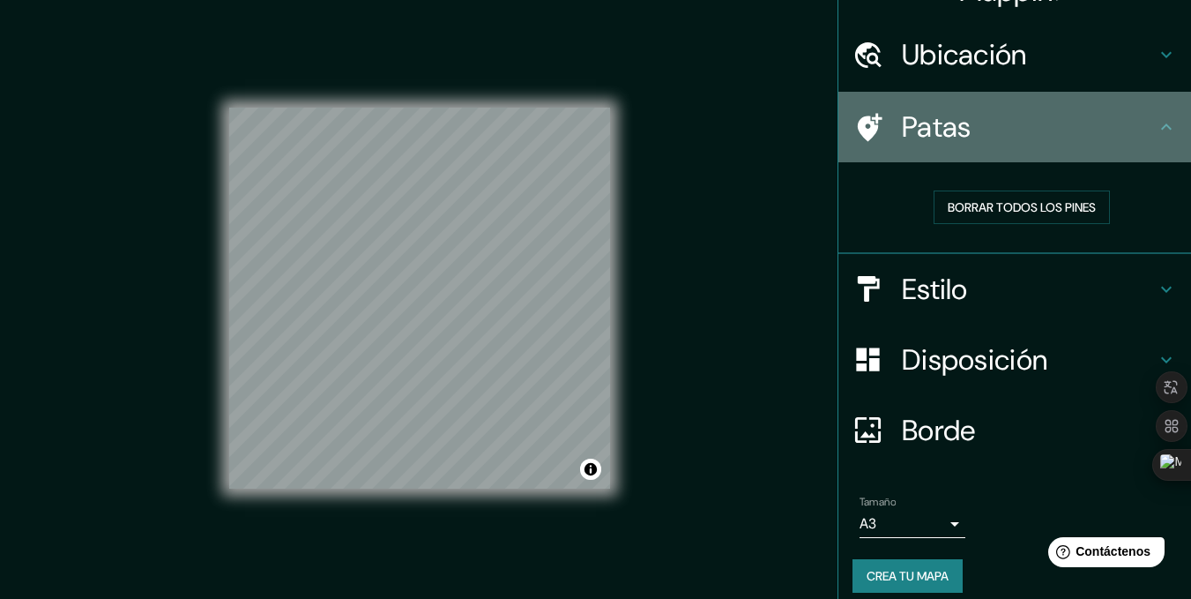
click at [954, 140] on font "Patas" at bounding box center [937, 126] width 70 height 37
click at [953, 137] on font "Patas" at bounding box center [937, 126] width 70 height 37
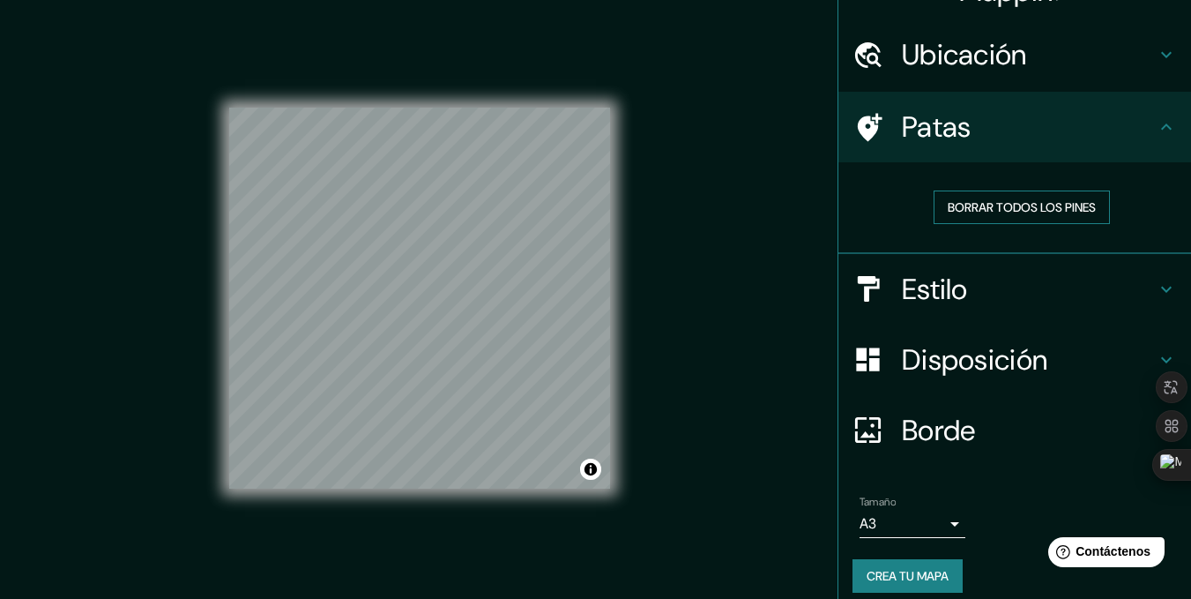
click at [984, 204] on font "Borrar todos los pines" at bounding box center [1022, 207] width 148 height 16
click at [869, 573] on font "Crea tu mapa" at bounding box center [908, 576] width 82 height 16
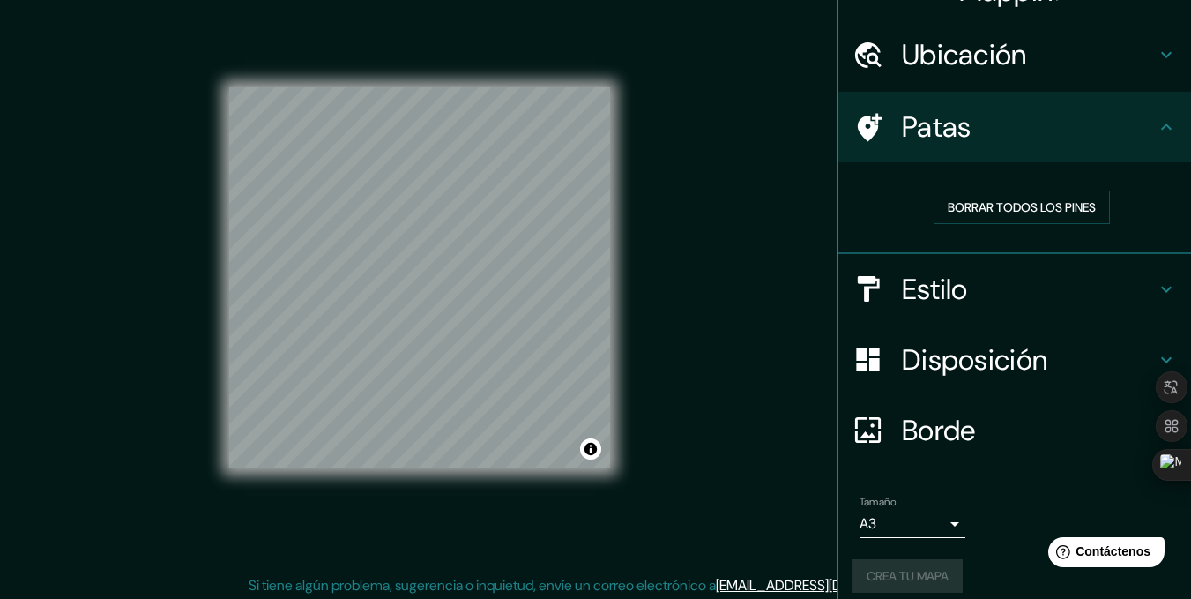
scroll to position [25, 0]
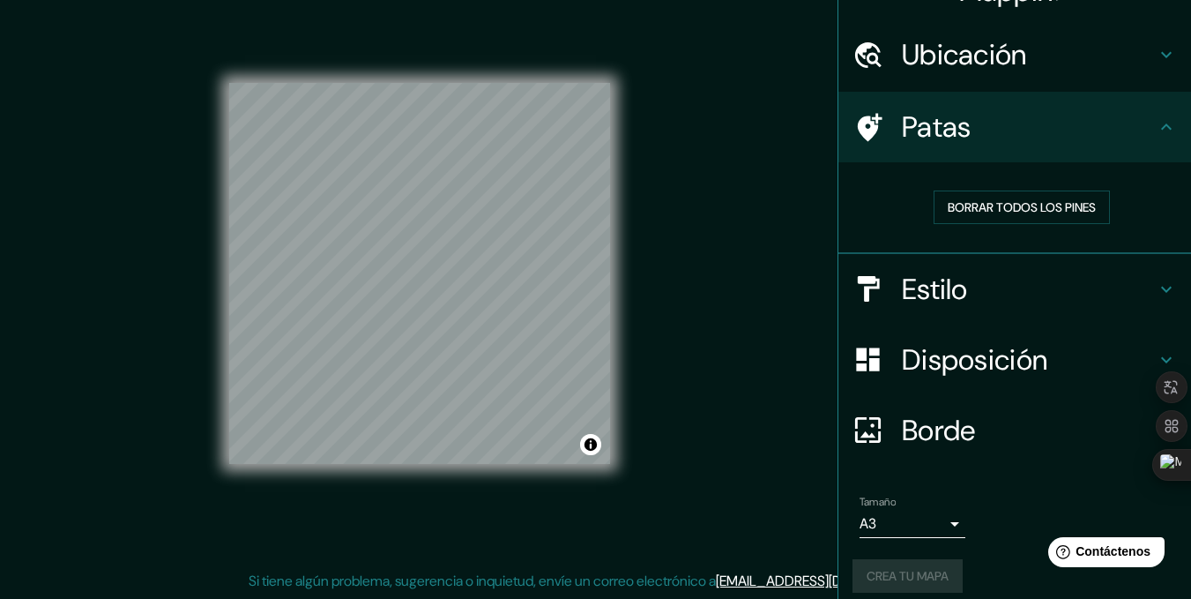
click at [747, 255] on div "Mappin Ubicación [GEOGRAPHIC_DATA] [GEOGRAPHIC_DATA] [GEOGRAPHIC_DATA], [GEOGRA…" at bounding box center [595, 286] width 1191 height 623
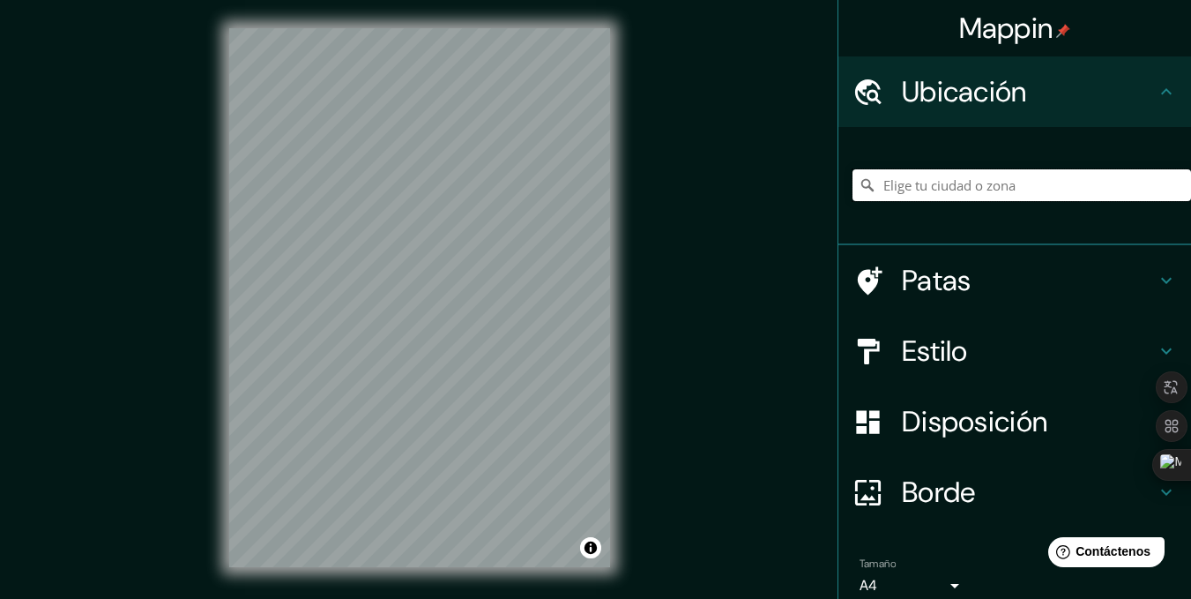
click at [884, 181] on input "Elige tu ciudad o zona" at bounding box center [1022, 185] width 339 height 32
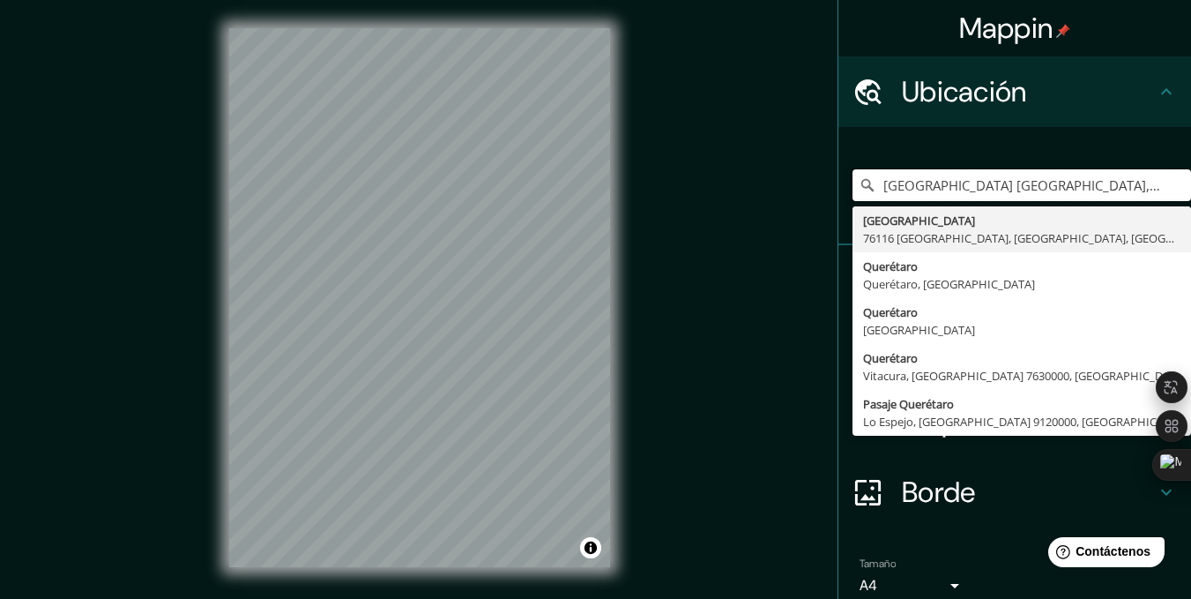
type input "Plaza Del Querer, 11204 Algeciras, provincia de Cádiz, España"
click at [805, 300] on div "Mappin Ubicación Plaza Del Querer, 11204 Algeciras, provincia de Cádiz, España …" at bounding box center [595, 311] width 1191 height 623
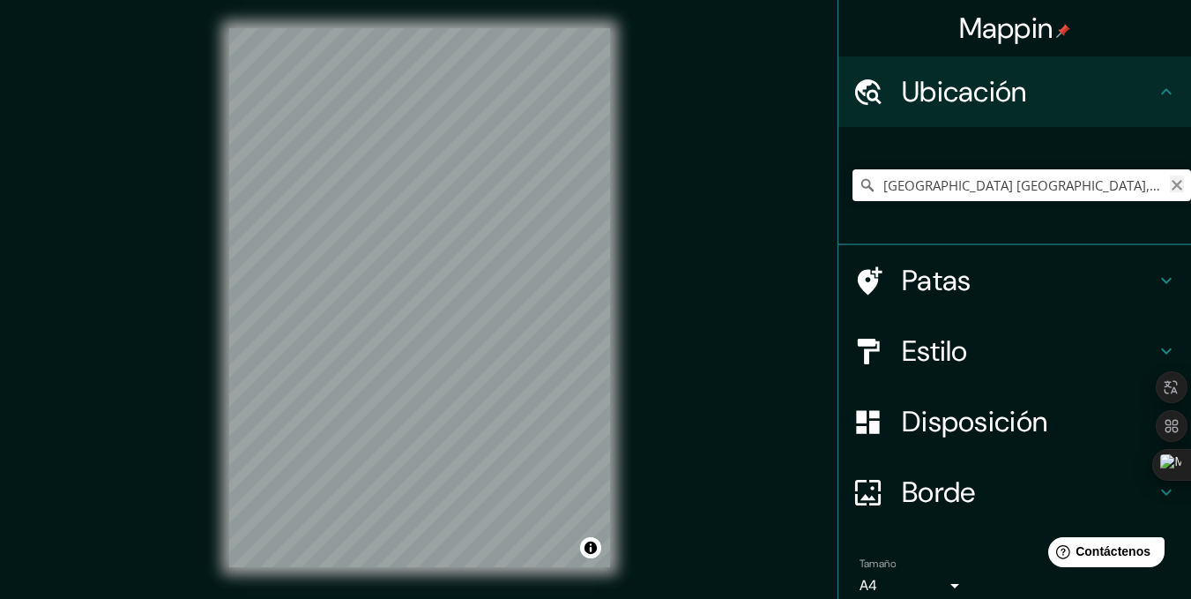
click at [1170, 177] on button "Claro" at bounding box center [1177, 183] width 14 height 17
click at [886, 182] on input "Elige tu ciudad o zona" at bounding box center [1022, 185] width 339 height 32
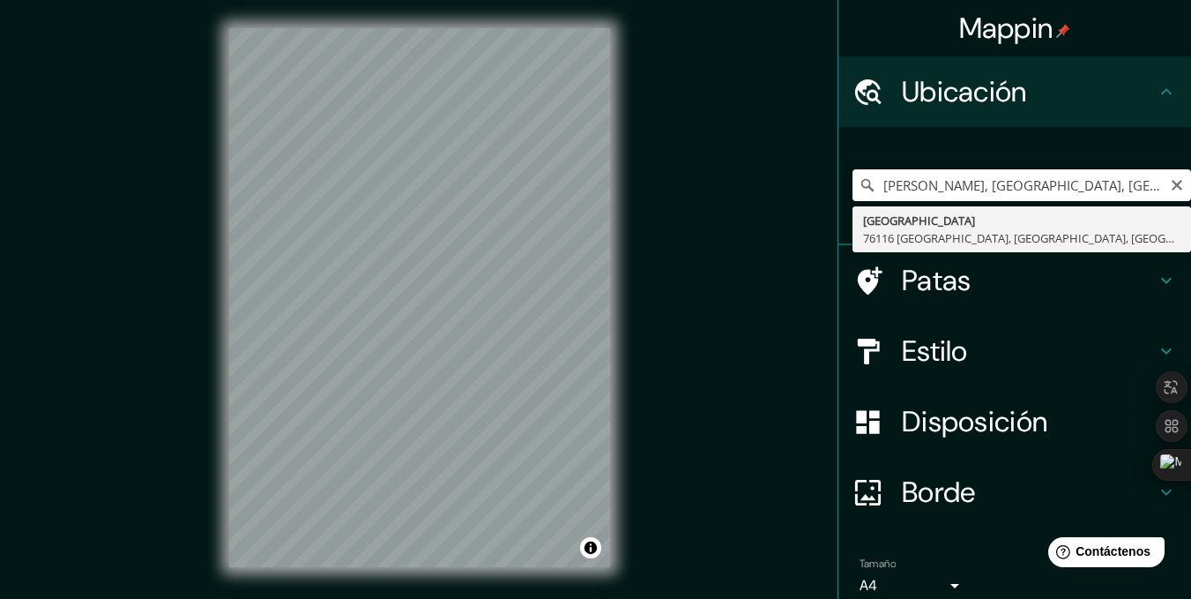
type input "[GEOGRAPHIC_DATA], [GEOGRAPHIC_DATA], [GEOGRAPHIC_DATA]"
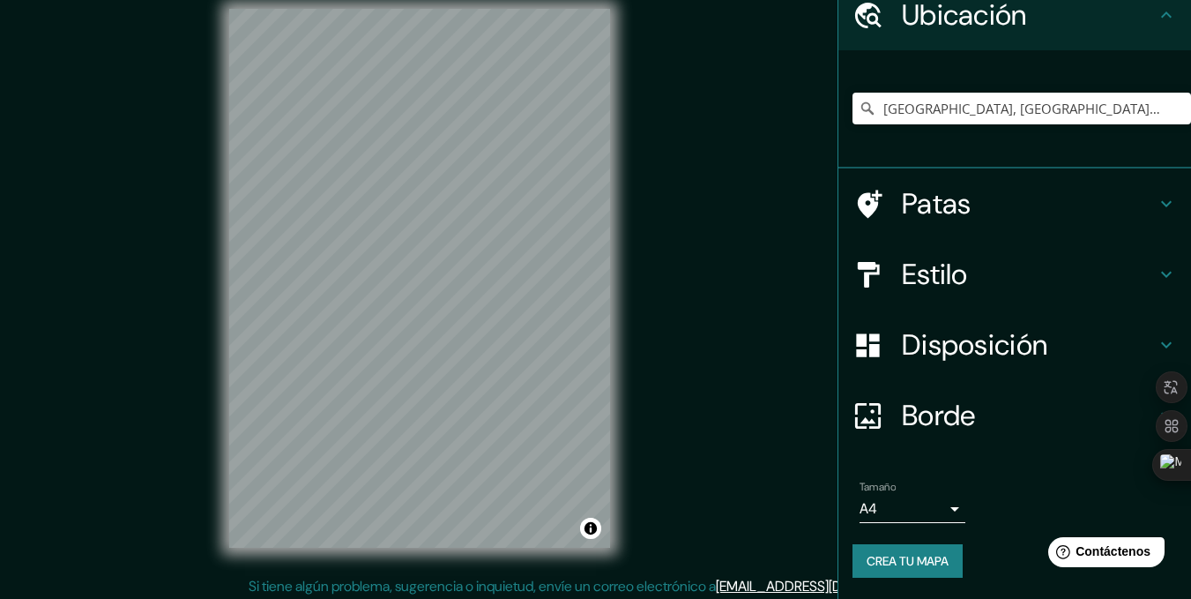
scroll to position [25, 0]
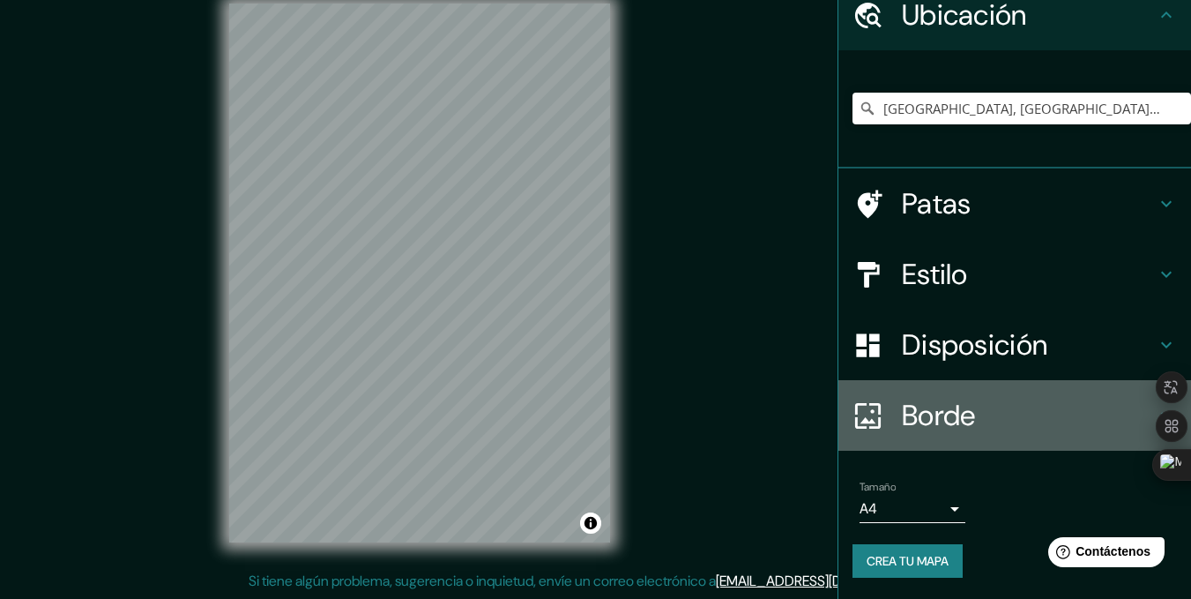
click at [937, 414] on font "Borde" at bounding box center [939, 415] width 74 height 37
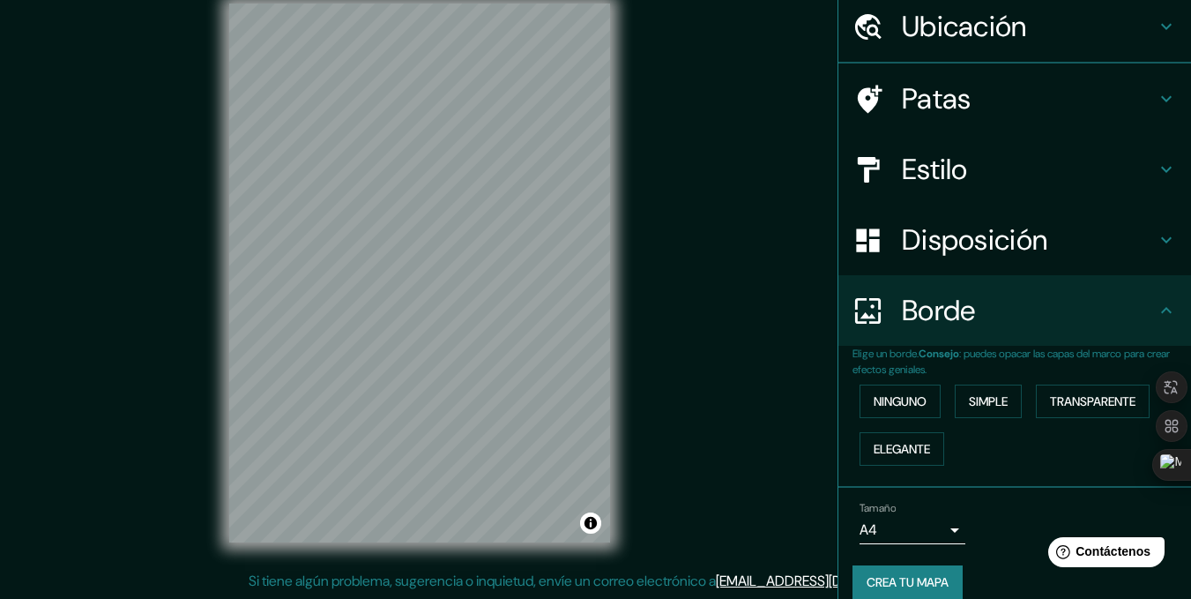
scroll to position [77, 0]
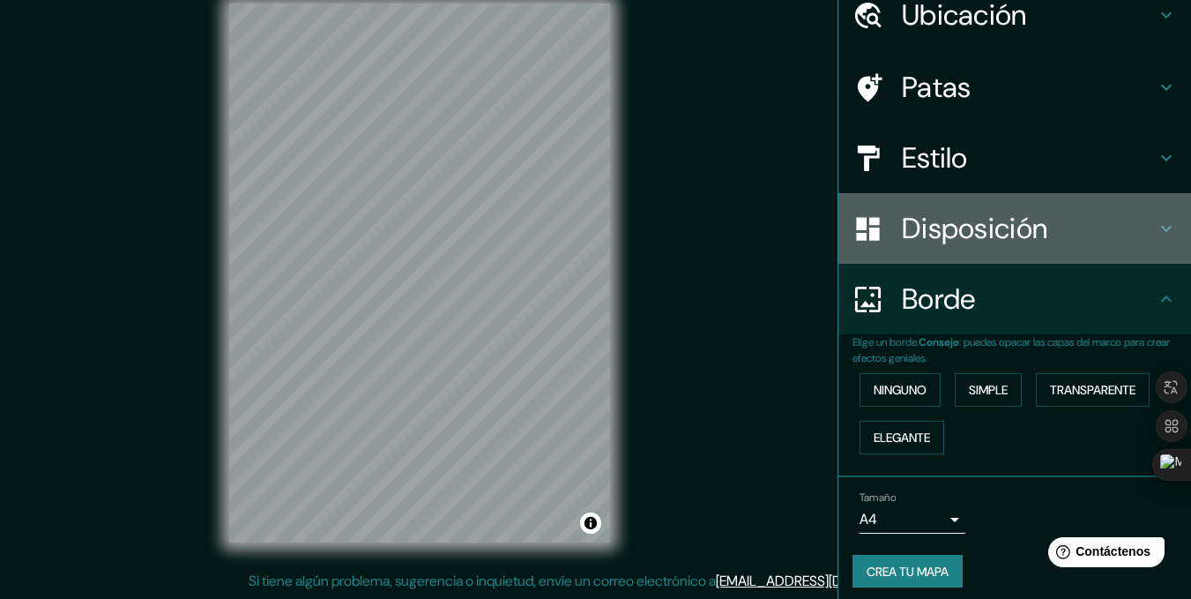
click at [1029, 219] on font "Disposición" at bounding box center [975, 228] width 146 height 37
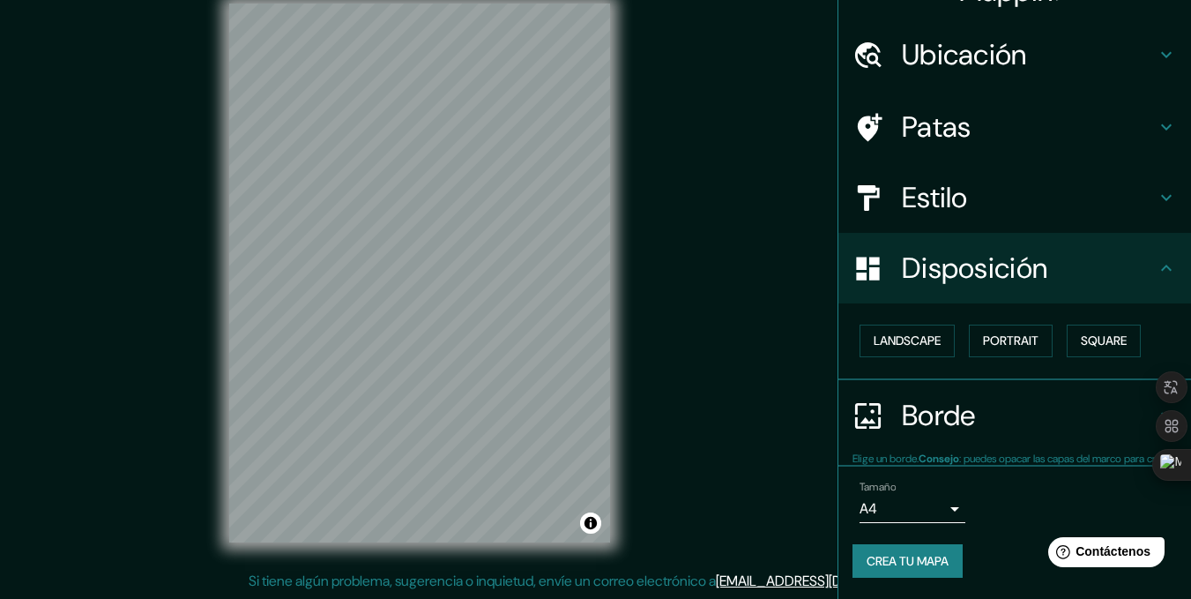
scroll to position [37, 0]
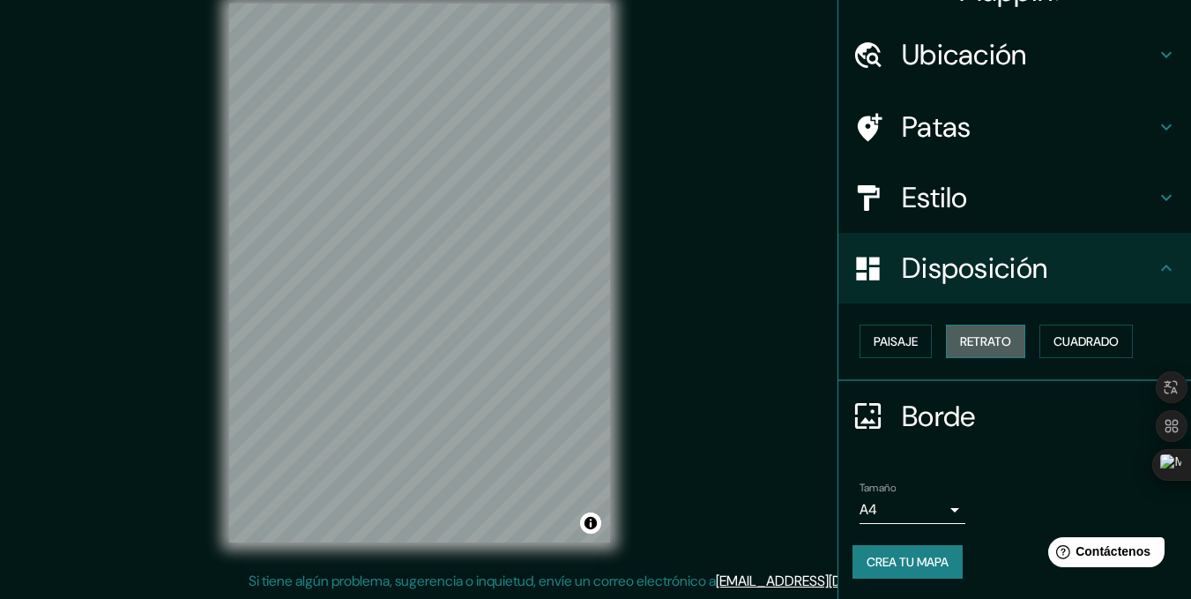
click at [981, 343] on font "Retrato" at bounding box center [985, 341] width 51 height 16
click at [989, 328] on button "Retrato" at bounding box center [985, 342] width 79 height 34
click at [1064, 331] on font "Cuadrado" at bounding box center [1086, 341] width 65 height 23
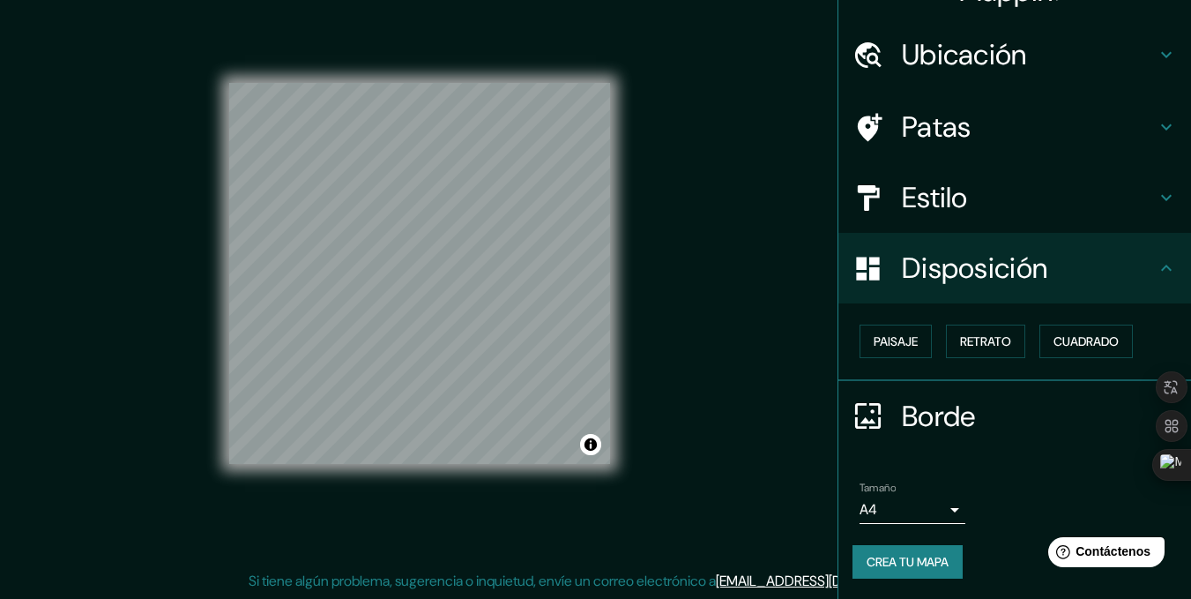
click at [959, 206] on h4 "Estilo" at bounding box center [1029, 197] width 254 height 35
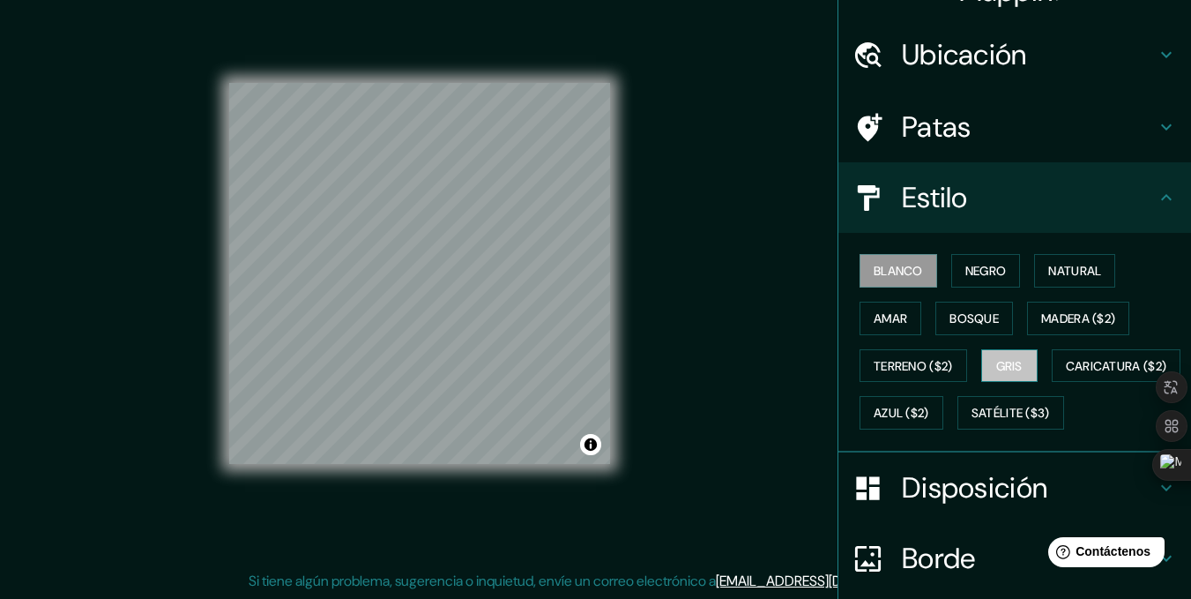
click at [1000, 355] on font "Gris" at bounding box center [1009, 365] width 26 height 23
click at [959, 140] on h4 "Patas" at bounding box center [1029, 126] width 254 height 35
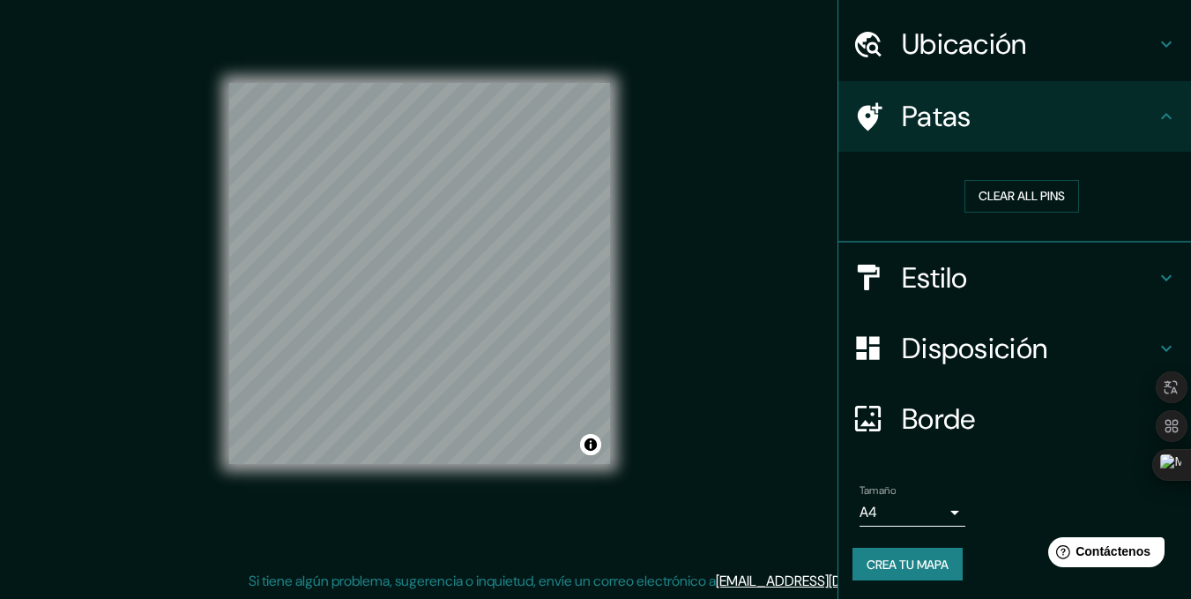
scroll to position [50, 0]
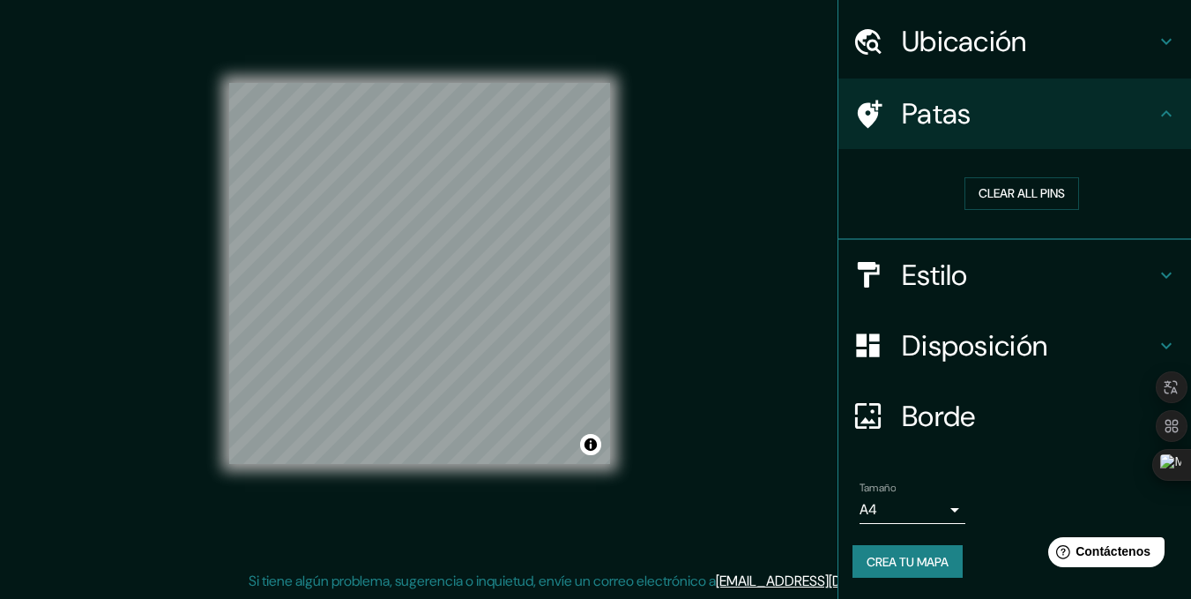
click at [934, 519] on body "Mappin Ubicación Calle Plaza Querétaro, 76116 Santiago de Querétaro, Querétaro,…" at bounding box center [595, 274] width 1191 height 599
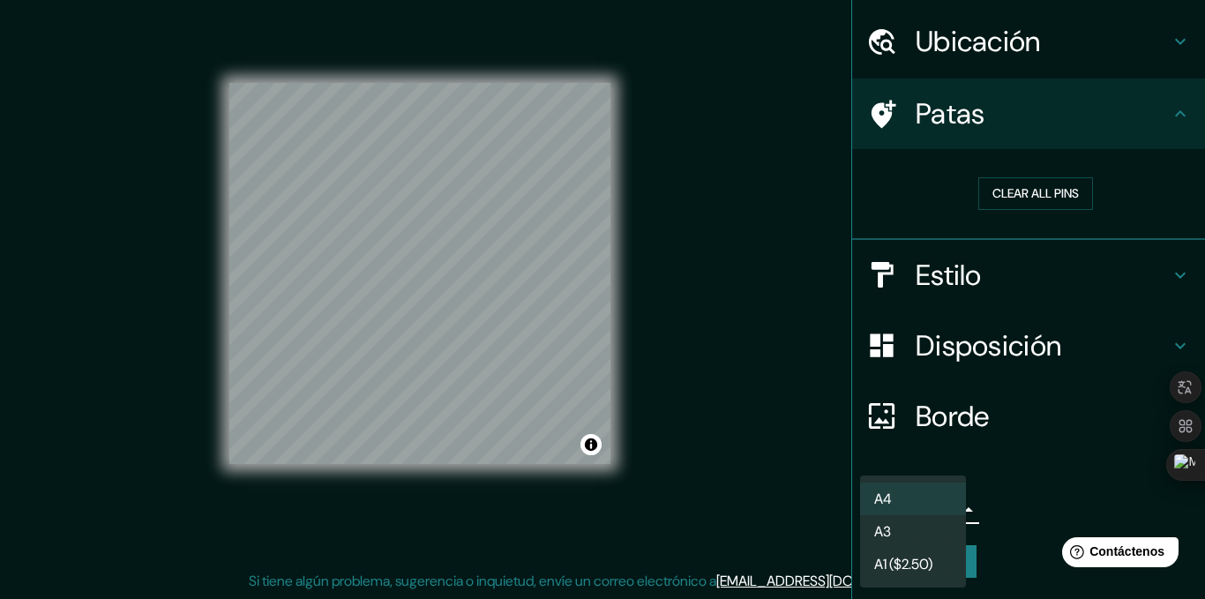
click at [925, 523] on li "A3" at bounding box center [913, 531] width 106 height 33
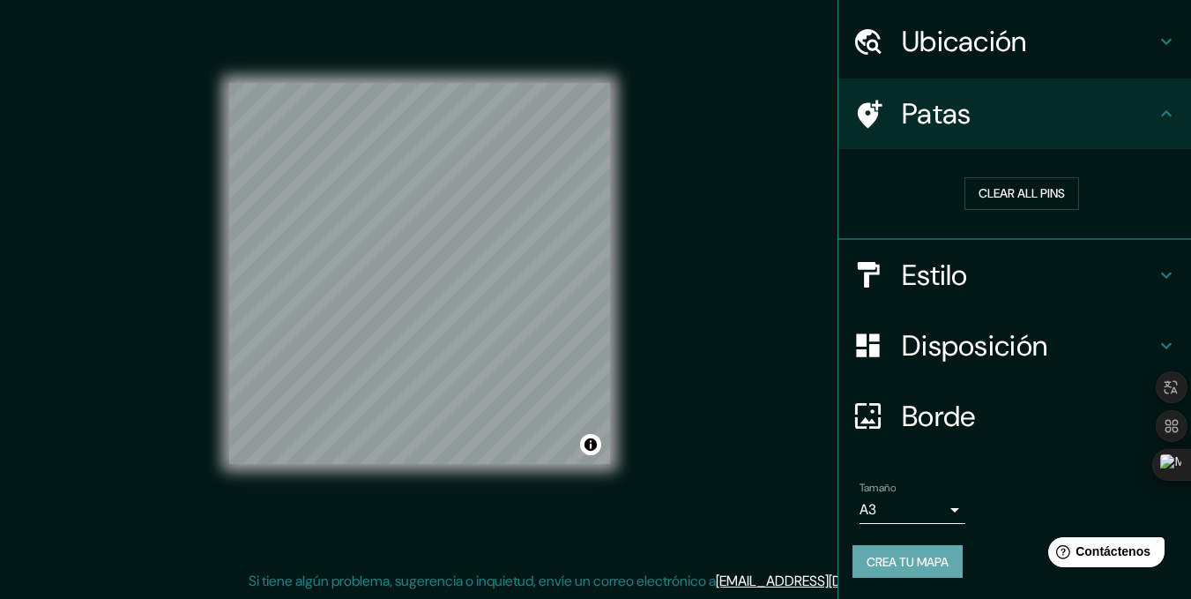
click at [929, 557] on font "Crea tu mapa" at bounding box center [908, 562] width 82 height 16
